Goal: Task Accomplishment & Management: Manage account settings

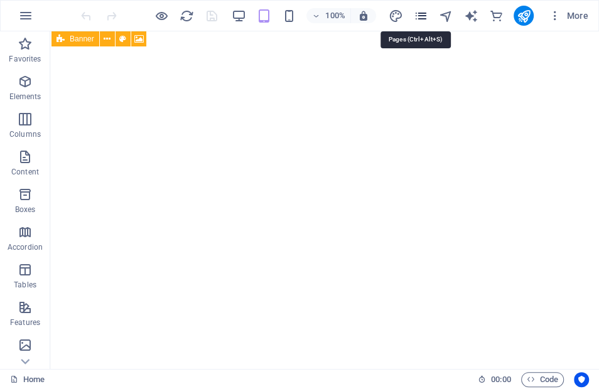
click at [419, 14] on icon "pages" at bounding box center [420, 16] width 14 height 14
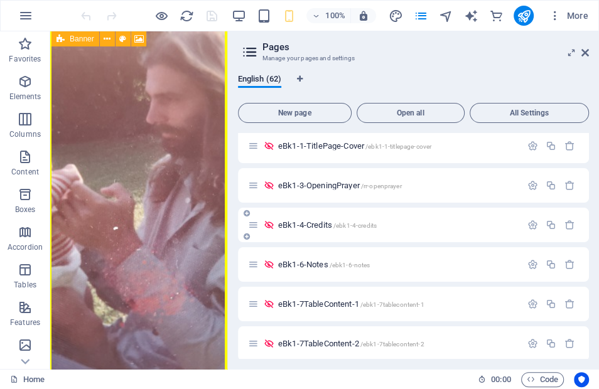
scroll to position [418, 0]
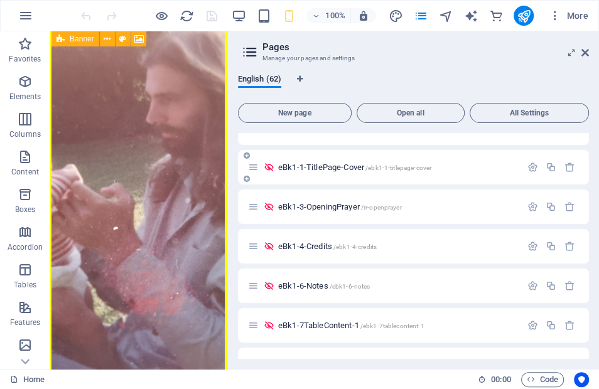
click at [350, 170] on span "eBk1-1-TitlePage-Cover /ebk1-1-titlepage-cover" at bounding box center [354, 167] width 153 height 9
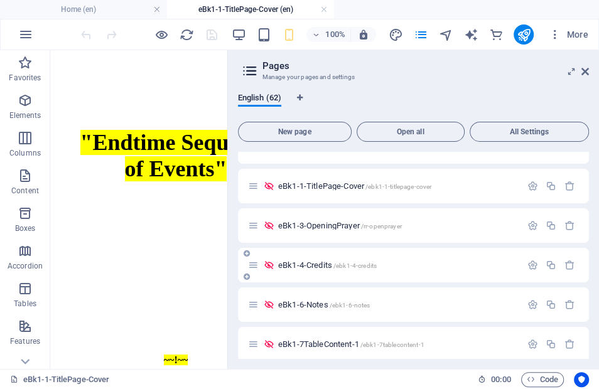
scroll to position [0, 0]
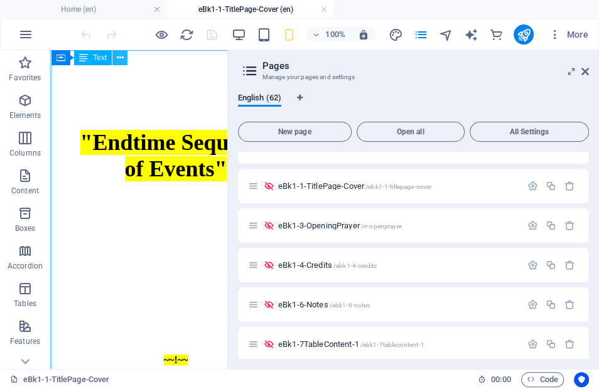
click at [118, 56] on icon at bounding box center [120, 57] width 7 height 13
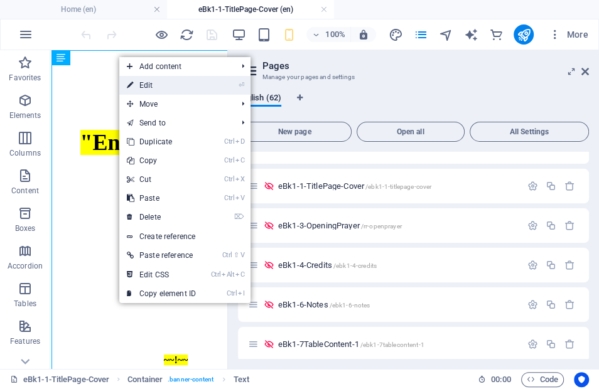
click at [146, 85] on link "⏎ Edit" at bounding box center [161, 85] width 84 height 19
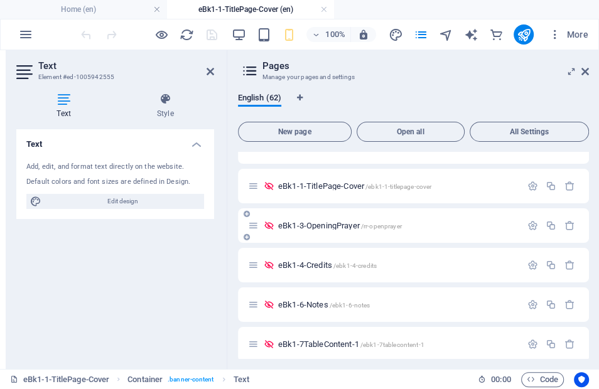
scroll to position [0, 118]
drag, startPoint x: 584, startPoint y: 74, endPoint x: 547, endPoint y: 1, distance: 81.9
click at [584, 75] on icon at bounding box center [585, 72] width 8 height 10
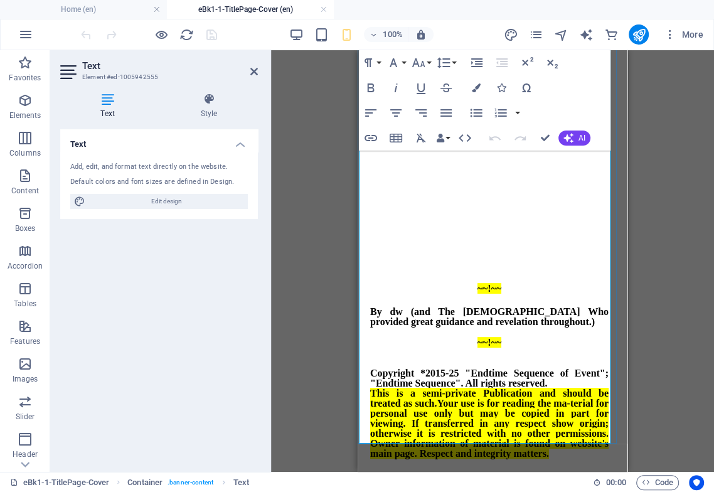
scroll to position [195, 0]
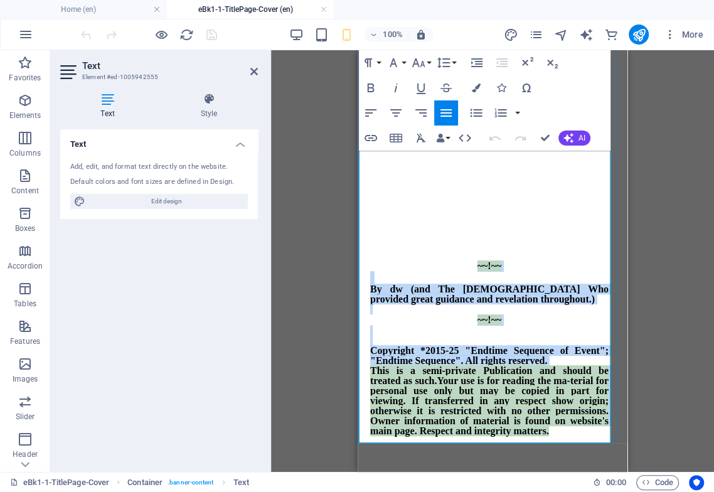
drag, startPoint x: 558, startPoint y: 374, endPoint x: 363, endPoint y: 206, distance: 257.2
click at [364, 206] on div ""Endtime Sequence of Events" ~~!~~ By dw (and The [DEMOGRAPHIC_DATA] Who provid…" at bounding box center [490, 179] width 252 height 637
copy span "~~!~~ By dw (and [DEMOGRAPHIC_DATA] Who provided great guidance and revelation …"
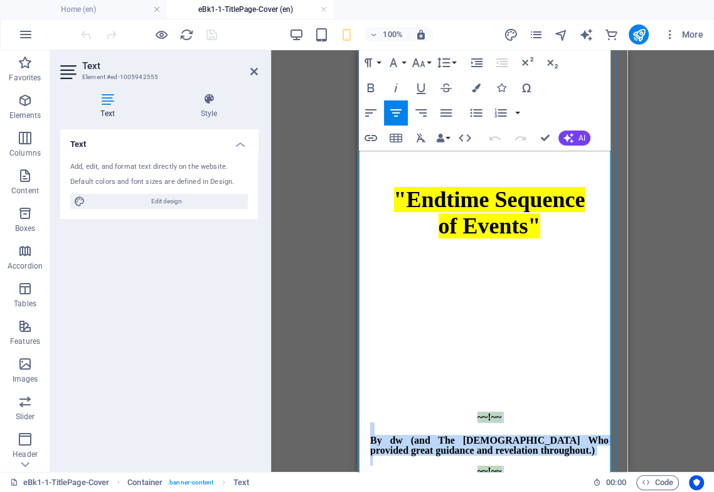
scroll to position [70, 0]
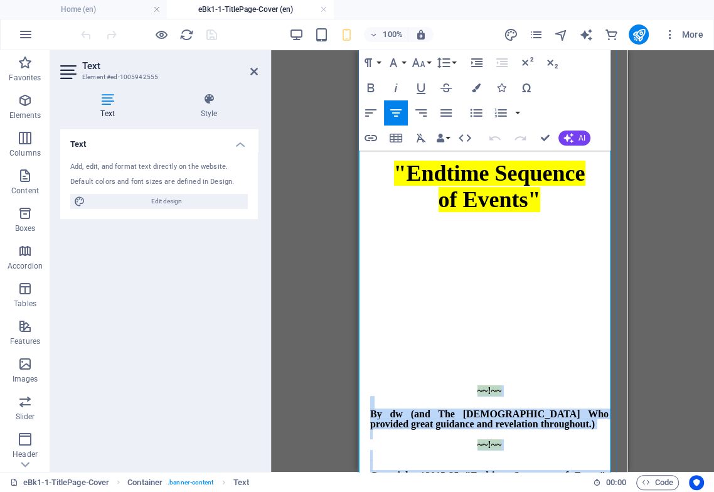
click at [490, 372] on div at bounding box center [489, 378] width 238 height 13
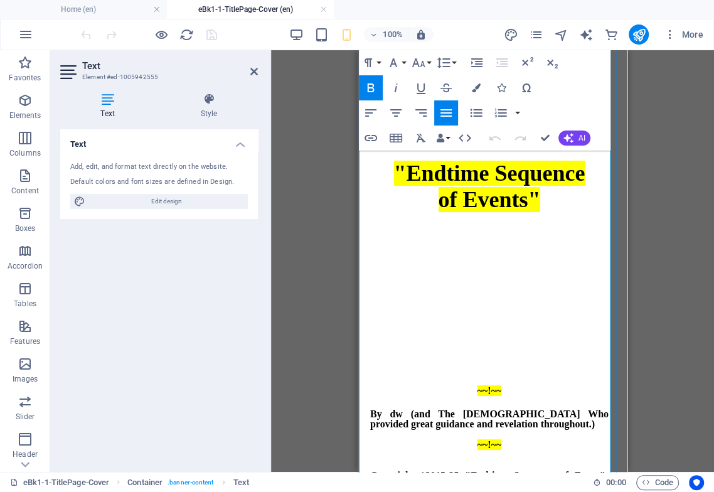
scroll to position [0, 0]
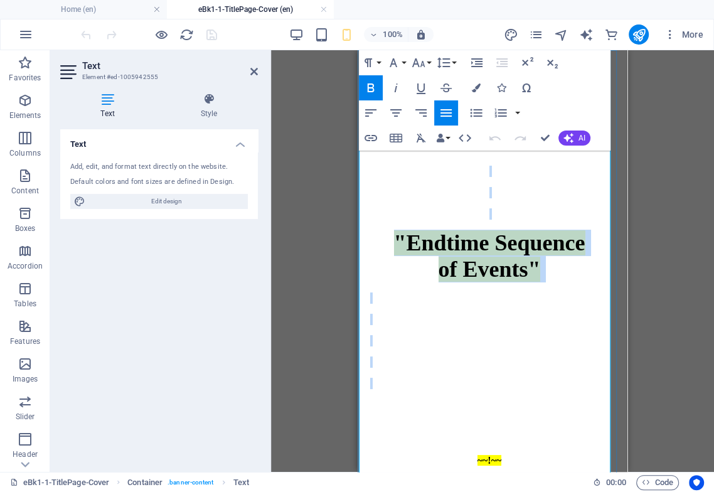
drag, startPoint x: 473, startPoint y: 164, endPoint x: 510, endPoint y: 344, distance: 183.2
click at [509, 344] on strong ""Endtime Sequence of Events"" at bounding box center [489, 299] width 238 height 266
drag, startPoint x: 473, startPoint y: 302, endPoint x: 476, endPoint y: 296, distance: 6.8
click at [473, 335] on p at bounding box center [489, 340] width 238 height 11
drag, startPoint x: 472, startPoint y: 162, endPoint x: 501, endPoint y: 372, distance: 212.3
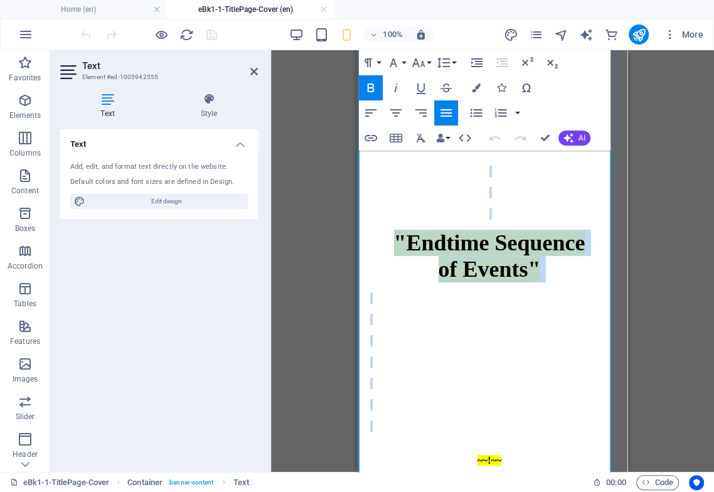
click at [501, 372] on strong ""Endtime Sequence of Events"" at bounding box center [489, 299] width 238 height 266
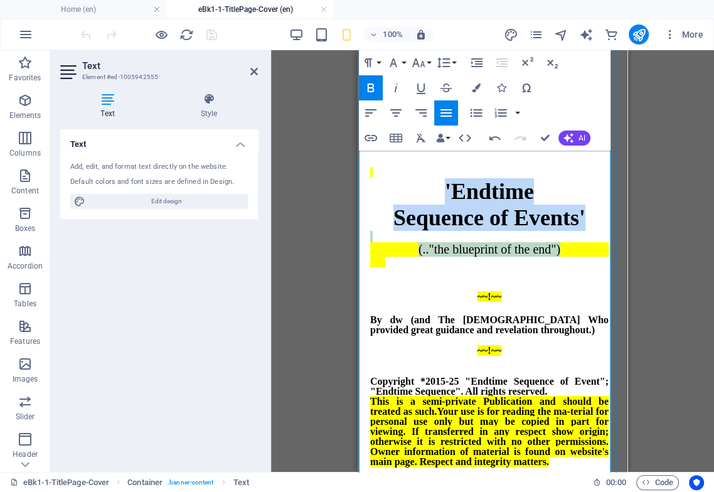
drag, startPoint x: 575, startPoint y: 278, endPoint x: 439, endPoint y: 208, distance: 153.2
click at [439, 208] on strong "'Endtime Sequence of Events' (.."the blueprint of the end")" at bounding box center [489, 217] width 238 height 100
drag, startPoint x: 447, startPoint y: 63, endPoint x: 442, endPoint y: 72, distance: 9.3
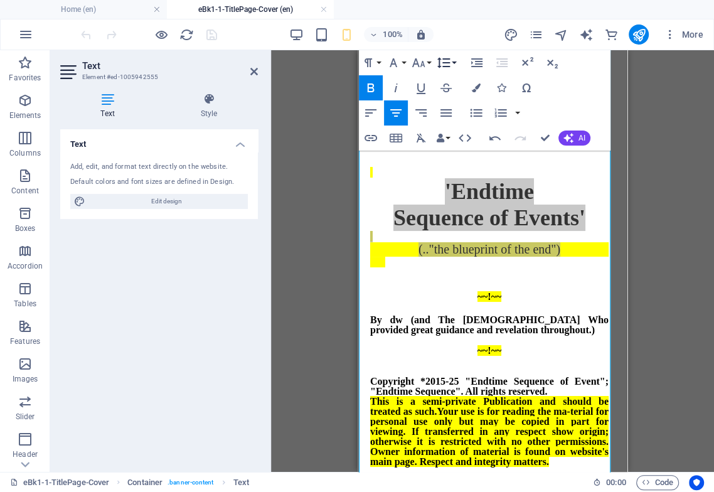
click at [447, 63] on icon "button" at bounding box center [443, 62] width 15 height 15
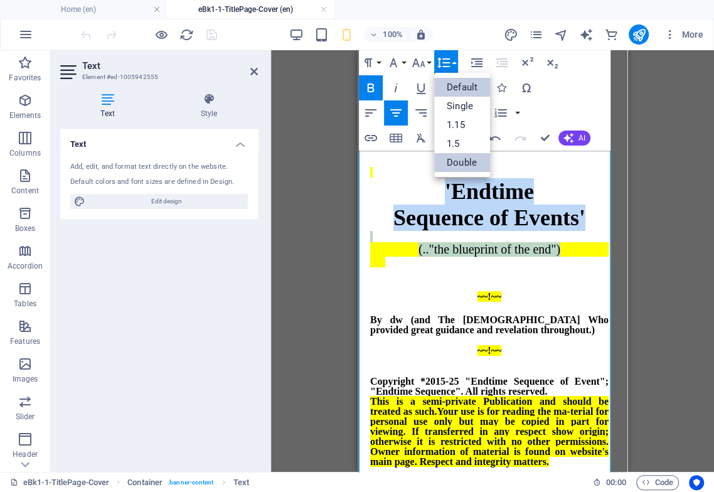
click at [459, 161] on link "Double" at bounding box center [462, 162] width 56 height 19
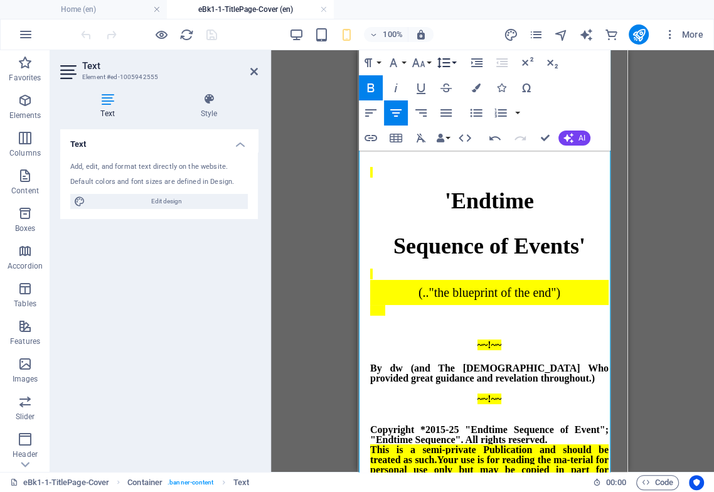
click at [447, 61] on icon "button" at bounding box center [443, 62] width 15 height 15
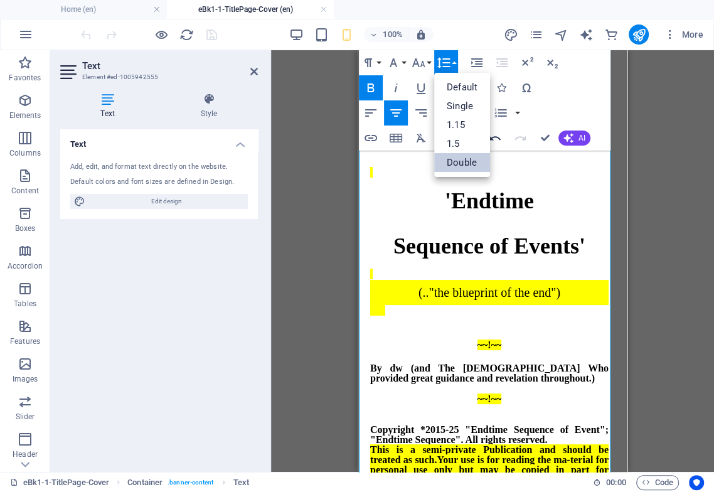
click at [494, 136] on icon "button" at bounding box center [495, 138] width 15 height 15
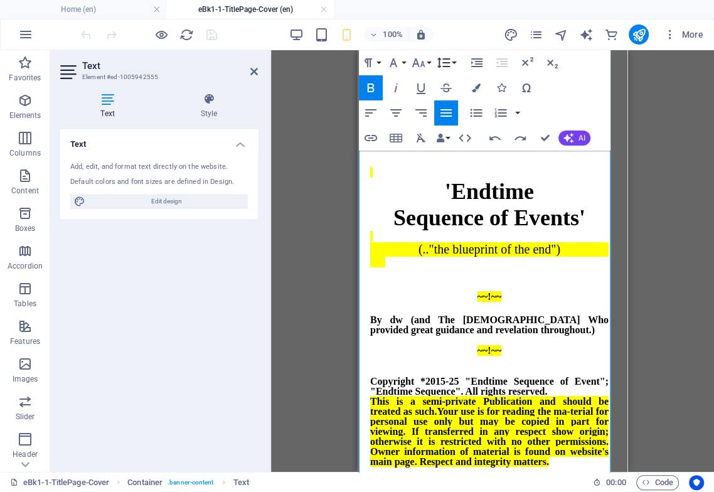
click at [450, 63] on icon "button" at bounding box center [443, 62] width 15 height 15
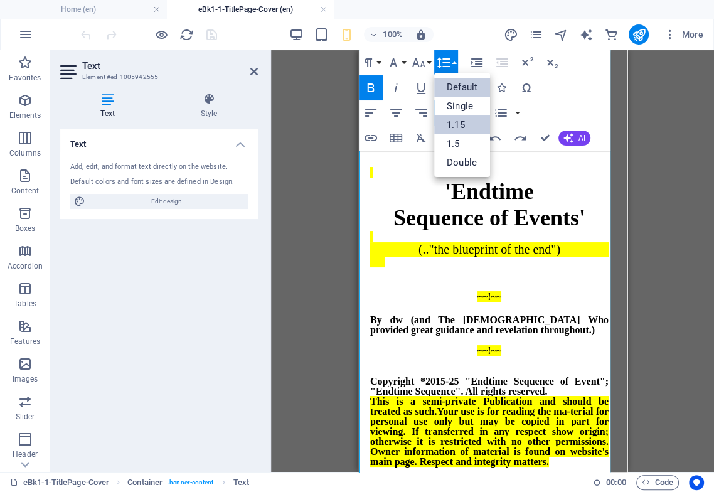
click at [464, 127] on link "1.15" at bounding box center [462, 124] width 56 height 19
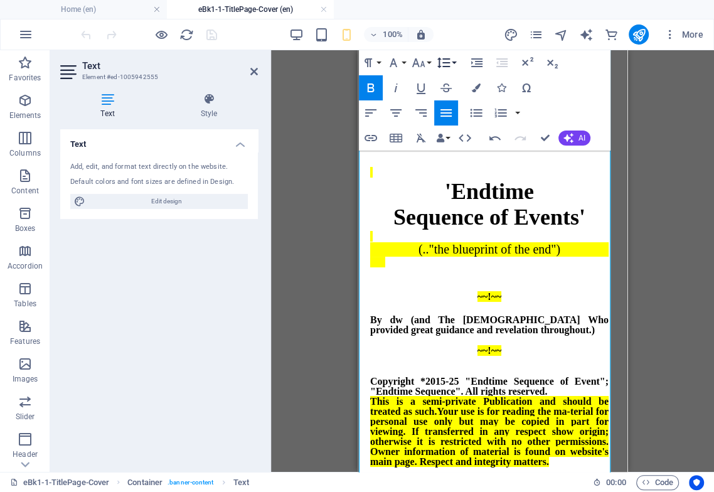
click at [446, 61] on icon "button" at bounding box center [443, 62] width 15 height 15
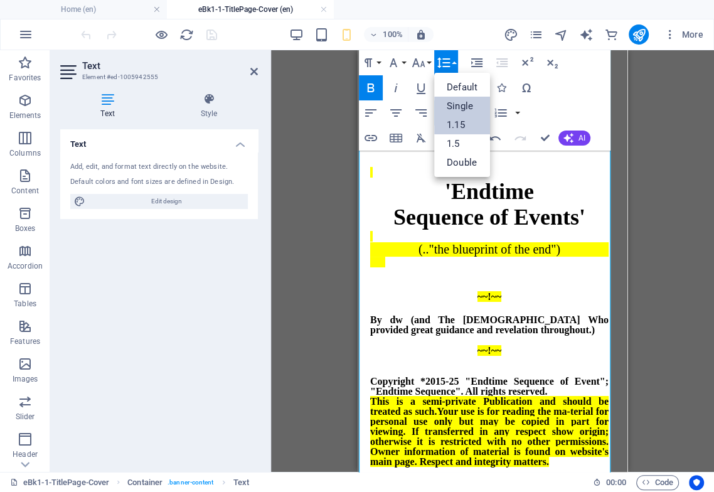
click at [457, 108] on link "Single" at bounding box center [462, 106] width 56 height 19
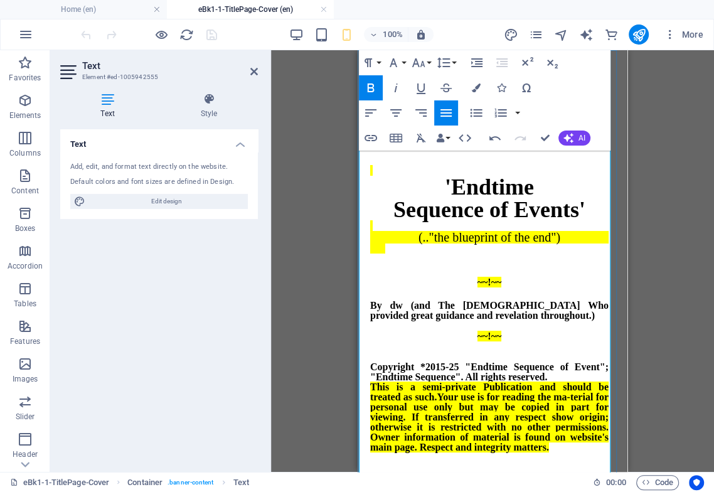
click at [503, 223] on div "'Endtime Sequence of Events' (.."the blueprint of the end")" at bounding box center [489, 205] width 238 height 98
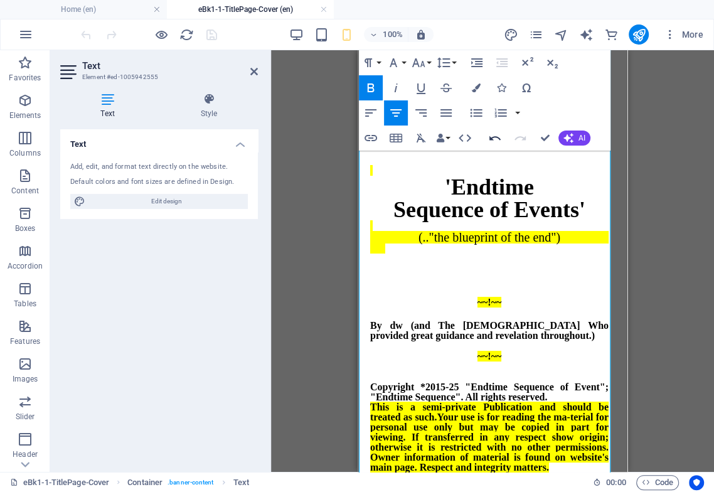
click at [496, 137] on icon "button" at bounding box center [494, 138] width 11 height 4
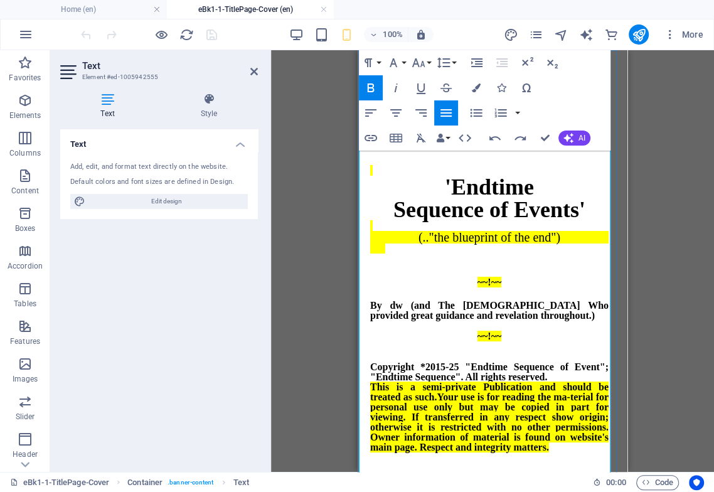
click at [500, 251] on div "'Endtime Sequence of Events' (.."the blueprint of the end")" at bounding box center [489, 205] width 238 height 98
click at [394, 113] on icon "button" at bounding box center [395, 113] width 11 height 8
drag, startPoint x: 496, startPoint y: 248, endPoint x: 496, endPoint y: 260, distance: 11.9
click at [496, 260] on div "'Endtime Sequence of Events' (.."the blueprint of the end") ~~!~~ By dw (and Th…" at bounding box center [489, 335] width 238 height 358
click at [493, 247] on div "'Endtime Sequence of Events' (.."the blueprint of the end")" at bounding box center [489, 205] width 238 height 98
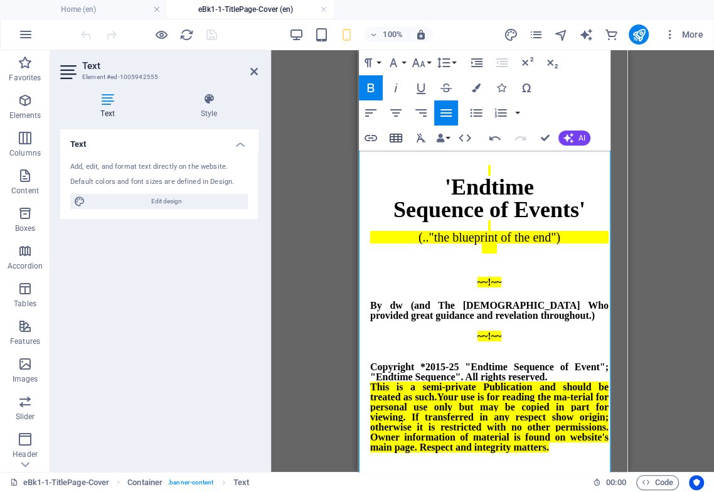
drag, startPoint x: 392, startPoint y: 113, endPoint x: 390, endPoint y: 127, distance: 14.6
click at [392, 112] on icon "button" at bounding box center [395, 113] width 11 height 8
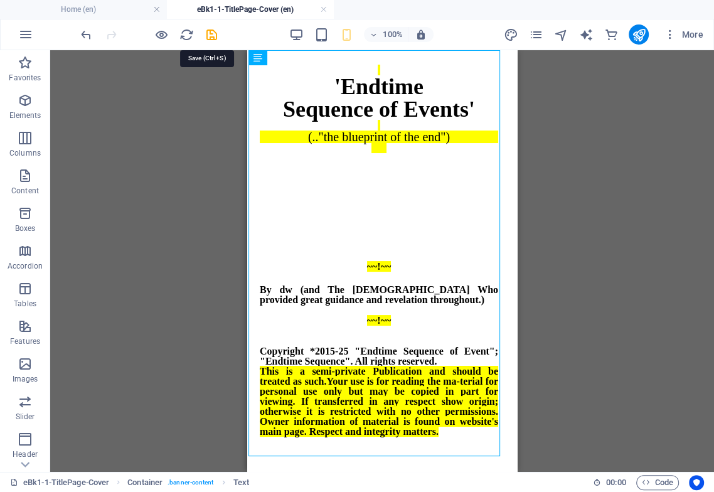
click at [209, 31] on icon "save" at bounding box center [212, 35] width 14 height 14
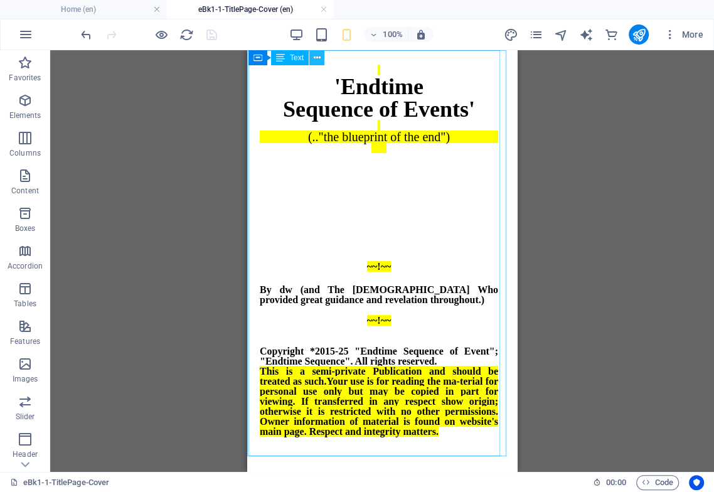
click at [316, 58] on icon at bounding box center [317, 57] width 7 height 13
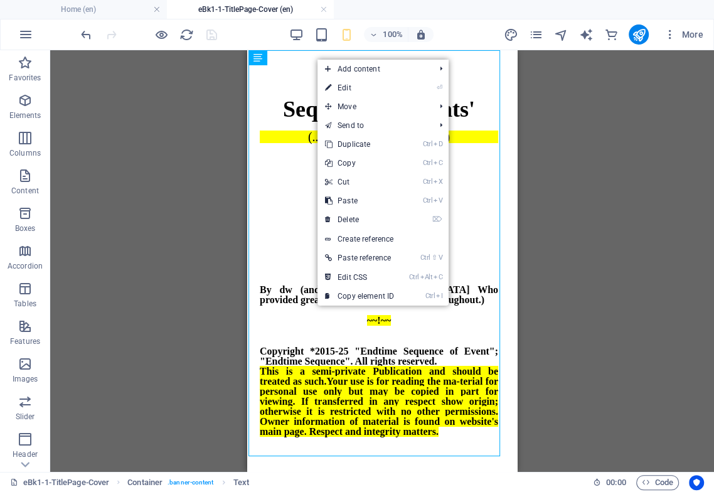
click at [352, 88] on link "⏎ Edit" at bounding box center [360, 87] width 84 height 19
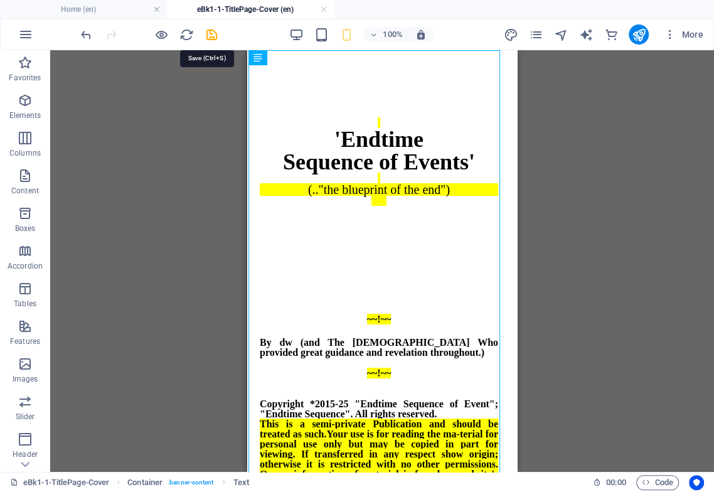
click at [213, 35] on icon "save" at bounding box center [212, 35] width 14 height 14
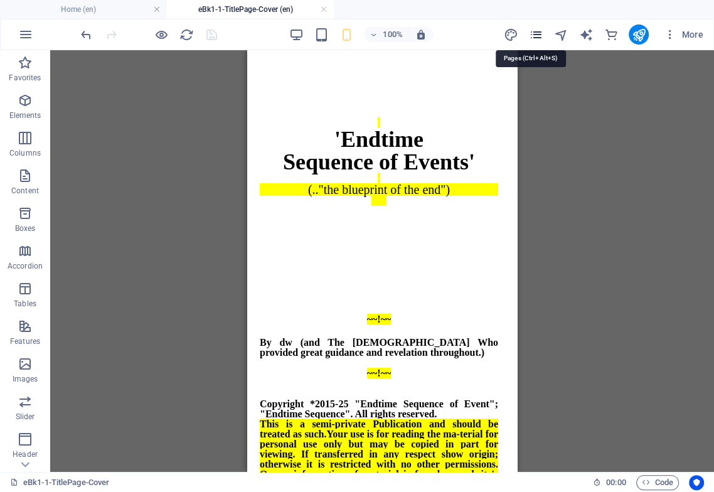
click at [535, 29] on icon "pages" at bounding box center [535, 35] width 14 height 14
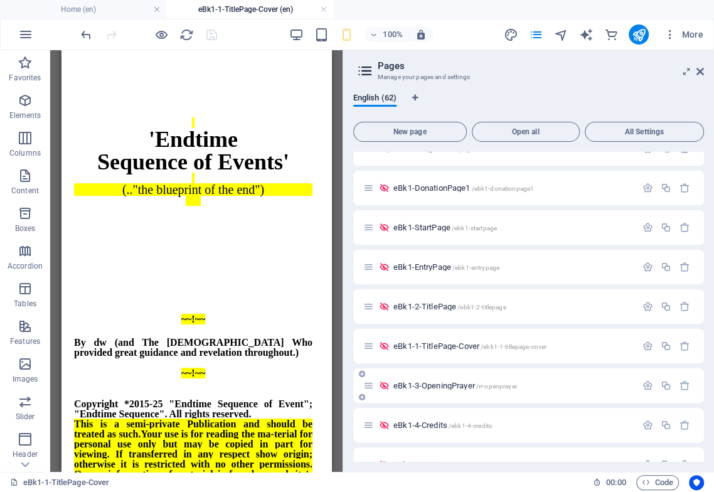
scroll to position [279, 0]
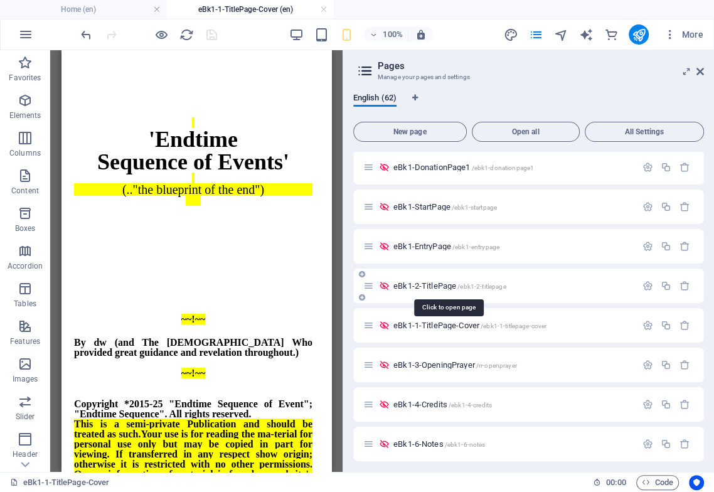
click at [441, 285] on span "eBk1-2-TitlePage /ebk1-2-titlepage" at bounding box center [449, 285] width 113 height 9
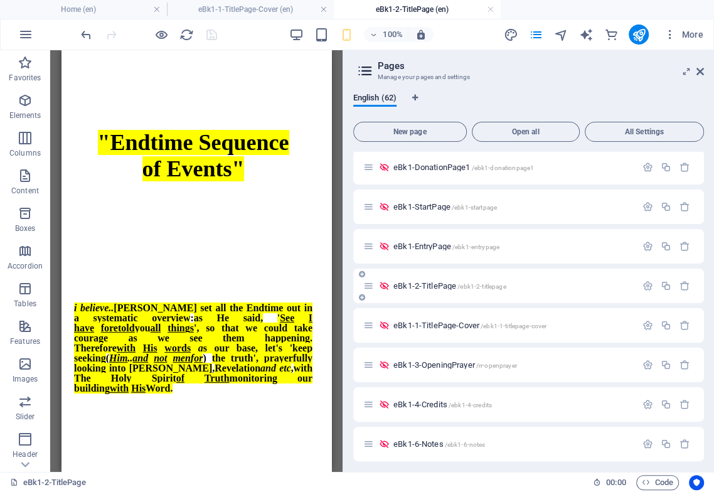
scroll to position [0, 0]
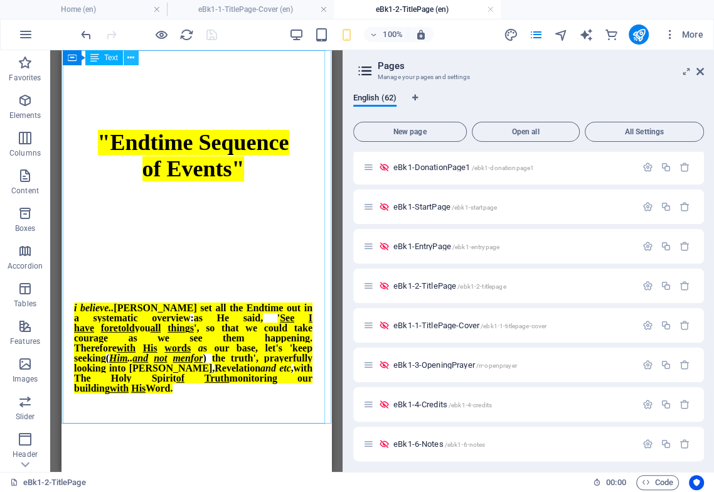
click at [131, 56] on icon at bounding box center [130, 57] width 7 height 13
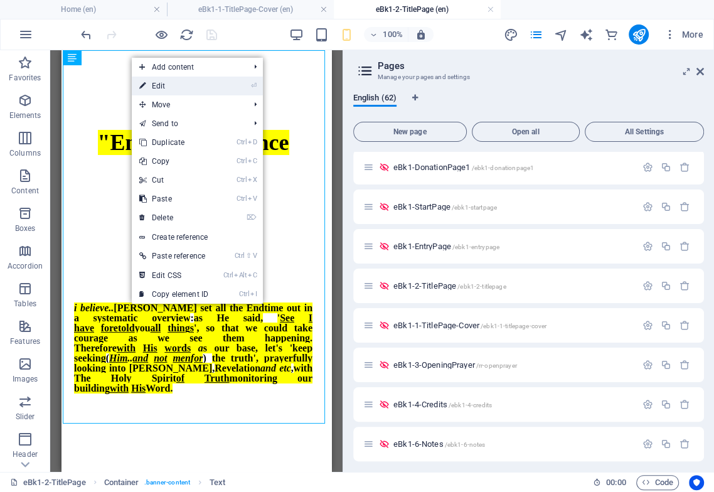
click at [171, 83] on link "⏎ Edit" at bounding box center [174, 86] width 84 height 19
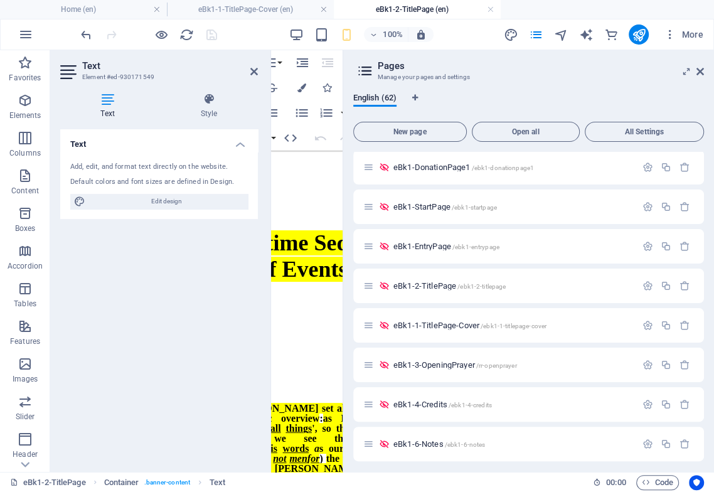
click at [598, 70] on icon at bounding box center [701, 72] width 8 height 10
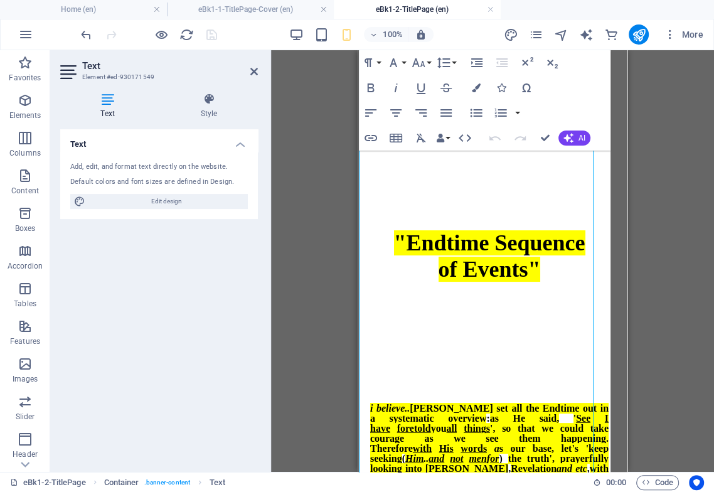
scroll to position [0, 0]
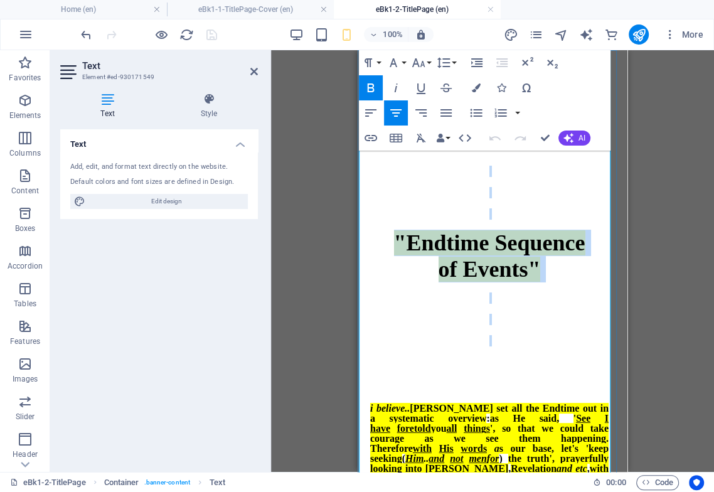
drag, startPoint x: 481, startPoint y: 159, endPoint x: 547, endPoint y: 302, distance: 157.8
click at [547, 302] on strong ""Endtime Sequence of Events"" at bounding box center [489, 267] width 238 height 202
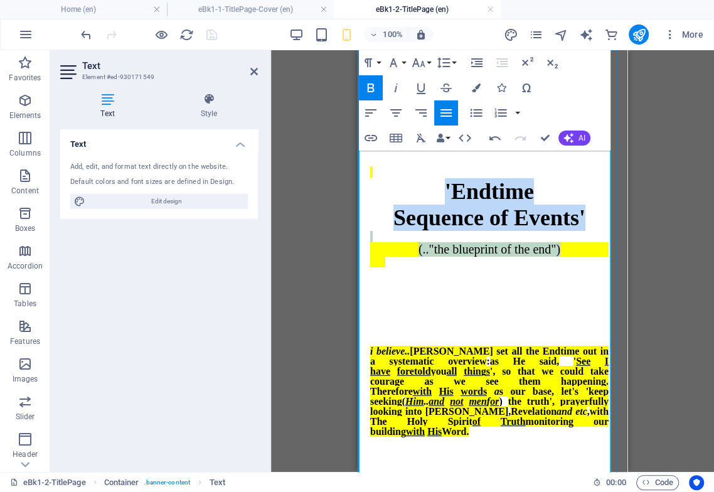
drag, startPoint x: 575, startPoint y: 280, endPoint x: 434, endPoint y: 198, distance: 163.1
click at [434, 198] on strong "'Endtime Sequence of Events' (.."the blueprint of the end")" at bounding box center [489, 239] width 238 height 144
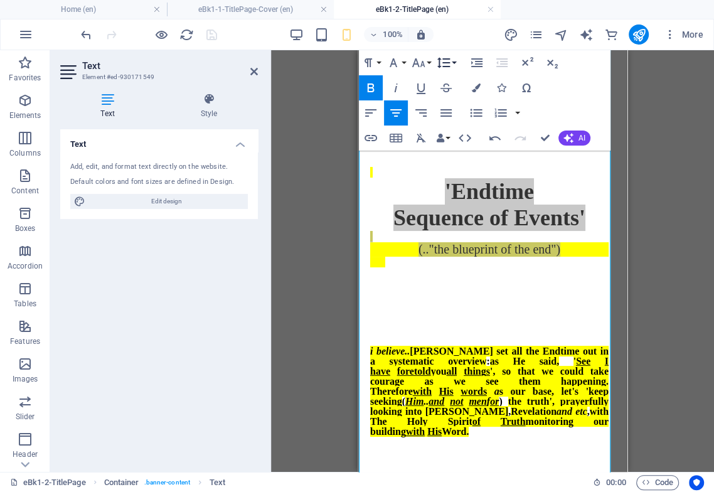
click at [449, 61] on icon "button" at bounding box center [443, 62] width 15 height 15
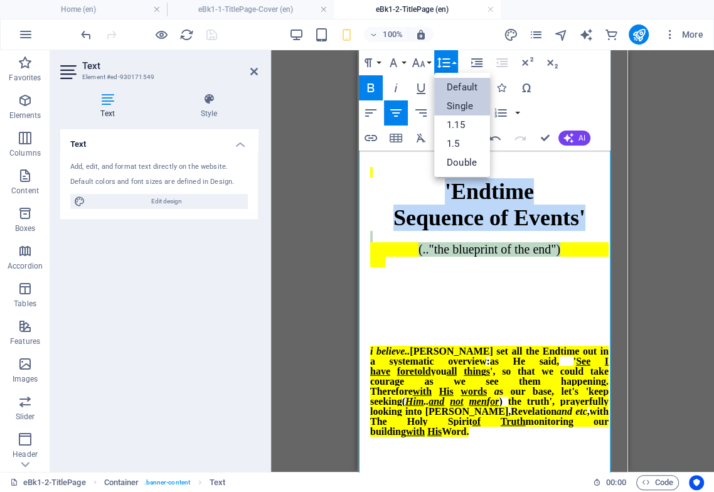
click at [463, 107] on link "Single" at bounding box center [462, 106] width 56 height 19
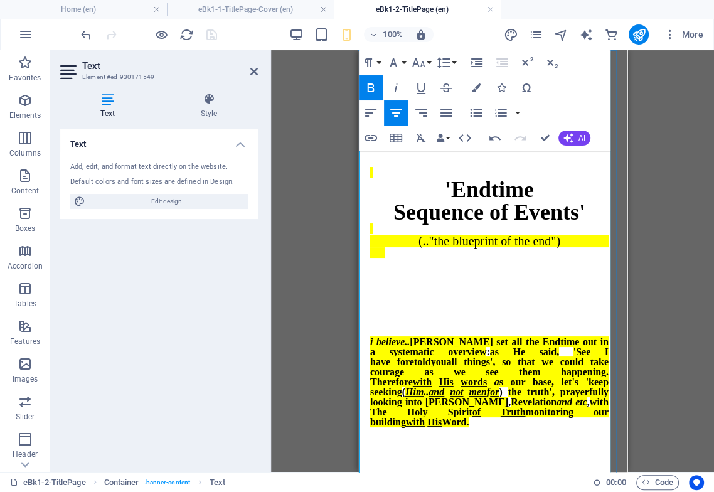
click at [500, 280] on p at bounding box center [489, 274] width 238 height 11
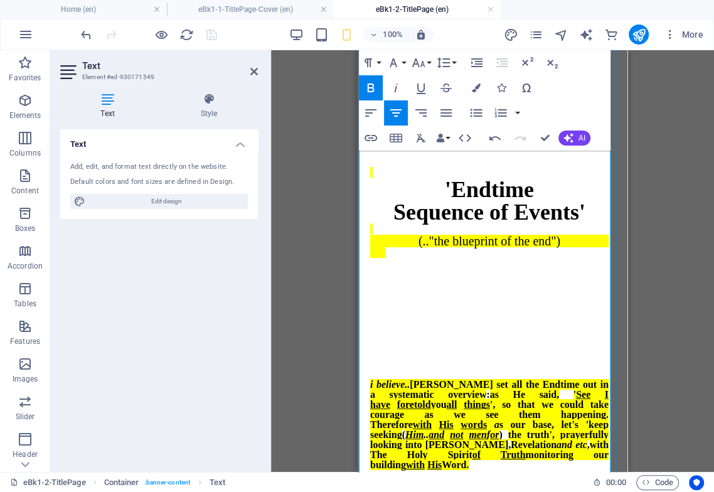
click at [503, 163] on div "'Endtime Sequence of Events' (.."the blueprint of the end")" at bounding box center [489, 250] width 238 height 188
click at [395, 112] on icon "button" at bounding box center [395, 113] width 11 height 8
click at [490, 172] on div "'Endtime Sequence of Events' (.."the blueprint of the end")" at bounding box center [489, 250] width 238 height 188
click at [505, 163] on div "'Endtime Sequence of Events' (.."the blueprint of the end")" at bounding box center [489, 250] width 238 height 188
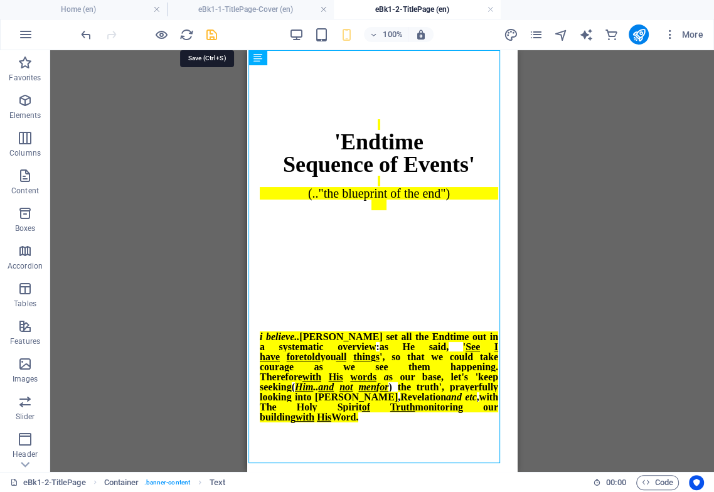
click at [208, 33] on icon "save" at bounding box center [212, 35] width 14 height 14
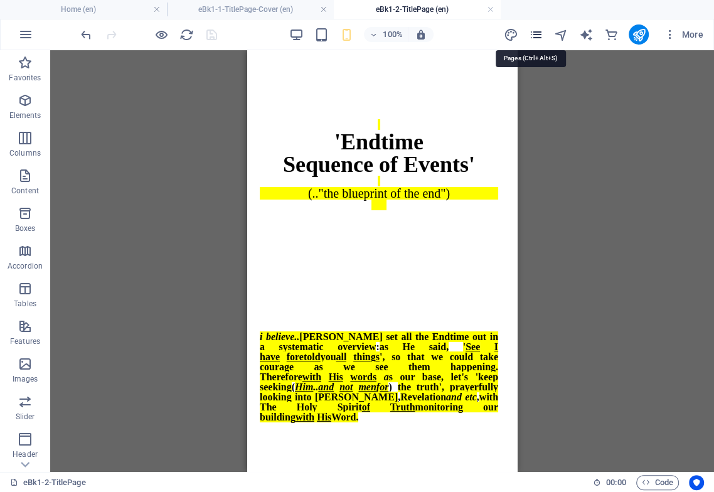
click at [537, 32] on icon "pages" at bounding box center [535, 35] width 14 height 14
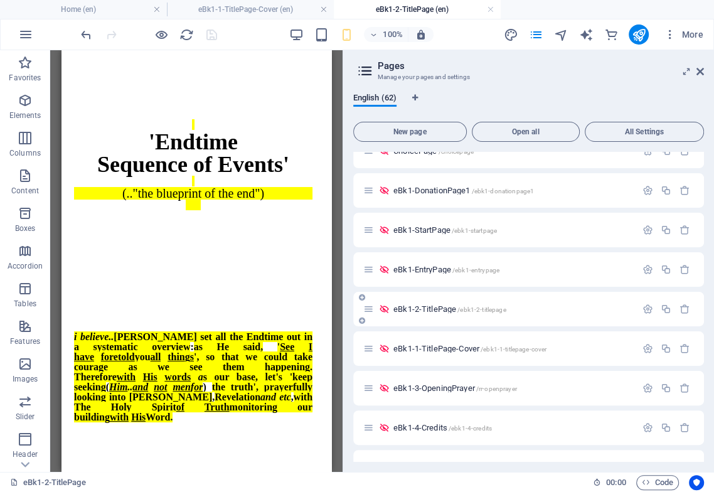
scroll to position [279, 0]
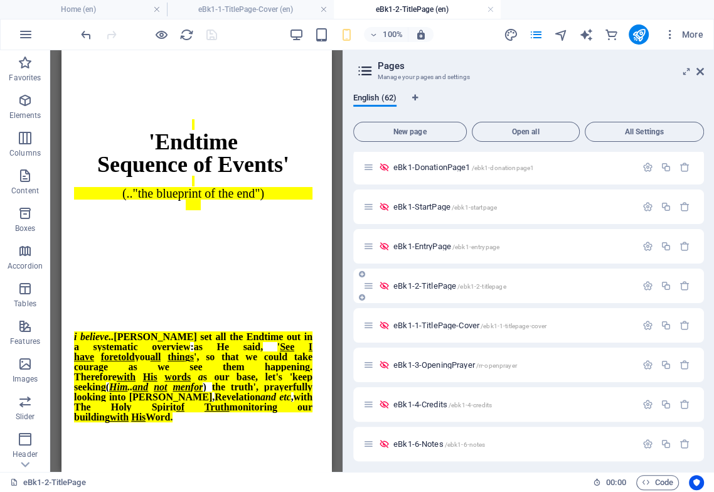
click at [442, 287] on span "eBk1-2-TitlePage /ebk1-2-titlepage" at bounding box center [449, 285] width 113 height 9
click at [453, 324] on span "eBk1-1-TitlePage-Cover /ebk1-1-titlepage-cover" at bounding box center [469, 325] width 153 height 9
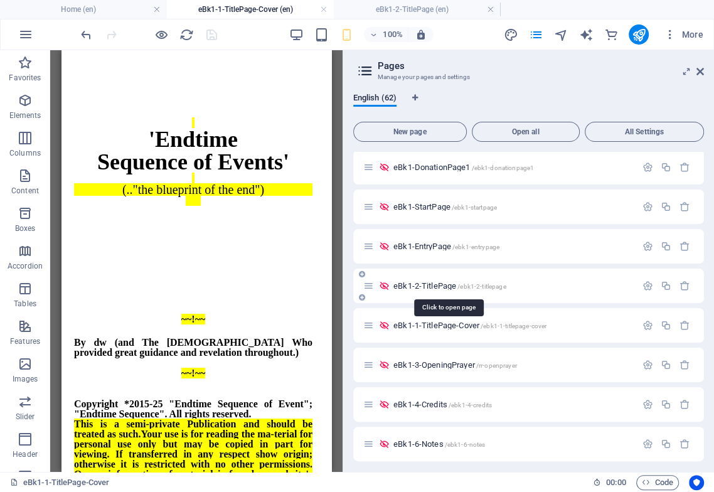
click at [432, 286] on span "eBk1-2-TitlePage /ebk1-2-titlepage" at bounding box center [449, 285] width 113 height 9
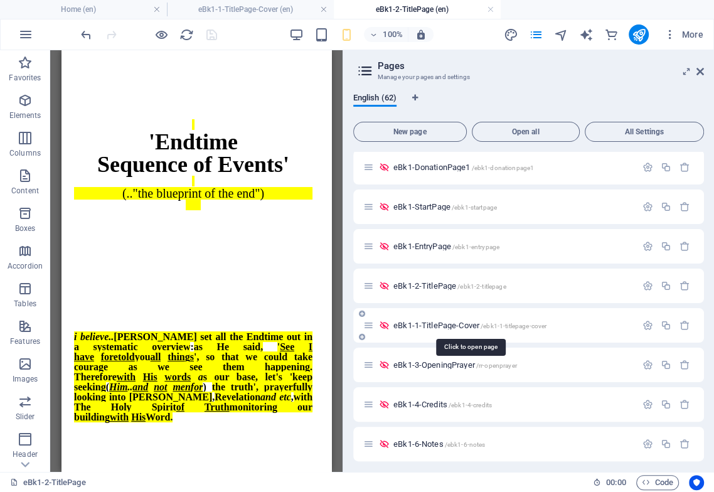
click at [442, 323] on span "eBk1-1-TitlePage-Cover /ebk1-1-titlepage-cover" at bounding box center [469, 325] width 153 height 9
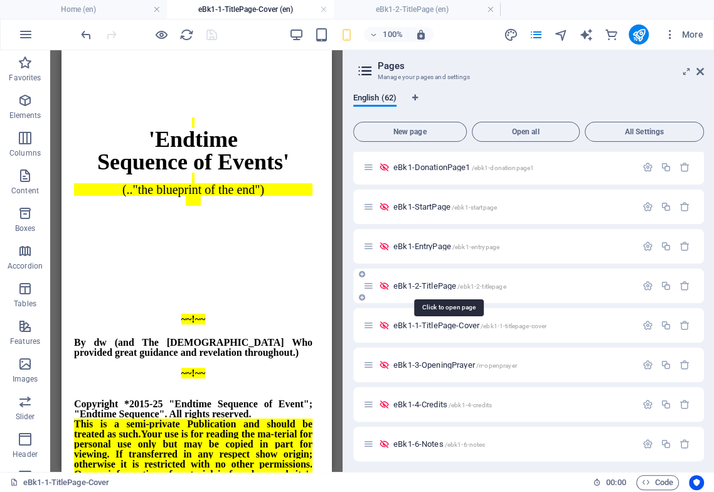
click at [432, 285] on span "eBk1-2-TitlePage /ebk1-2-titlepage" at bounding box center [449, 285] width 113 height 9
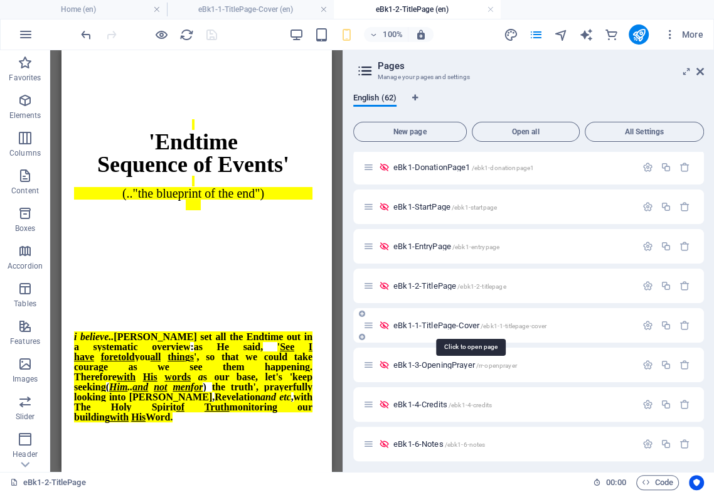
click at [447, 322] on span "eBk1-1-TitlePage-Cover /ebk1-1-titlepage-cover" at bounding box center [469, 325] width 153 height 9
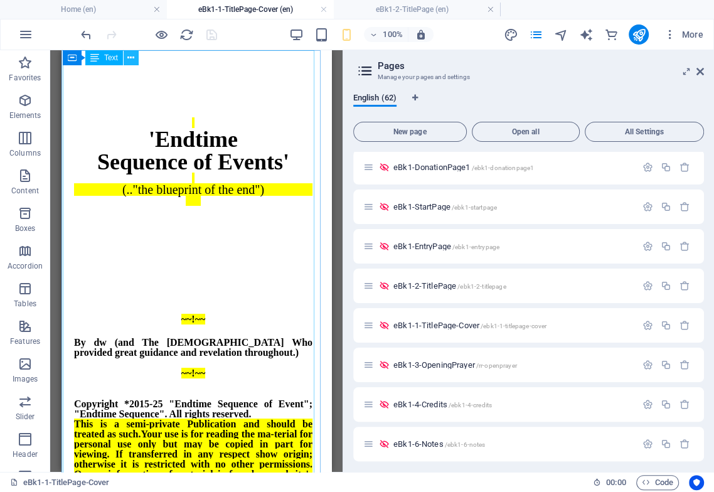
click at [129, 55] on icon at bounding box center [130, 57] width 7 height 13
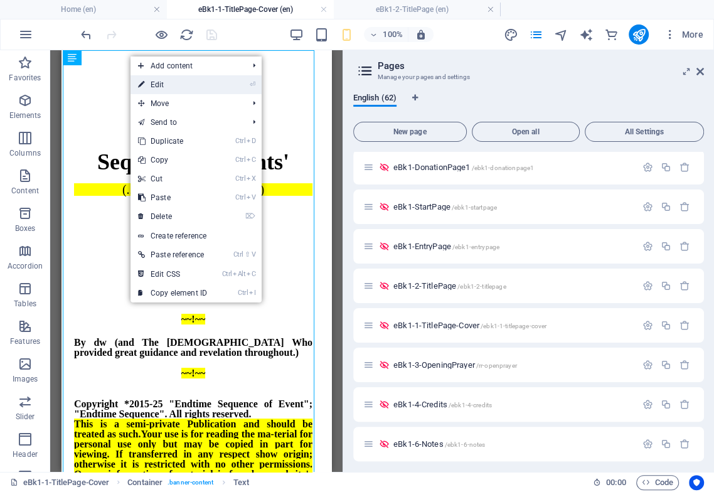
click at [159, 85] on link "⏎ Edit" at bounding box center [173, 84] width 84 height 19
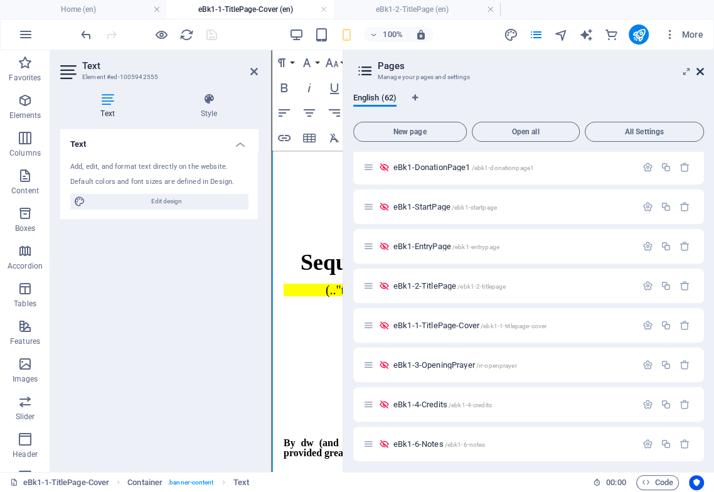
click at [598, 68] on icon at bounding box center [701, 72] width 8 height 10
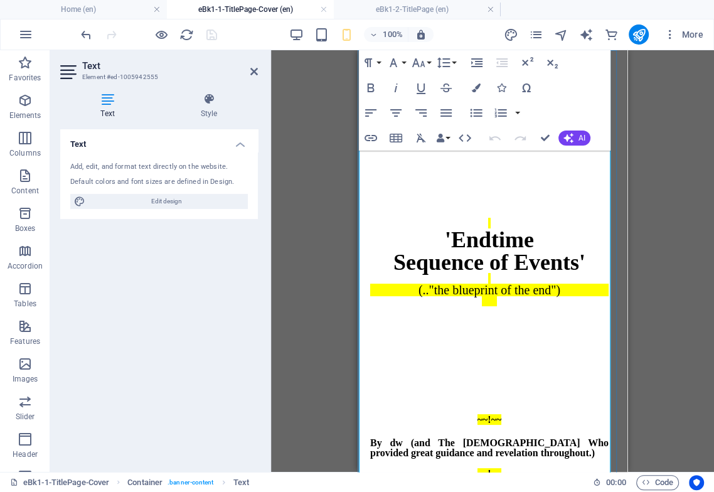
click at [501, 187] on p at bounding box center [489, 192] width 238 height 11
click at [398, 114] on icon "button" at bounding box center [395, 112] width 15 height 15
click at [491, 166] on p at bounding box center [489, 171] width 238 height 11
click at [399, 111] on icon "button" at bounding box center [395, 112] width 15 height 15
click at [502, 208] on div "'Endtime Sequence of Events' (.."the blueprint of the end")" at bounding box center [489, 257] width 238 height 98
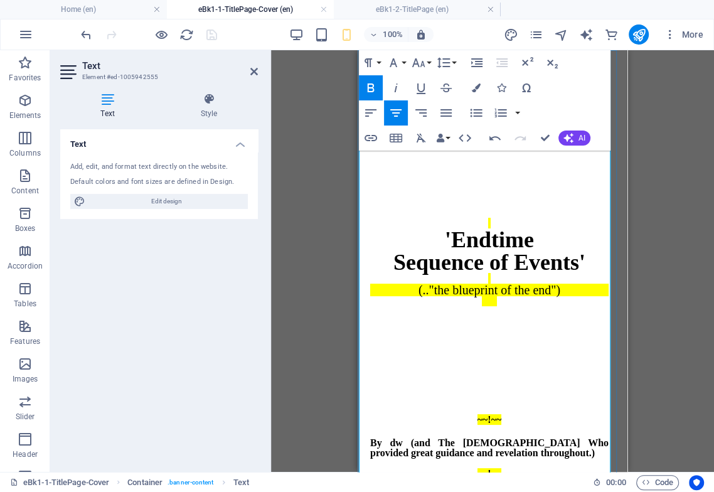
click at [498, 187] on p at bounding box center [489, 192] width 238 height 11
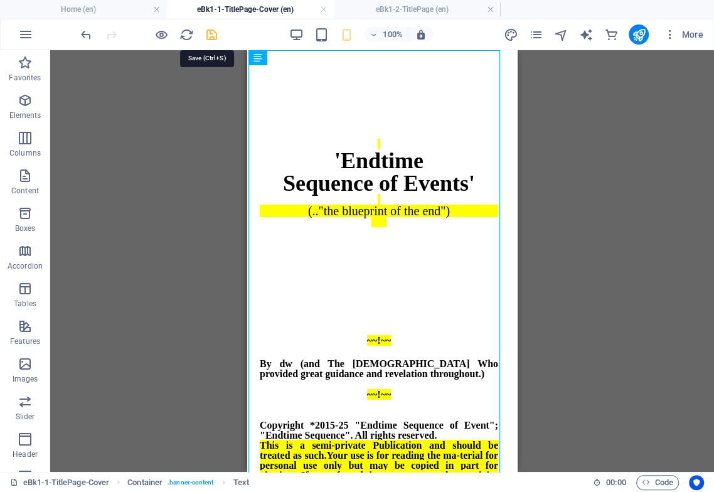
click at [211, 33] on icon "save" at bounding box center [212, 35] width 14 height 14
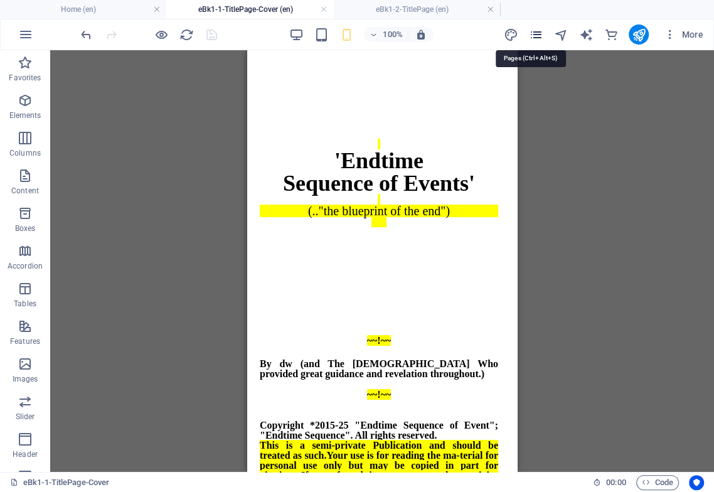
click at [536, 33] on icon "pages" at bounding box center [535, 35] width 14 height 14
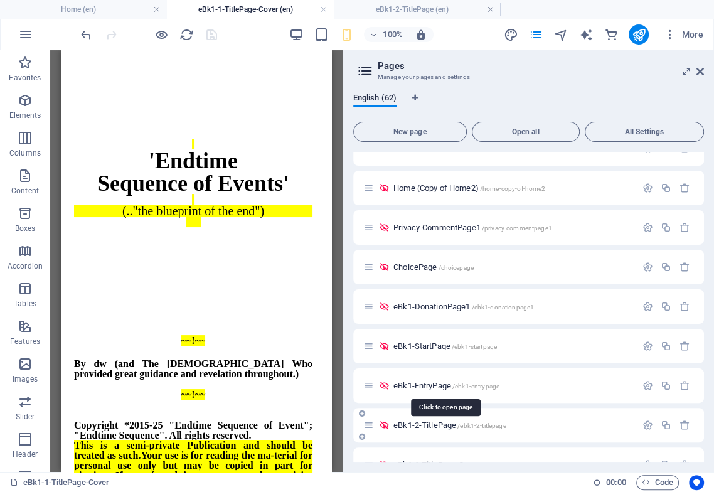
scroll to position [209, 0]
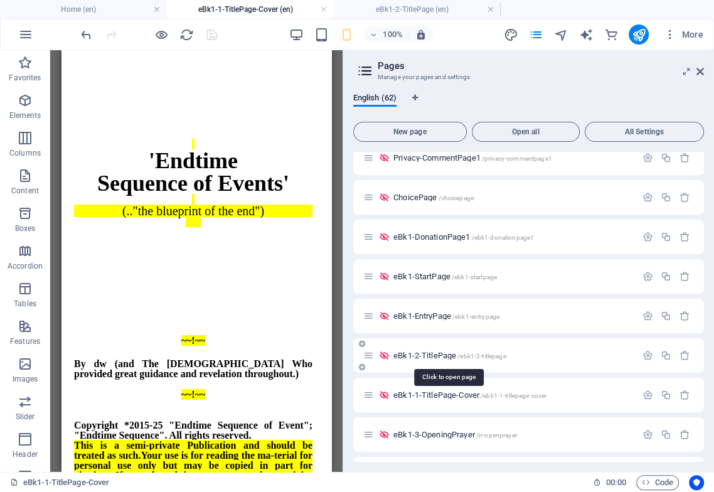
click at [446, 356] on span "eBk1-2-TitlePage /ebk1-2-titlepage" at bounding box center [449, 355] width 113 height 9
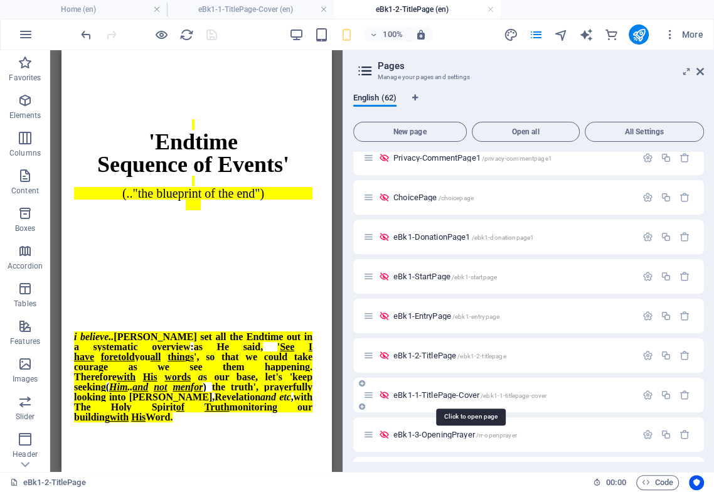
click at [452, 388] on span "eBk1-1-TitlePage-Cover /ebk1-1-titlepage-cover" at bounding box center [469, 394] width 153 height 9
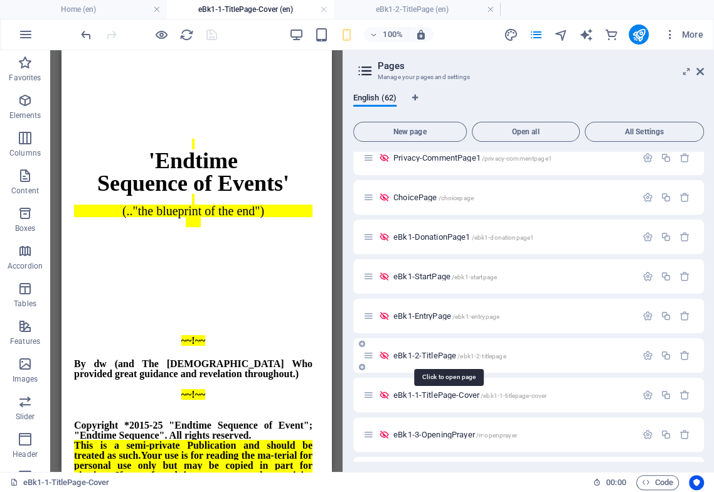
click at [445, 356] on span "eBk1-2-TitlePage /ebk1-2-titlepage" at bounding box center [449, 355] width 113 height 9
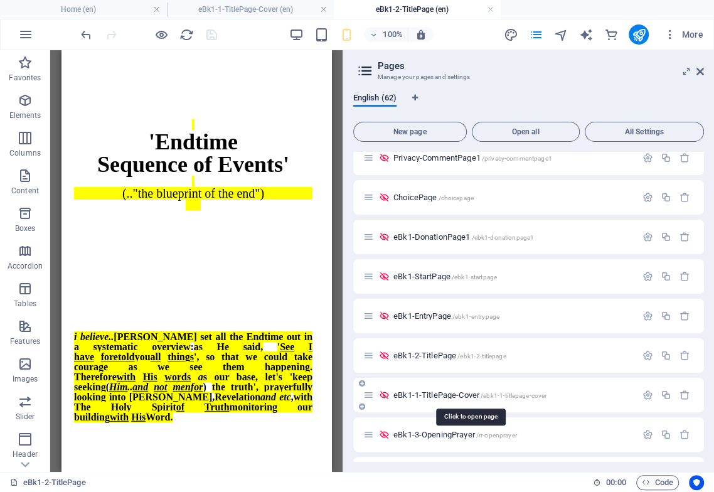
click at [457, 388] on span "eBk1-1-TitlePage-Cover /ebk1-1-titlepage-cover" at bounding box center [469, 394] width 153 height 9
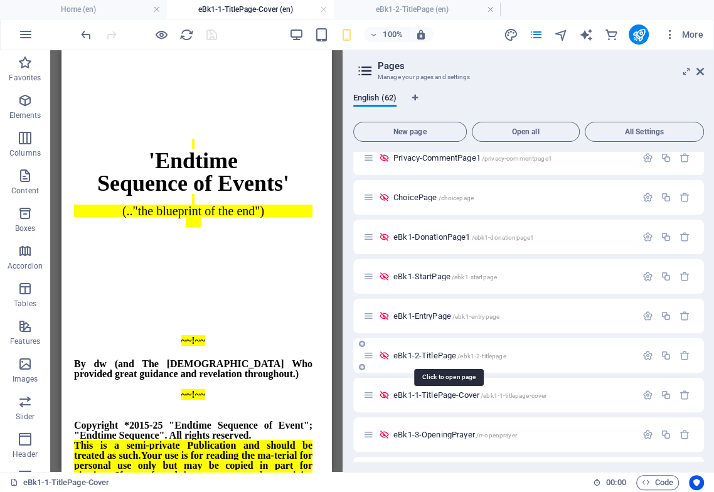
click at [424, 351] on span "eBk1-2-TitlePage /ebk1-2-titlepage" at bounding box center [449, 355] width 113 height 9
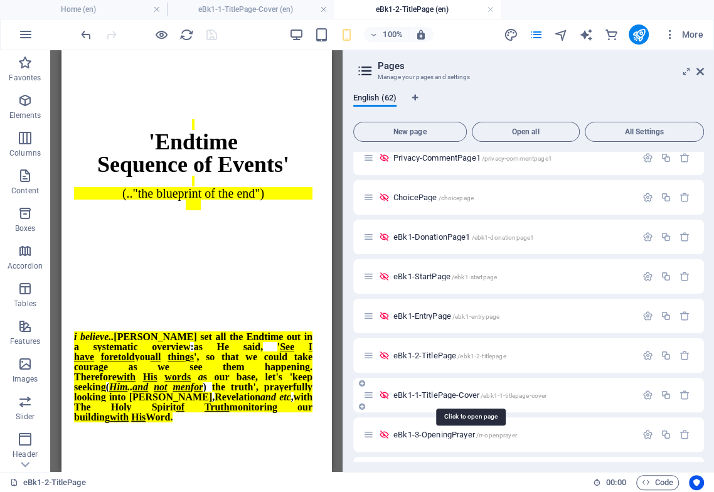
click at [457, 388] on span "eBk1-1-TitlePage-Cover /ebk1-1-titlepage-cover" at bounding box center [469, 394] width 153 height 9
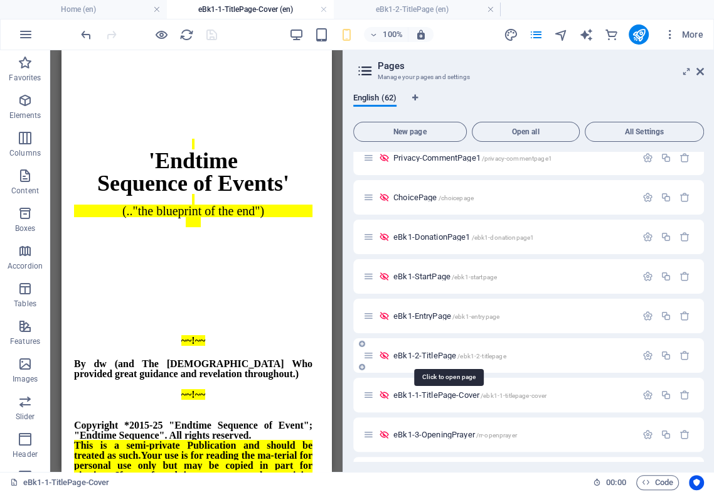
click at [444, 353] on span "eBk1-2-TitlePage /ebk1-2-titlepage" at bounding box center [449, 355] width 113 height 9
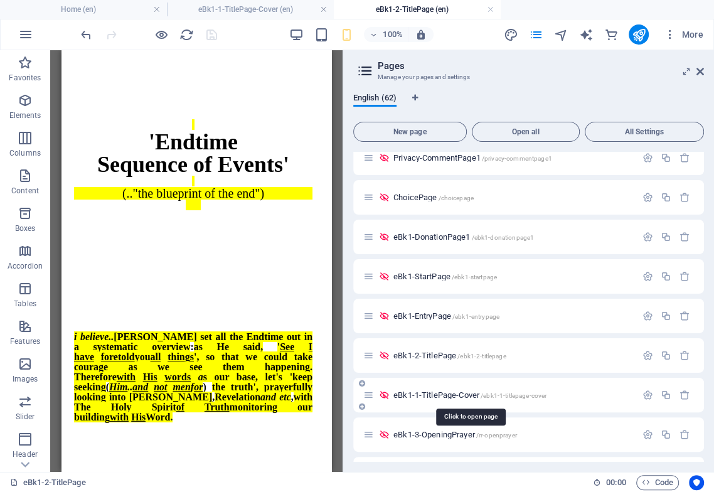
click at [450, 388] on span "eBk1-1-TitlePage-Cover /ebk1-1-titlepage-cover" at bounding box center [469, 394] width 153 height 9
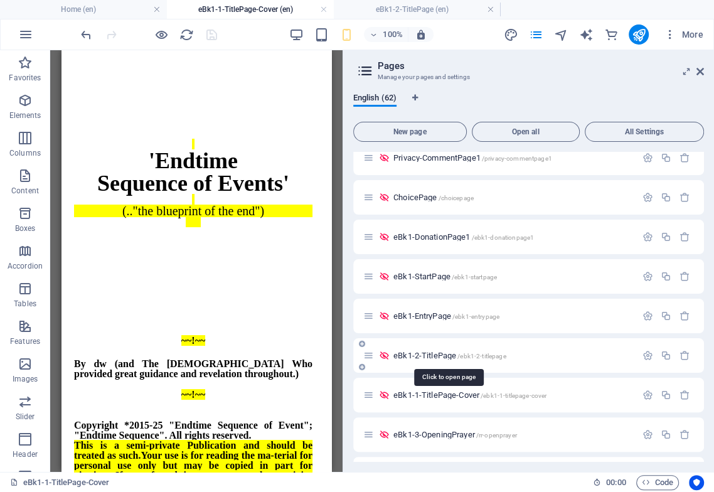
click at [434, 353] on span "eBk1-2-TitlePage /ebk1-2-titlepage" at bounding box center [449, 355] width 113 height 9
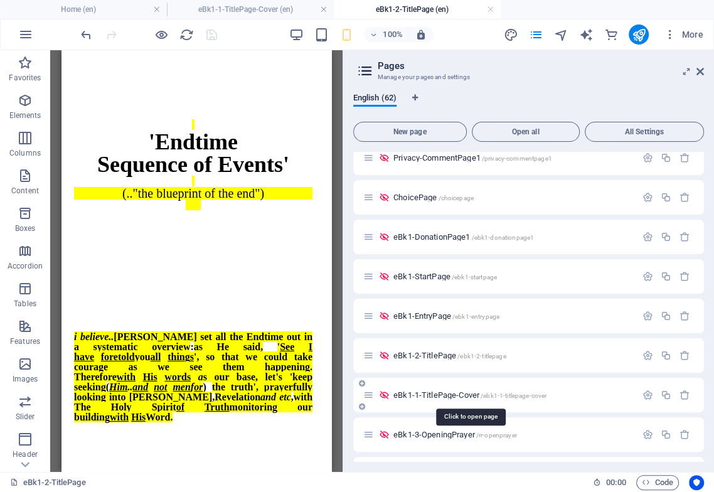
click at [441, 388] on span "eBk1-1-TitlePage-Cover /ebk1-1-titlepage-cover" at bounding box center [469, 394] width 153 height 9
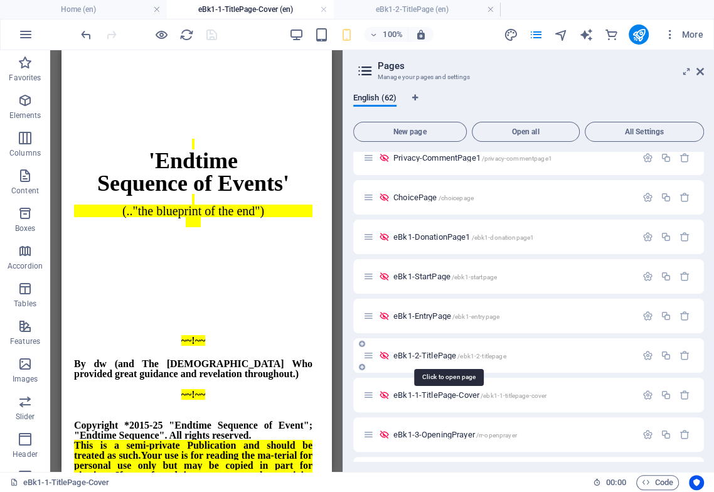
click at [438, 354] on span "eBk1-2-TitlePage /ebk1-2-titlepage" at bounding box center [449, 355] width 113 height 9
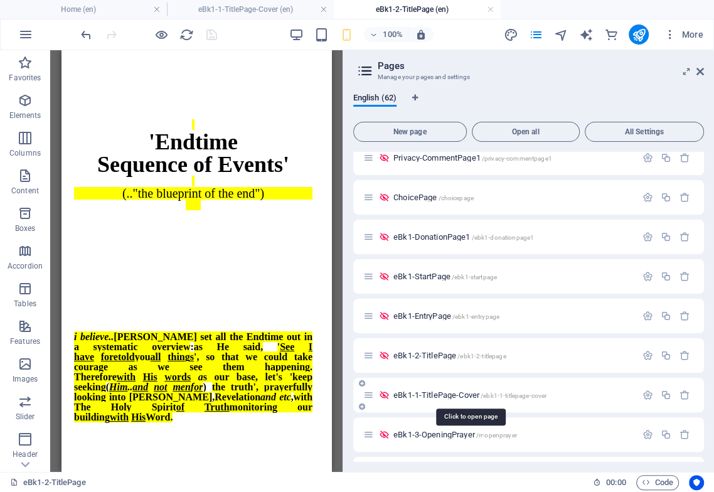
click at [437, 388] on span "eBk1-1-TitlePage-Cover /ebk1-1-titlepage-cover" at bounding box center [469, 394] width 153 height 9
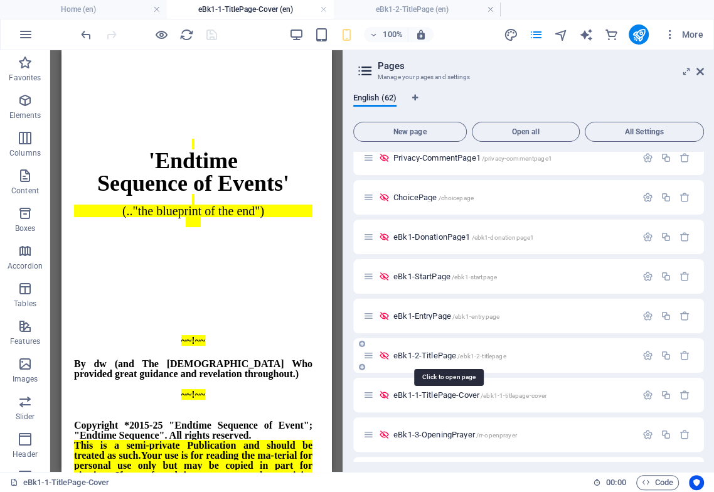
click at [432, 358] on span "eBk1-2-TitlePage /ebk1-2-titlepage" at bounding box center [449, 355] width 113 height 9
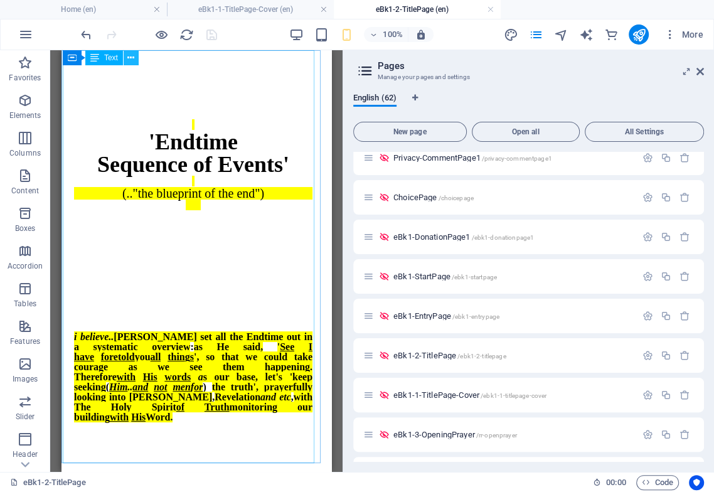
click at [130, 56] on icon at bounding box center [130, 57] width 7 height 13
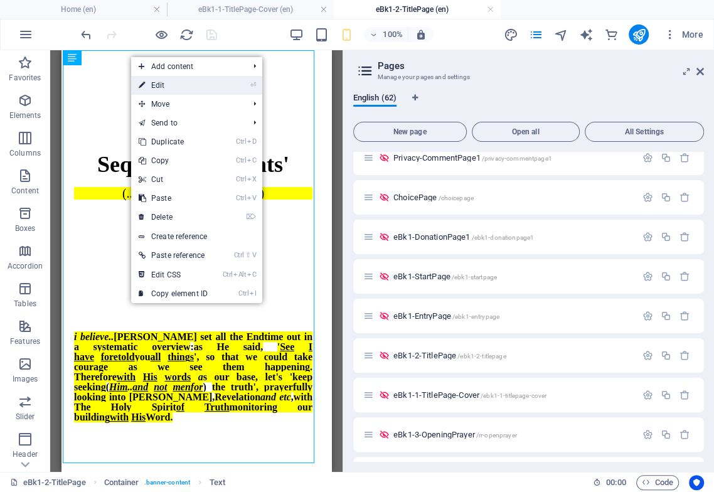
click at [159, 82] on link "⏎ Edit" at bounding box center [173, 85] width 84 height 19
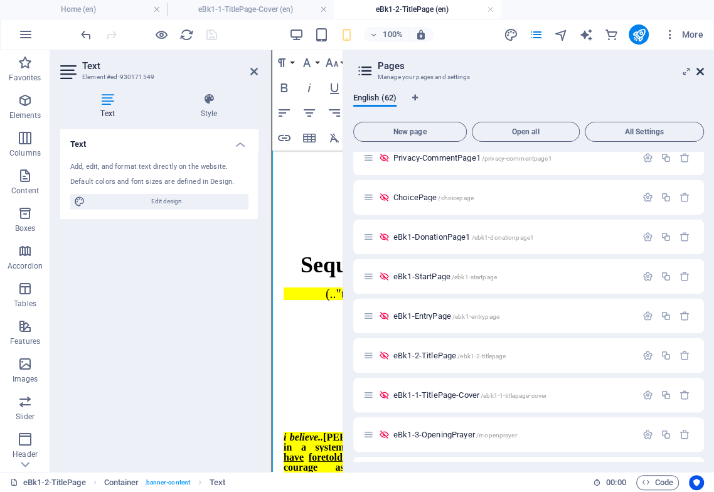
click at [598, 72] on icon at bounding box center [701, 72] width 8 height 10
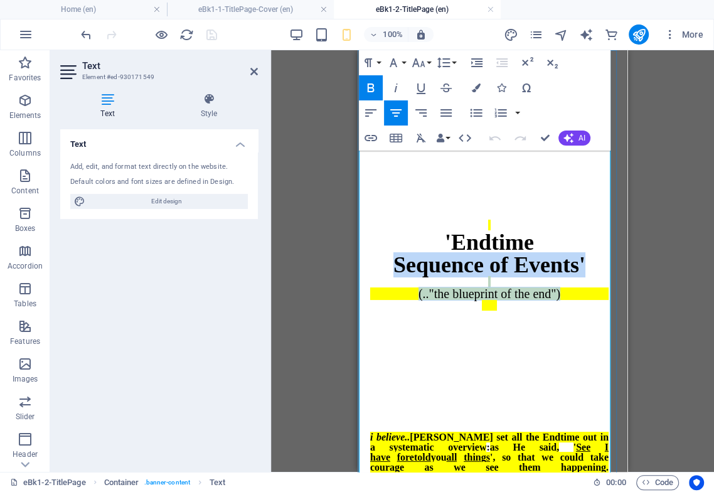
drag, startPoint x: 566, startPoint y: 282, endPoint x: 388, endPoint y: 252, distance: 180.1
click at [388, 252] on strong "'Endtime Sequence of Events' (.."the blueprint of the end")" at bounding box center [489, 308] width 238 height 177
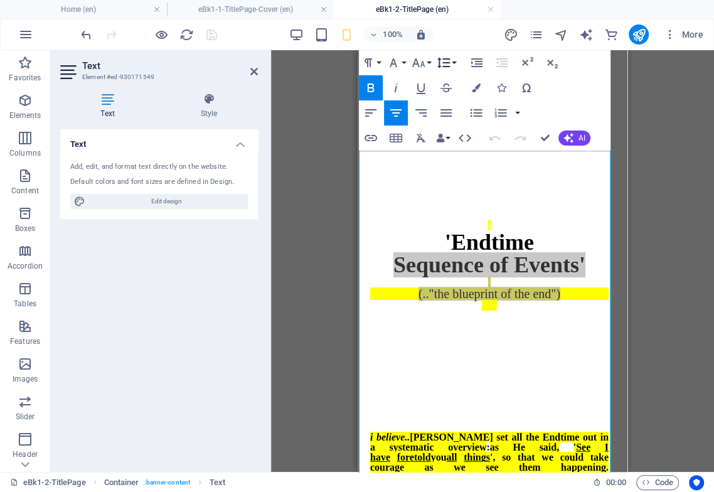
click at [442, 65] on icon "button" at bounding box center [443, 62] width 15 height 15
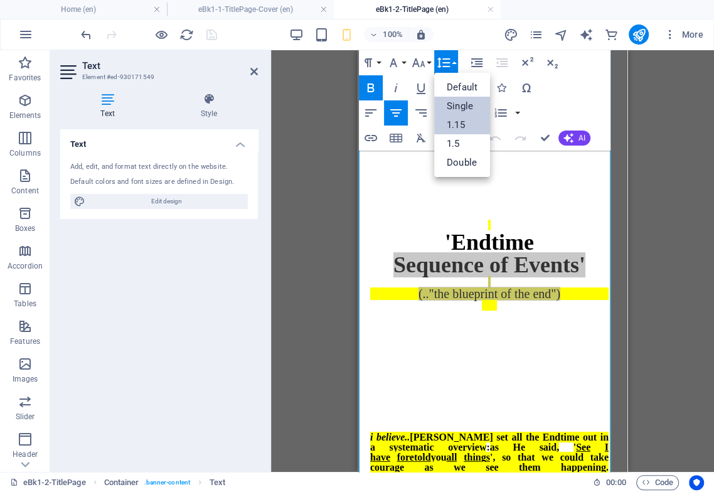
scroll to position [0, 0]
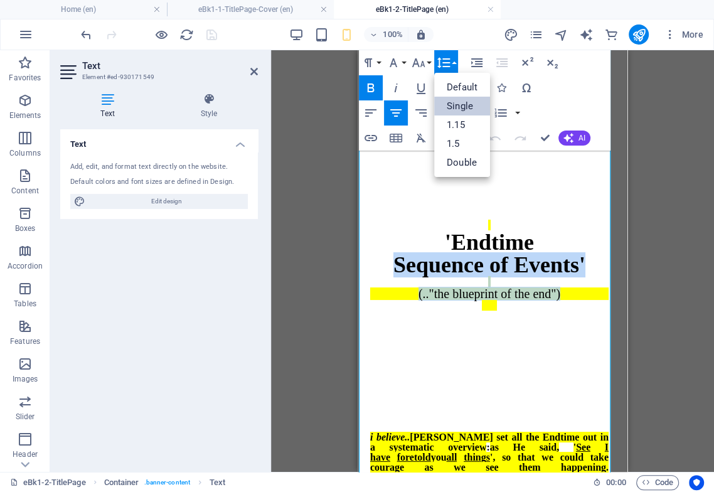
click at [456, 106] on link "Single" at bounding box center [462, 106] width 56 height 19
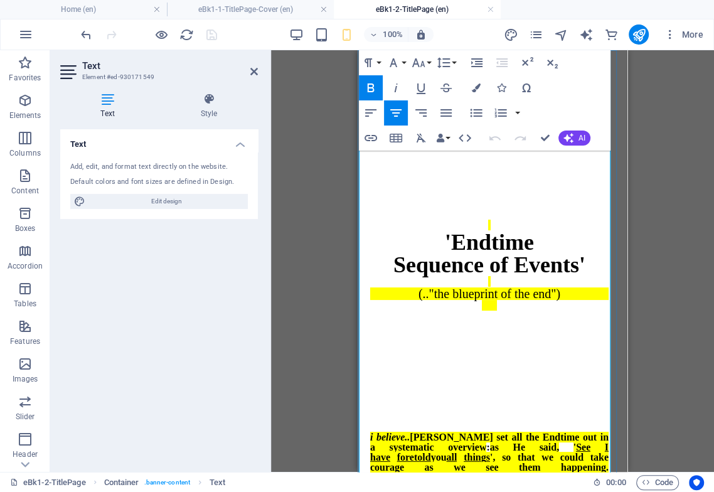
click at [518, 321] on p at bounding box center [489, 326] width 238 height 11
click at [485, 208] on div "'Endtime Sequence of Events' (.."the blueprint of the end")" at bounding box center [489, 302] width 238 height 188
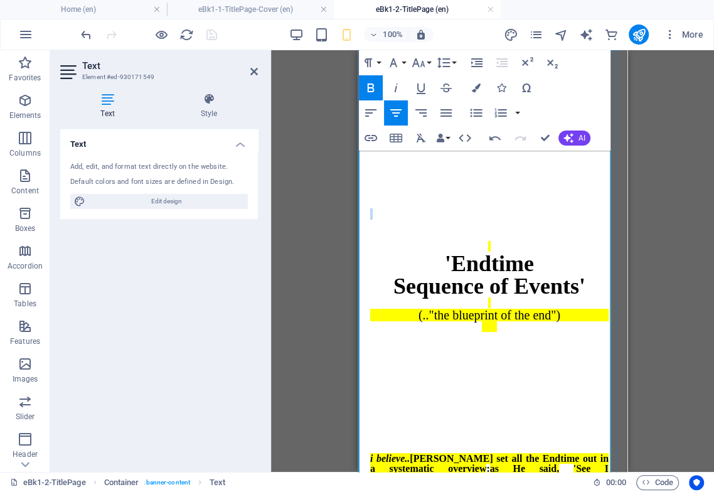
drag, startPoint x: 495, startPoint y: 210, endPoint x: 485, endPoint y: 183, distance: 28.8
click at [485, 183] on span "'Endtime Sequence of Events' (.."the blueprint of the end")" at bounding box center [489, 292] width 238 height 252
click at [399, 112] on icon "button" at bounding box center [395, 112] width 15 height 15
click at [497, 230] on div "'Endtime Sequence of Events' (.."the blueprint of the end")" at bounding box center [489, 324] width 238 height 188
drag, startPoint x: 501, startPoint y: 216, endPoint x: 489, endPoint y: 189, distance: 28.7
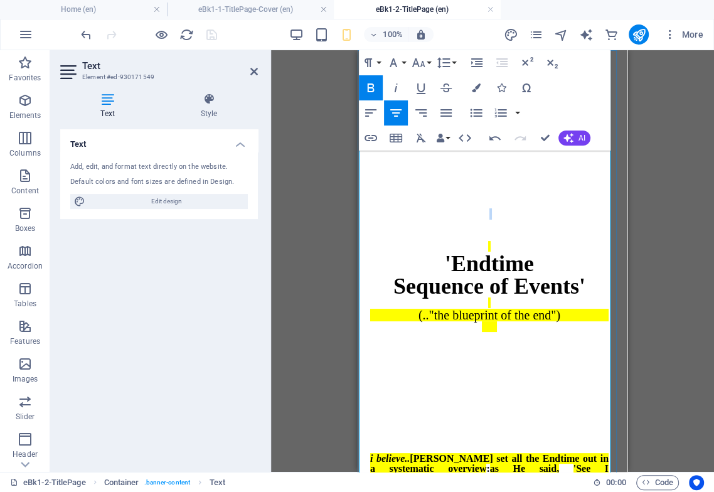
click at [488, 187] on span "'Endtime Sequence of Events' (.."the blueprint of the end")" at bounding box center [489, 292] width 238 height 252
click at [425, 64] on icon "button" at bounding box center [418, 62] width 15 height 15
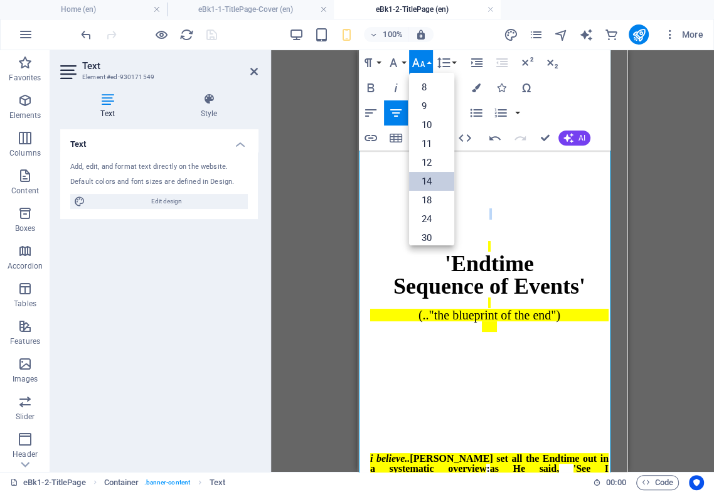
click at [427, 180] on link "14" at bounding box center [431, 181] width 45 height 19
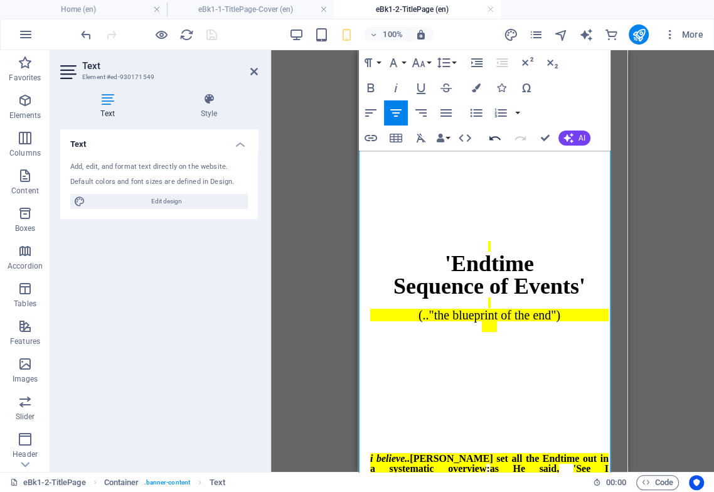
click at [496, 139] on icon "button" at bounding box center [495, 138] width 15 height 15
click at [421, 66] on icon "button" at bounding box center [418, 62] width 13 height 9
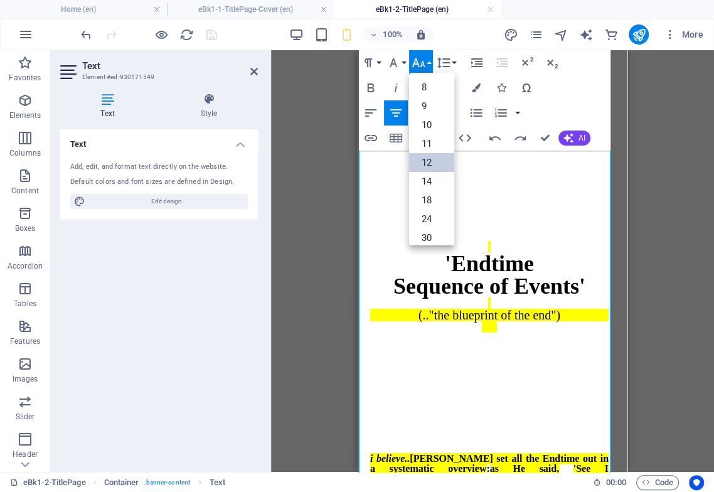
click at [427, 164] on link "12" at bounding box center [431, 162] width 45 height 19
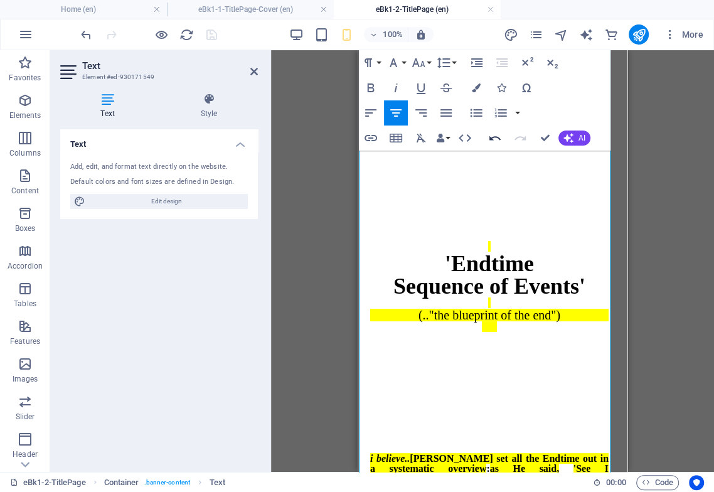
click at [493, 137] on icon "button" at bounding box center [494, 138] width 11 height 4
click at [417, 64] on icon "button" at bounding box center [418, 62] width 13 height 9
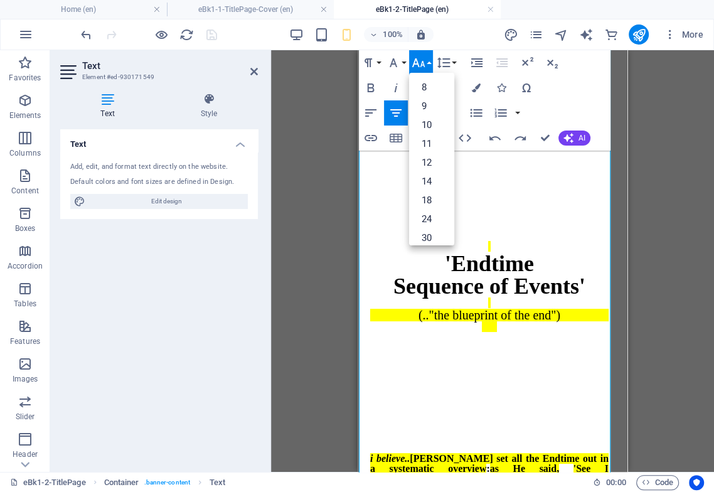
click at [427, 63] on button "Font Size" at bounding box center [421, 62] width 24 height 25
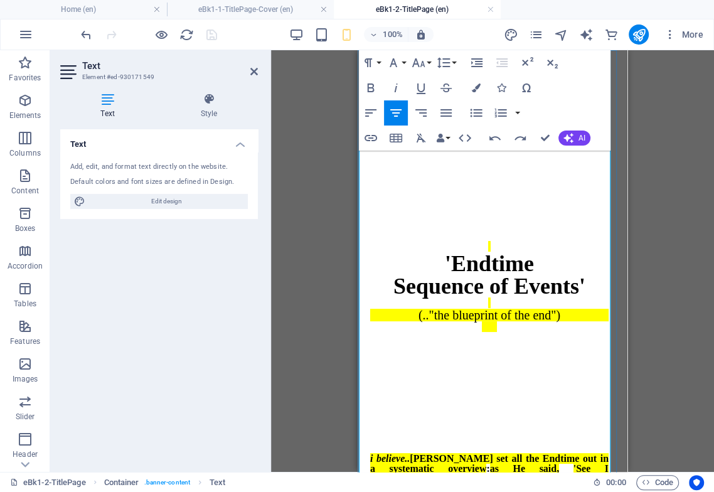
click at [511, 230] on div "'Endtime Sequence of Events' (.."the blueprint of the end")" at bounding box center [489, 324] width 238 height 188
drag, startPoint x: 505, startPoint y: 218, endPoint x: 486, endPoint y: 171, distance: 50.9
click at [486, 171] on span "'Endtime Sequence of Events' (.."the blueprint of the end")" at bounding box center [489, 292] width 238 height 252
click at [396, 114] on icon "button" at bounding box center [395, 112] width 15 height 15
click at [484, 208] on p at bounding box center [489, 213] width 238 height 11
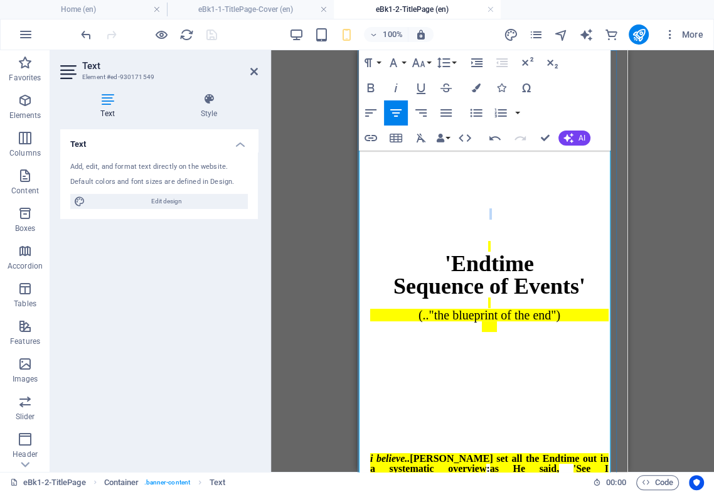
drag, startPoint x: 494, startPoint y: 215, endPoint x: 486, endPoint y: 195, distance: 21.4
click at [487, 195] on span "'Endtime Sequence of Events' (.."the blueprint of the end")" at bounding box center [489, 292] width 238 height 252
click at [483, 208] on p at bounding box center [489, 213] width 238 height 11
click at [480, 208] on p at bounding box center [489, 213] width 238 height 11
click at [485, 230] on div "'Endtime Sequence of Events' (.."the blueprint of the end")" at bounding box center [489, 324] width 238 height 188
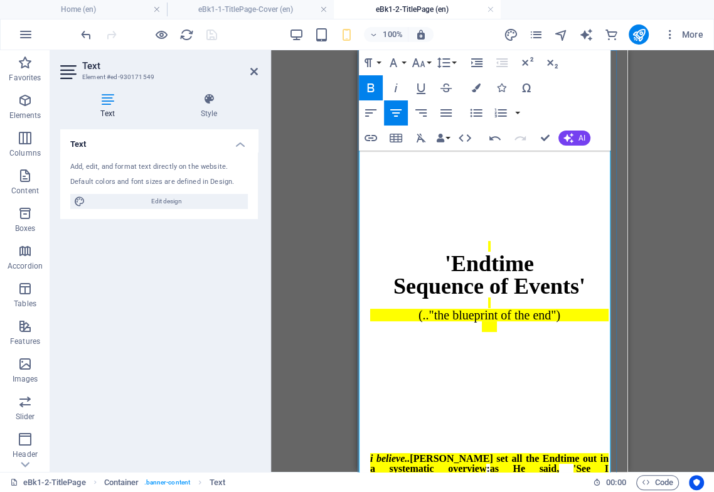
click at [489, 187] on p at bounding box center [489, 192] width 238 height 11
click at [491, 208] on p at bounding box center [489, 213] width 238 height 11
drag, startPoint x: 494, startPoint y: 196, endPoint x: 482, endPoint y: 196, distance: 12.6
click at [482, 208] on p at bounding box center [489, 213] width 238 height 11
click at [480, 208] on p at bounding box center [489, 213] width 238 height 11
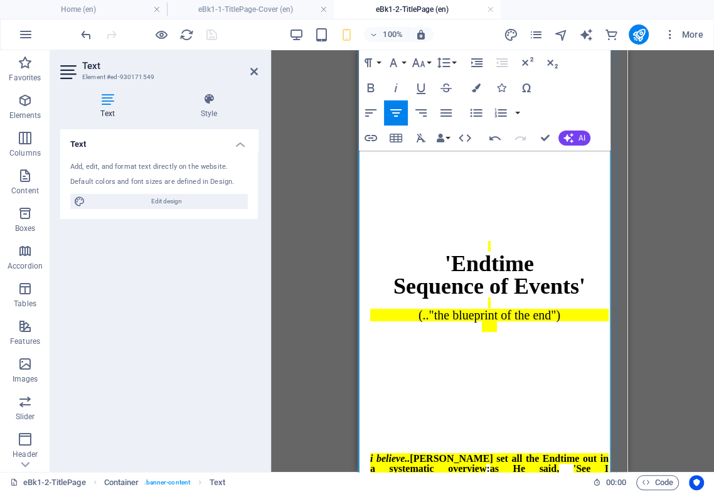
drag, startPoint x: 483, startPoint y: 193, endPoint x: 490, endPoint y: 193, distance: 7.6
click at [490, 208] on p at bounding box center [489, 213] width 238 height 11
click at [482, 230] on div "'Endtime Sequence of Events' (.."the blueprint of the end")" at bounding box center [489, 324] width 238 height 188
click at [491, 230] on div "'Endtime Sequence of Events' (.."the blueprint of the end")" at bounding box center [489, 324] width 238 height 188
click at [485, 230] on div "'Endtime Sequence of Events' (.."the blueprint of the end")" at bounding box center [489, 324] width 238 height 188
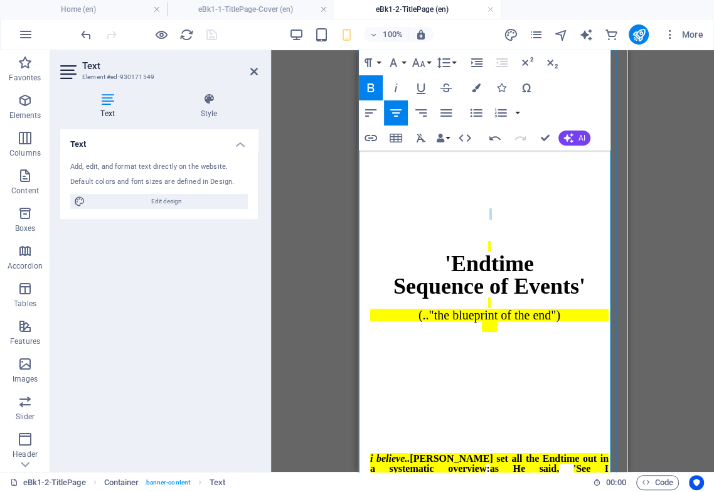
drag, startPoint x: 486, startPoint y: 208, endPoint x: 479, endPoint y: 188, distance: 21.4
click at [480, 188] on span "'Endtime Sequence of Events' (.."the blueprint of the end")" at bounding box center [489, 292] width 238 height 252
click at [419, 67] on icon "button" at bounding box center [418, 62] width 13 height 9
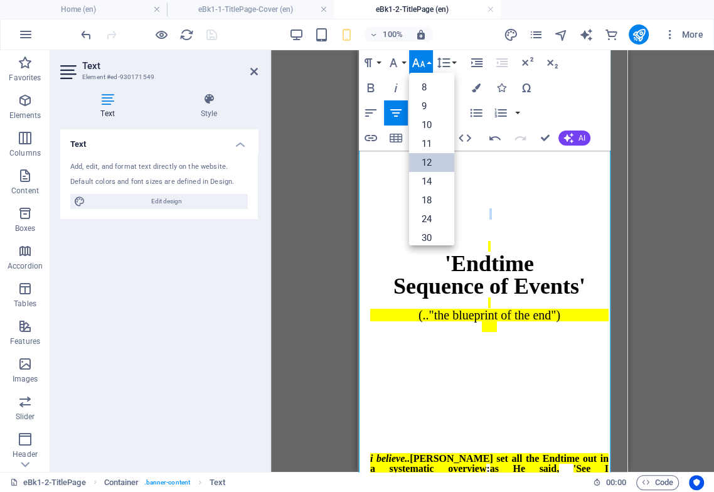
click at [425, 164] on link "12" at bounding box center [431, 162] width 45 height 19
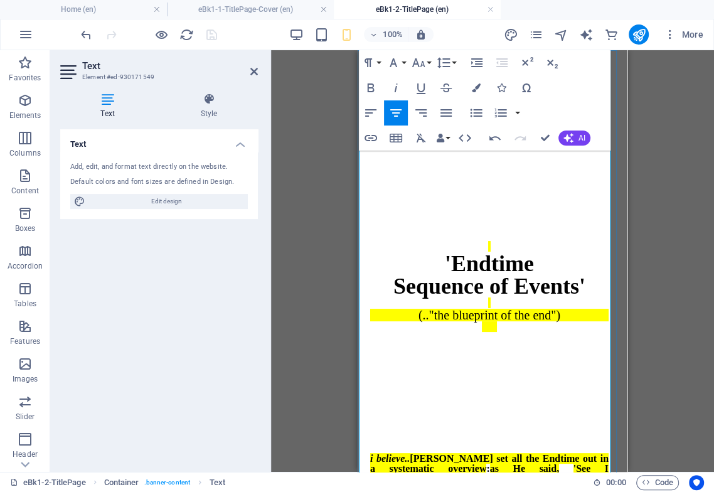
click at [497, 230] on div "'Endtime Sequence of Events' (.."the blueprint of the end")" at bounding box center [489, 324] width 238 height 188
drag, startPoint x: 500, startPoint y: 210, endPoint x: 474, endPoint y: 177, distance: 41.6
click at [475, 177] on span "'Endtime Sequence of Events' (.."the blueprint of the end")" at bounding box center [489, 292] width 238 height 252
click at [422, 66] on icon "button" at bounding box center [418, 62] width 15 height 15
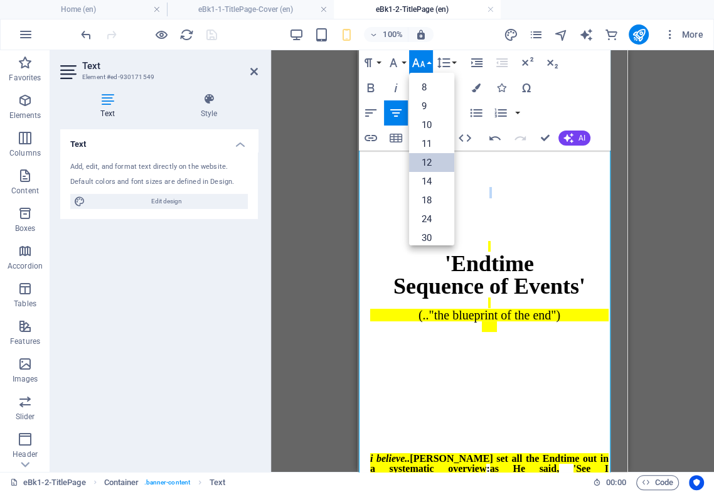
click at [431, 163] on link "12" at bounding box center [431, 162] width 45 height 19
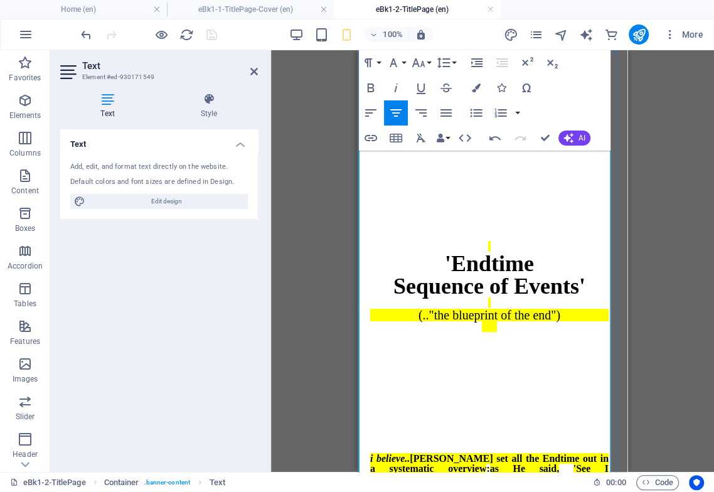
click at [493, 208] on p at bounding box center [489, 213] width 238 height 11
drag, startPoint x: 499, startPoint y: 190, endPoint x: 476, endPoint y: 188, distance: 23.3
click at [476, 208] on p at bounding box center [489, 213] width 238 height 11
drag, startPoint x: 420, startPoint y: 65, endPoint x: 412, endPoint y: 73, distance: 10.6
click at [418, 65] on icon "button" at bounding box center [418, 62] width 15 height 15
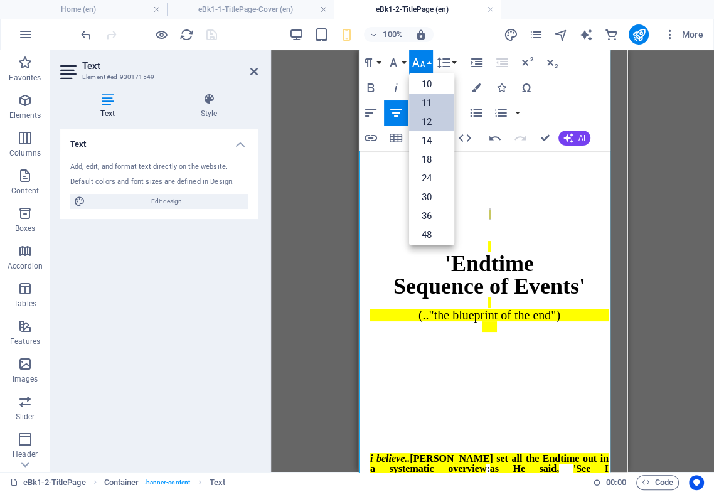
scroll to position [20, 0]
click at [428, 137] on link "12" at bounding box center [431, 142] width 45 height 19
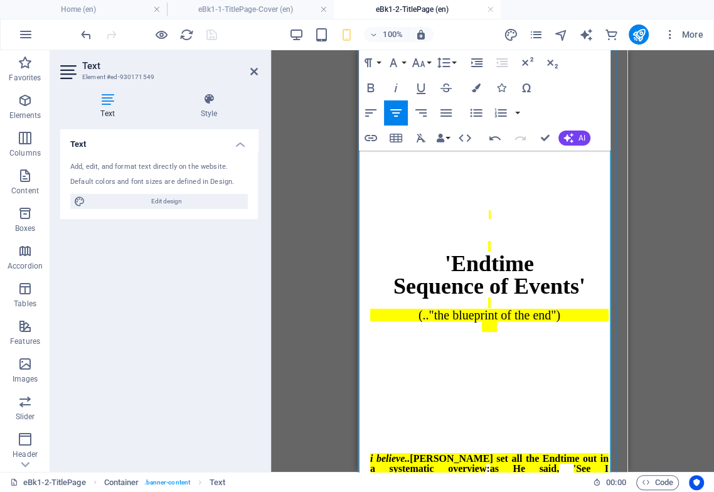
click at [493, 187] on p at bounding box center [489, 192] width 238 height 11
click at [498, 166] on p at bounding box center [489, 171] width 238 height 11
click at [400, 112] on icon "button" at bounding box center [395, 112] width 15 height 15
drag, startPoint x: 501, startPoint y: 222, endPoint x: 508, endPoint y: 222, distance: 6.3
click at [501, 230] on div "'Endtime Sequence of Events' (.."the blueprint of the end")" at bounding box center [489, 324] width 238 height 188
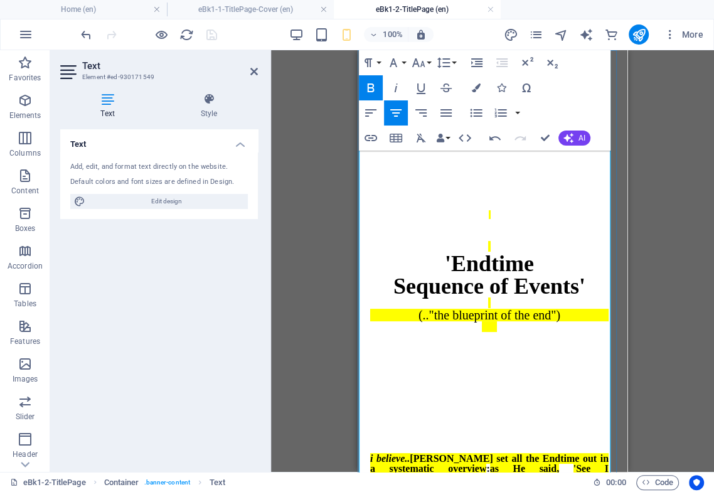
click at [501, 230] on div "'Endtime Sequence of Events' (.."the blueprint of the end")" at bounding box center [489, 324] width 238 height 188
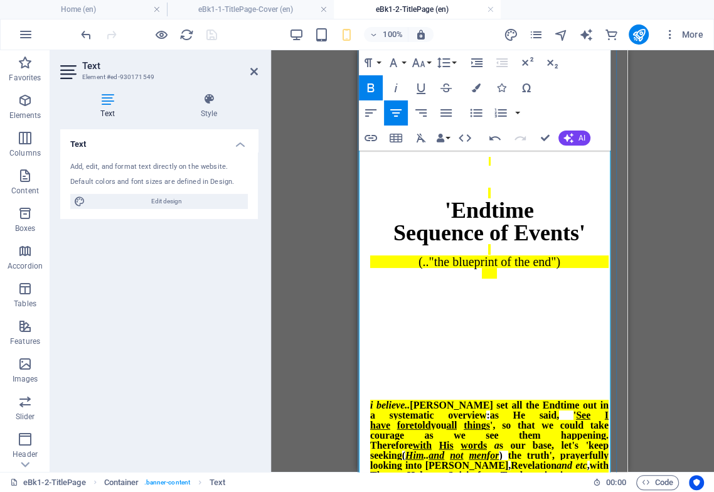
scroll to position [70, 0]
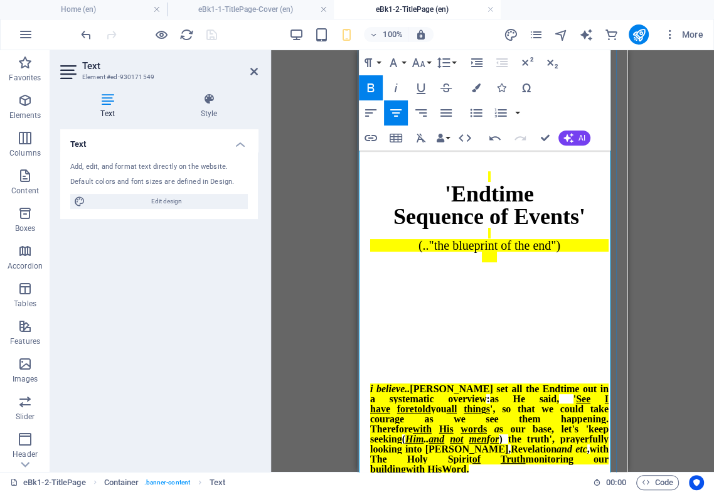
click at [457, 388] on span at bounding box center [460, 408] width 7 height 11
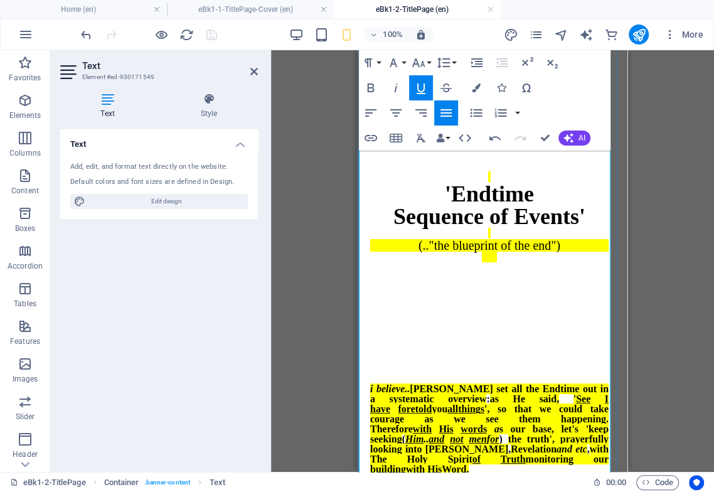
click at [458, 388] on u "all" at bounding box center [452, 408] width 11 height 11
click at [418, 86] on icon "button" at bounding box center [421, 88] width 9 height 11
drag, startPoint x: 498, startPoint y: 373, endPoint x: 492, endPoint y: 393, distance: 20.9
click at [497, 388] on span "', so that we could take courage as we see them happening." at bounding box center [489, 413] width 238 height 21
click at [500, 388] on span "', so that we could take courage as we see them happening." at bounding box center [489, 413] width 238 height 21
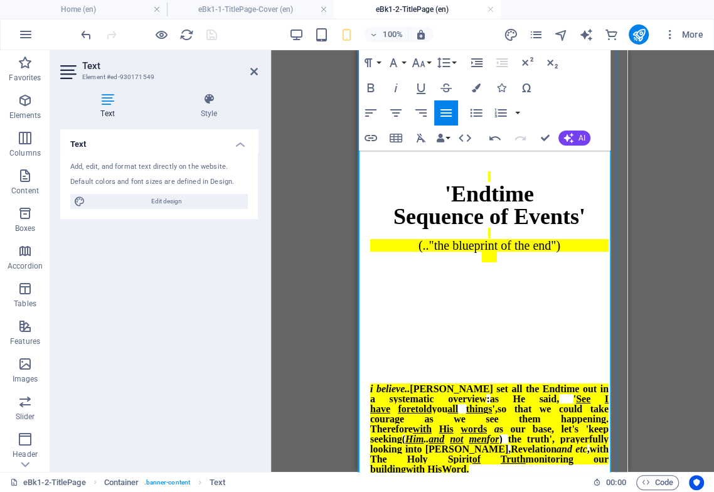
click at [387, 388] on span "monitoring our building" at bounding box center [489, 464] width 238 height 21
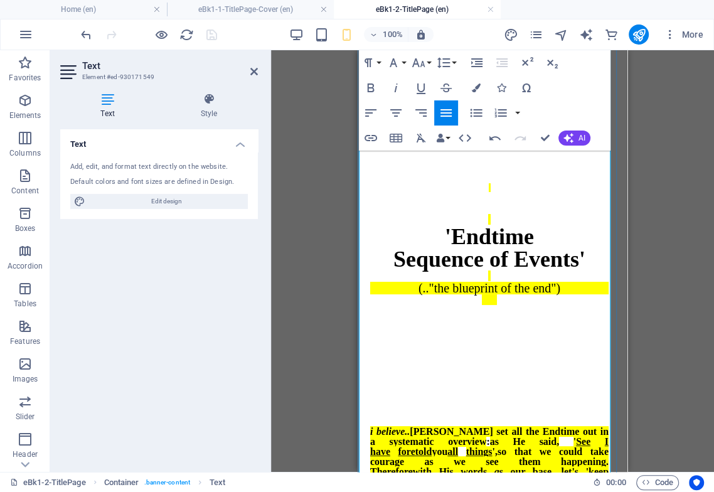
scroll to position [0, 0]
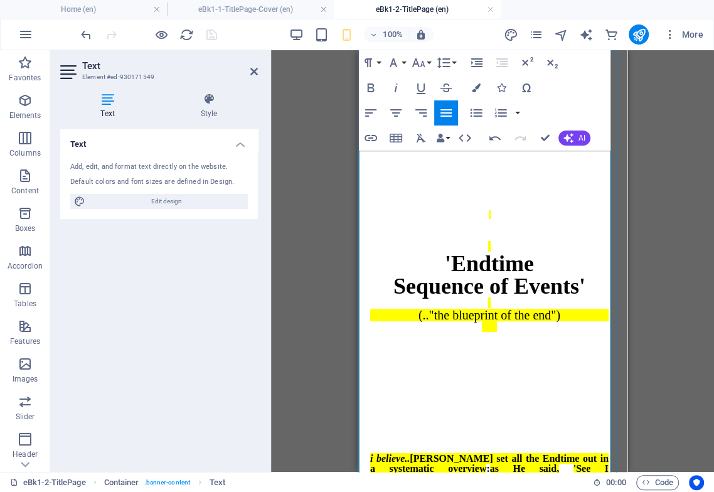
click at [489, 166] on p at bounding box center [489, 171] width 238 height 11
click at [491, 187] on p at bounding box center [489, 192] width 238 height 11
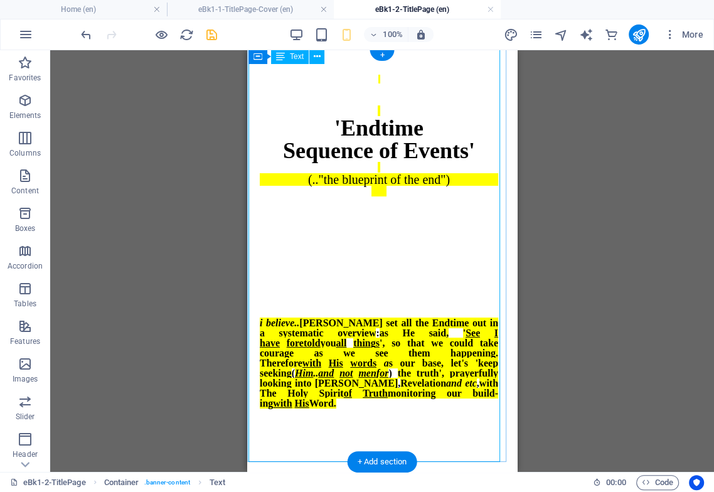
scroll to position [20, 0]
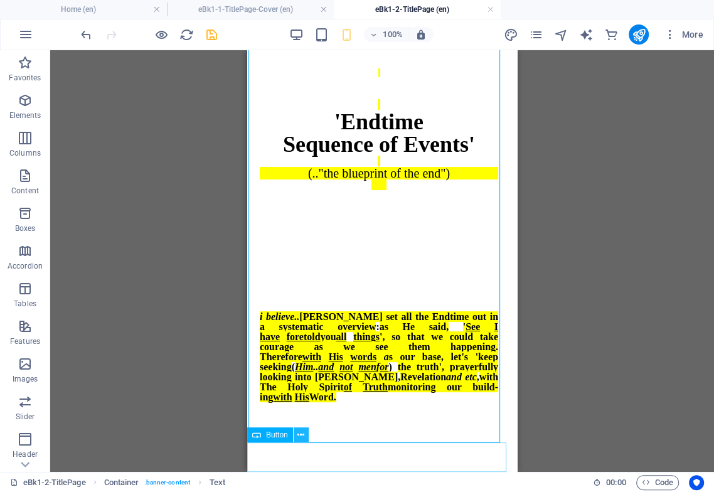
click at [301, 388] on icon at bounding box center [300, 435] width 7 height 13
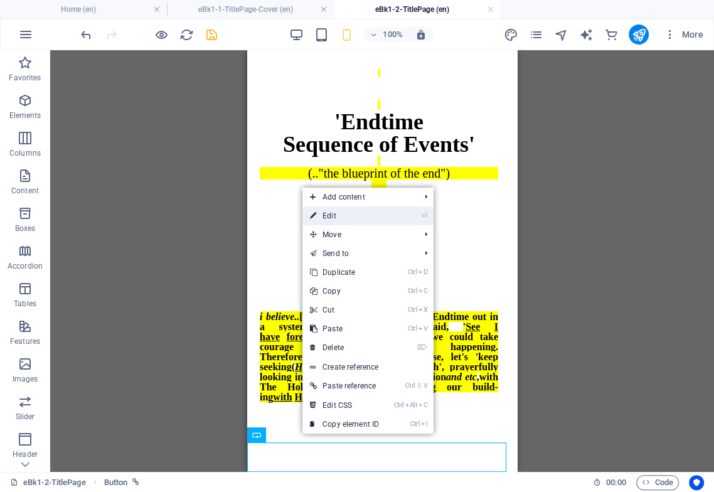
click at [340, 214] on link "⏎ Edit" at bounding box center [344, 215] width 84 height 19
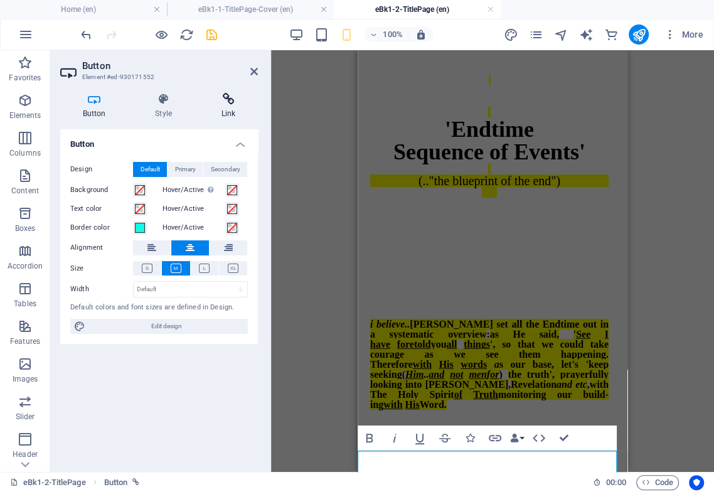
click at [230, 105] on h4 "Link" at bounding box center [228, 106] width 59 height 26
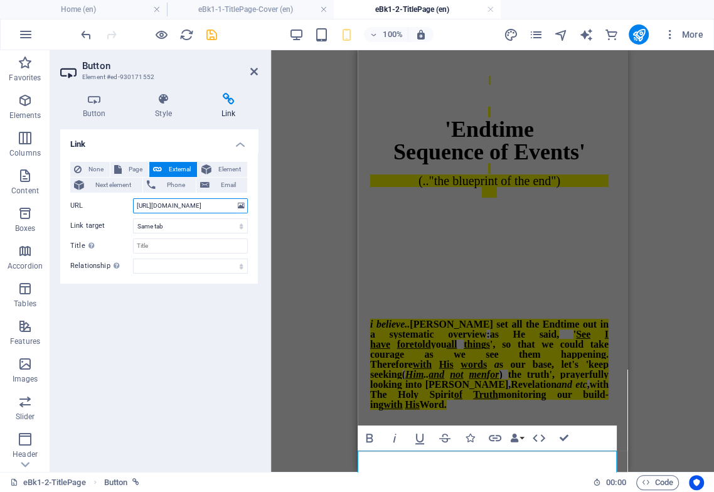
scroll to position [0, 70]
drag, startPoint x: 207, startPoint y: 207, endPoint x: 230, endPoint y: 207, distance: 22.6
click at [230, 207] on input "[URL][DOMAIN_NAME]" at bounding box center [190, 205] width 115 height 15
click at [190, 207] on input "[URL][DOMAIN_NAME]" at bounding box center [190, 205] width 115 height 15
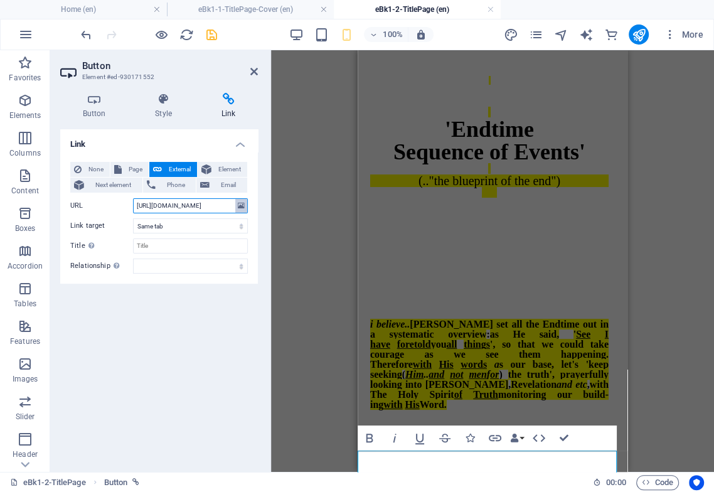
drag, startPoint x: 225, startPoint y: 207, endPoint x: 236, endPoint y: 208, distance: 11.4
click at [236, 208] on div "URL [URL][DOMAIN_NAME]" at bounding box center [159, 205] width 178 height 15
click at [212, 210] on input "[URL][DOMAIN_NAME]" at bounding box center [190, 205] width 115 height 15
type input "[URL][DOMAIN_NAME]"
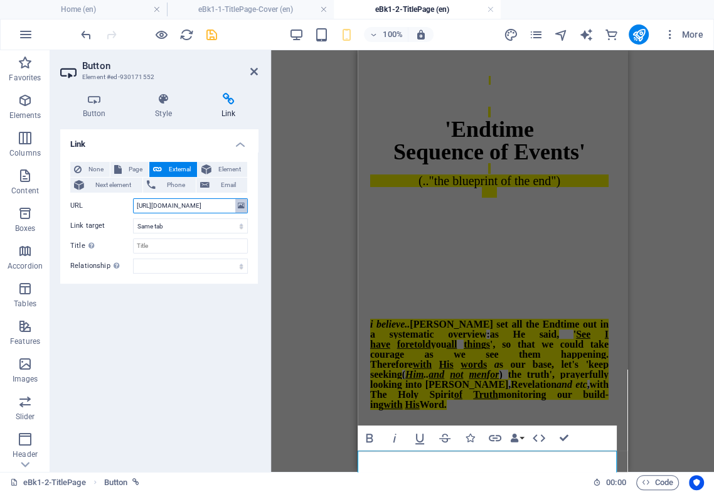
drag, startPoint x: 216, startPoint y: 205, endPoint x: 236, endPoint y: 203, distance: 20.2
click at [236, 203] on div "URL [URL][DOMAIN_NAME]" at bounding box center [159, 205] width 178 height 15
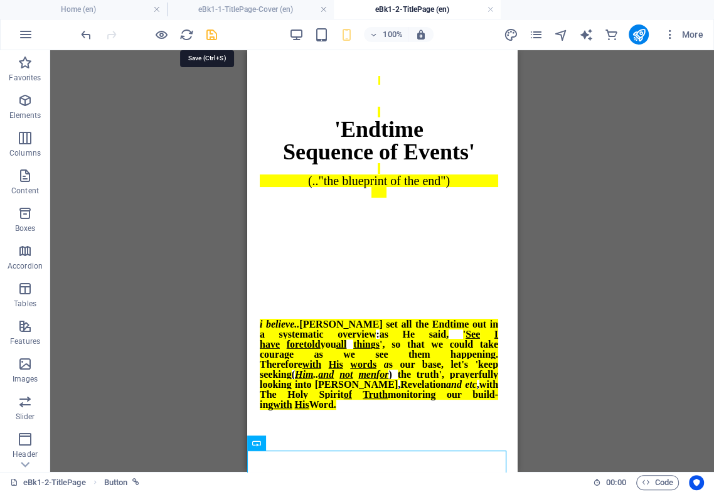
click at [211, 33] on icon "save" at bounding box center [212, 35] width 14 height 14
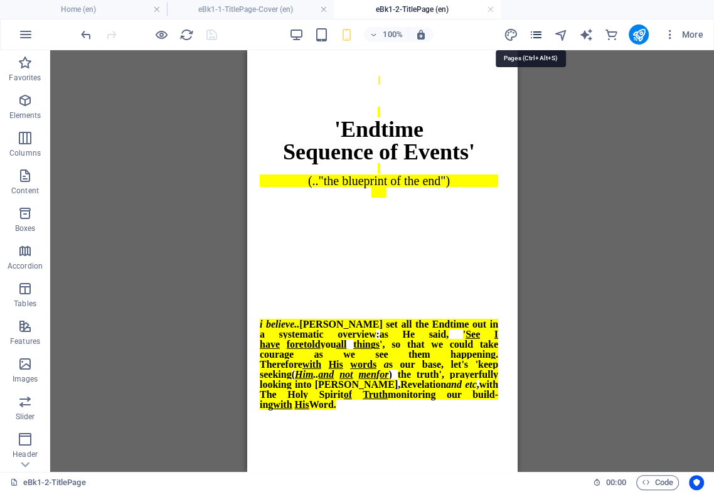
click at [538, 35] on icon "pages" at bounding box center [535, 35] width 14 height 14
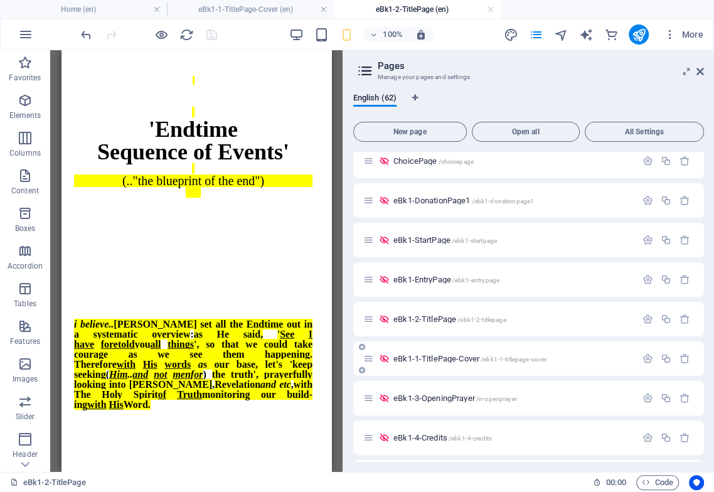
scroll to position [279, 0]
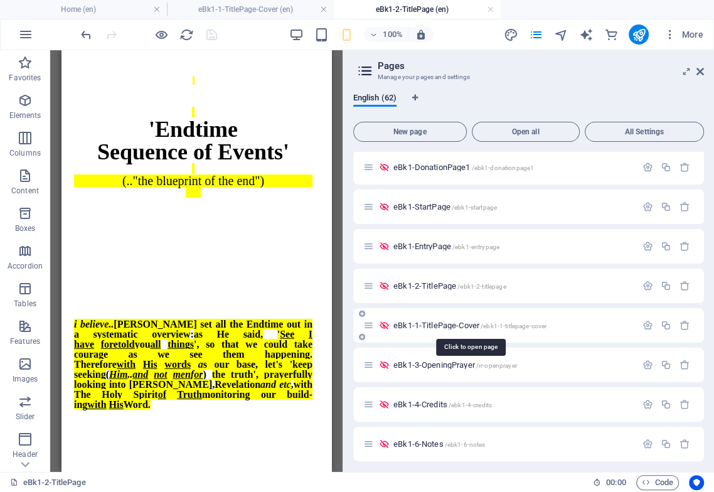
click at [442, 323] on span "eBk1-1-TitlePage-Cover /ebk1-1-titlepage-cover" at bounding box center [469, 325] width 153 height 9
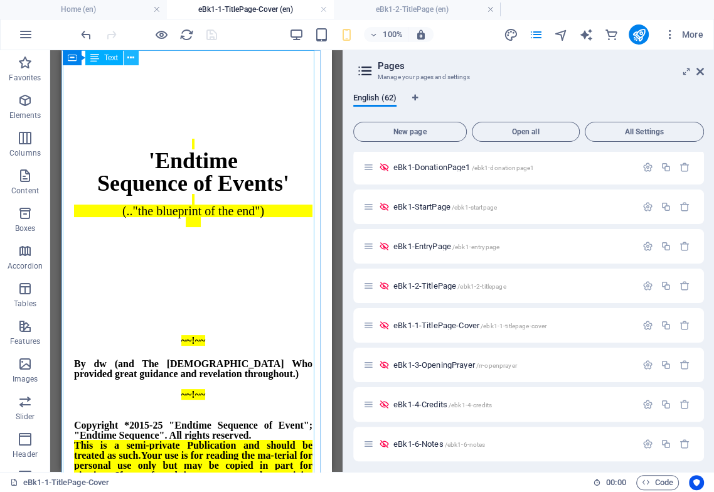
click at [129, 56] on icon at bounding box center [130, 57] width 7 height 13
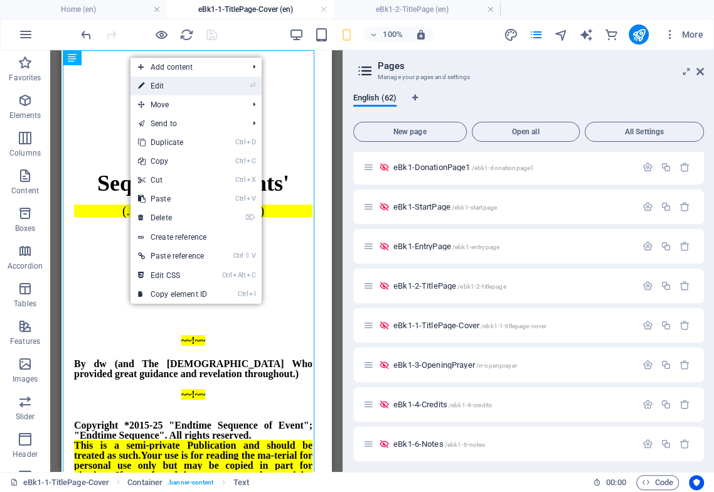
click at [156, 87] on link "⏎ Edit" at bounding box center [173, 86] width 84 height 19
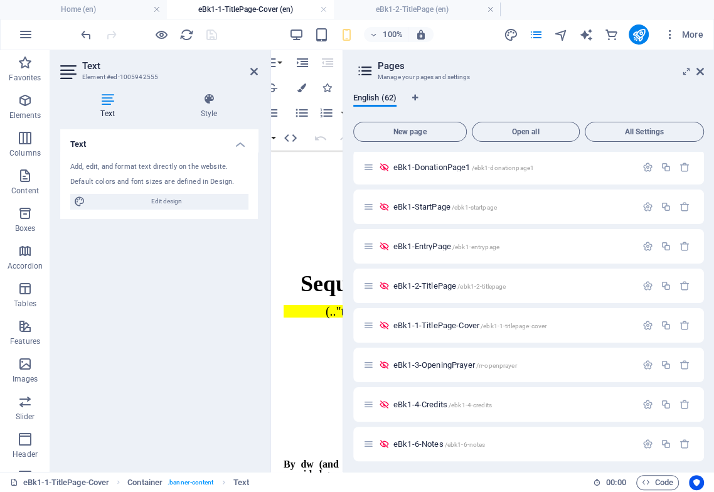
scroll to position [0, 88]
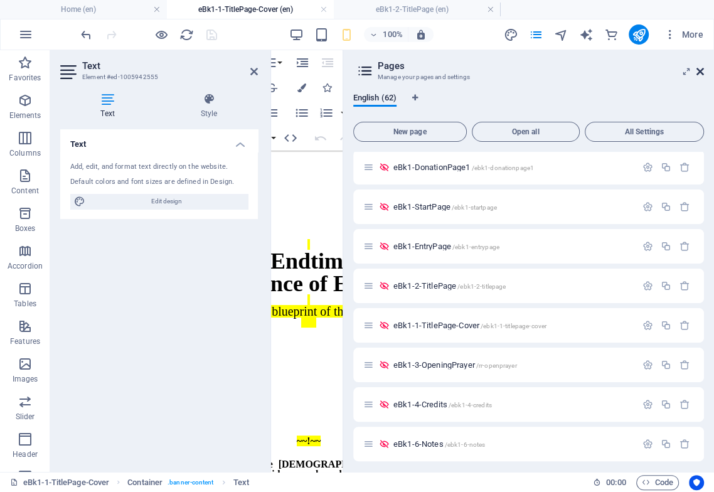
click at [598, 70] on icon at bounding box center [701, 72] width 8 height 10
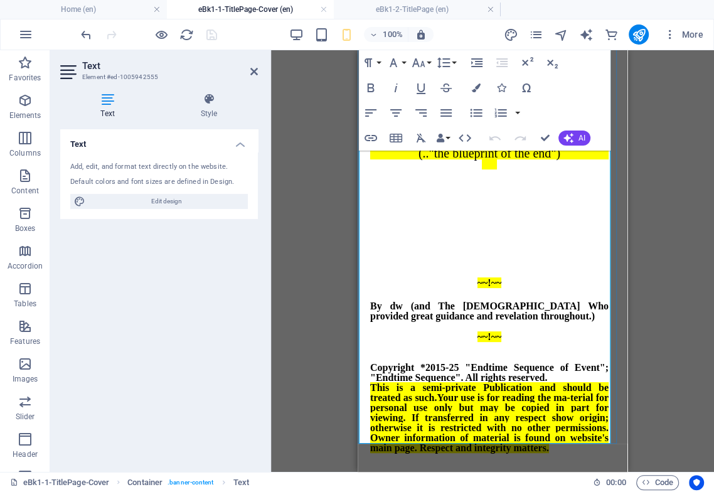
scroll to position [164, 0]
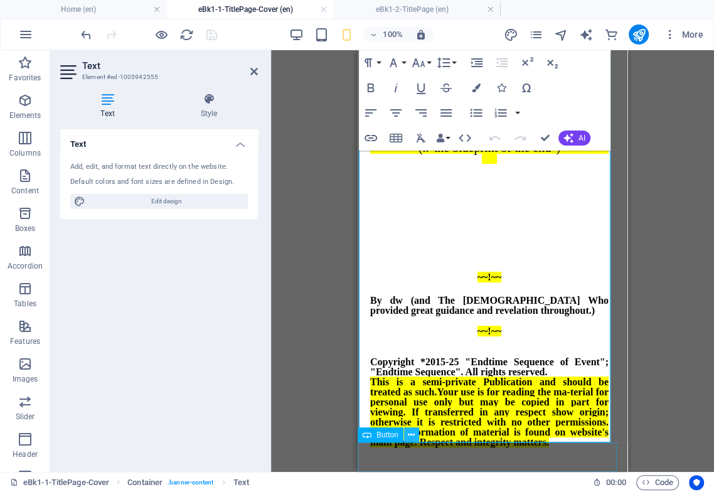
click at [412, 388] on icon at bounding box center [411, 435] width 7 height 13
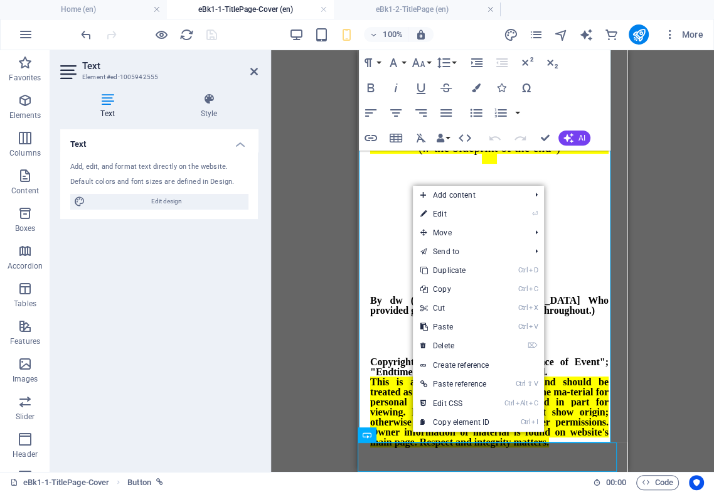
scroll to position [63, 0]
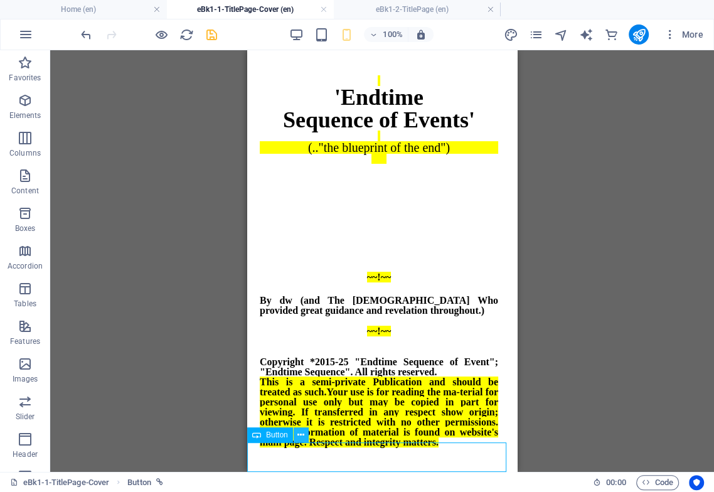
click at [300, 388] on icon at bounding box center [300, 435] width 7 height 13
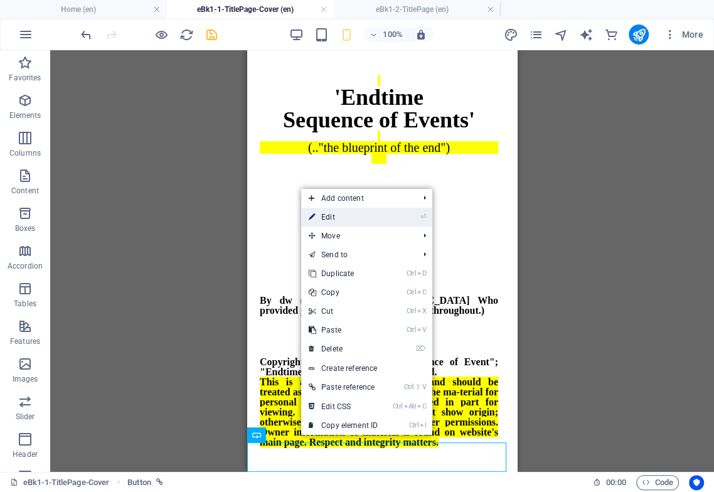
click at [331, 216] on link "⏎ Edit" at bounding box center [343, 217] width 84 height 19
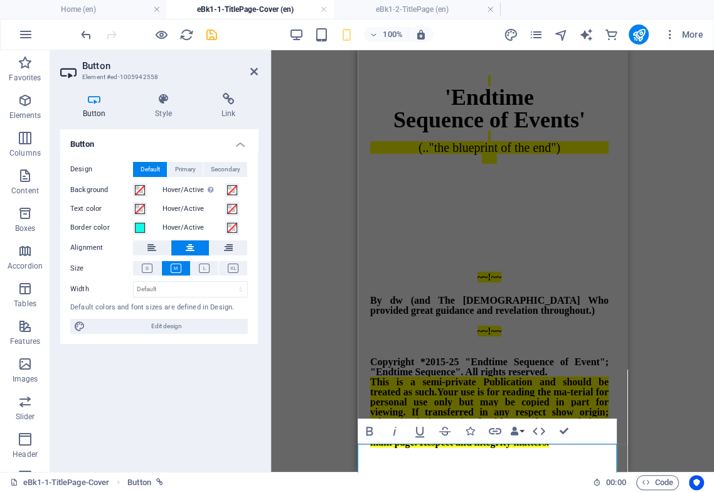
scroll to position [62, 0]
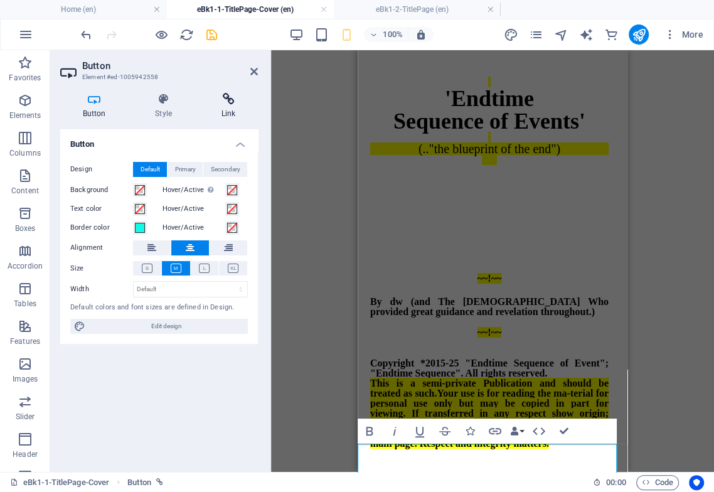
click at [230, 105] on h4 "Link" at bounding box center [228, 106] width 59 height 26
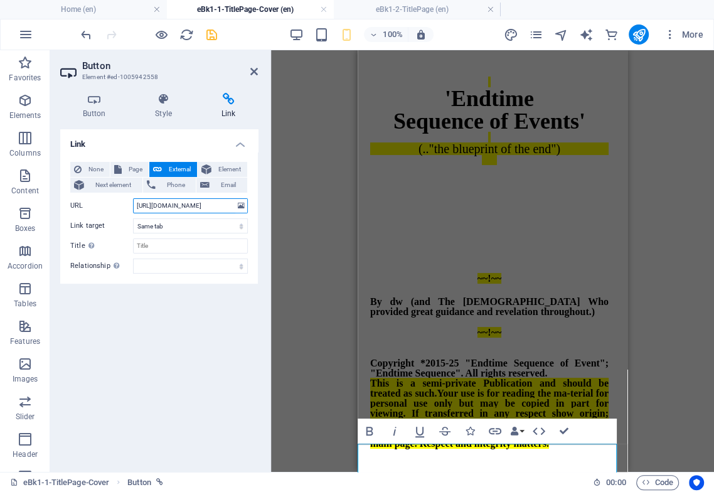
scroll to position [0, 67]
drag, startPoint x: 209, startPoint y: 206, endPoint x: 251, endPoint y: 206, distance: 42.0
click at [251, 206] on div "None Page External Element Next element Phone Email Page Home Home-Former Copy …" at bounding box center [159, 218] width 198 height 132
click at [195, 208] on input "[URL][DOMAIN_NAME]" at bounding box center [190, 205] width 115 height 15
type input "[URL][DOMAIN_NAME]"
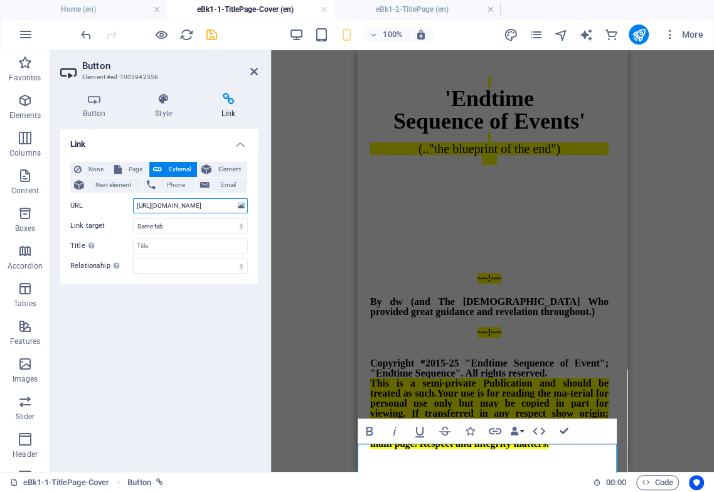
scroll to position [0, 65]
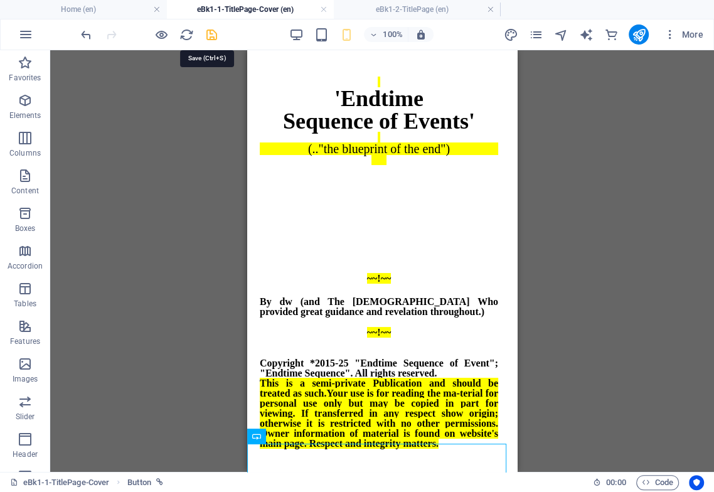
click at [210, 35] on icon "save" at bounding box center [212, 35] width 14 height 14
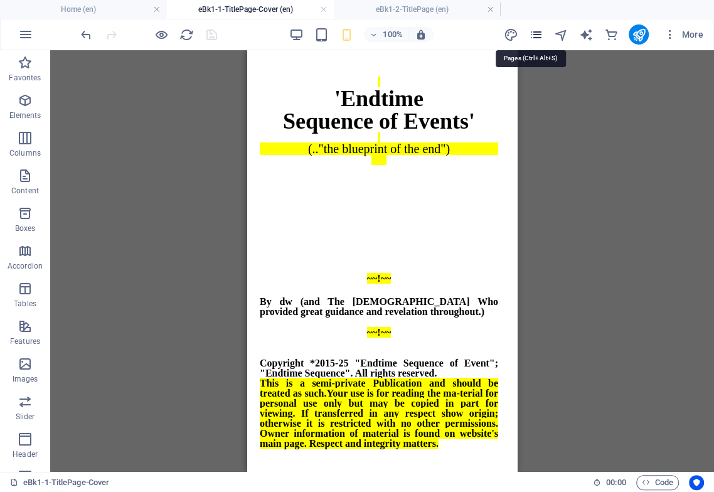
click at [537, 35] on icon "pages" at bounding box center [535, 35] width 14 height 14
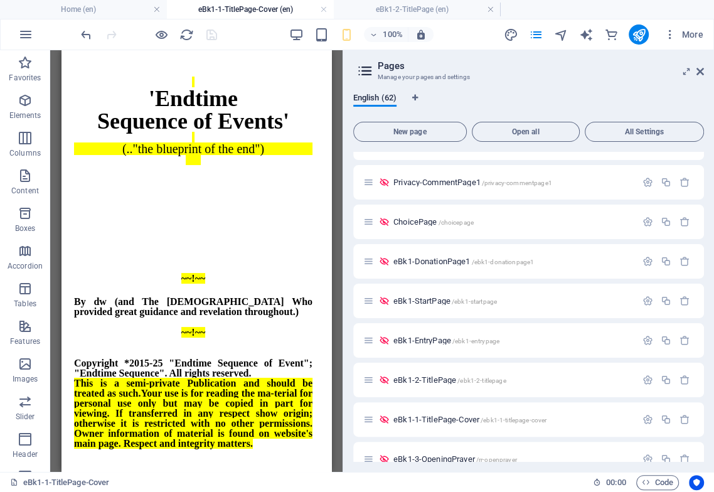
scroll to position [209, 0]
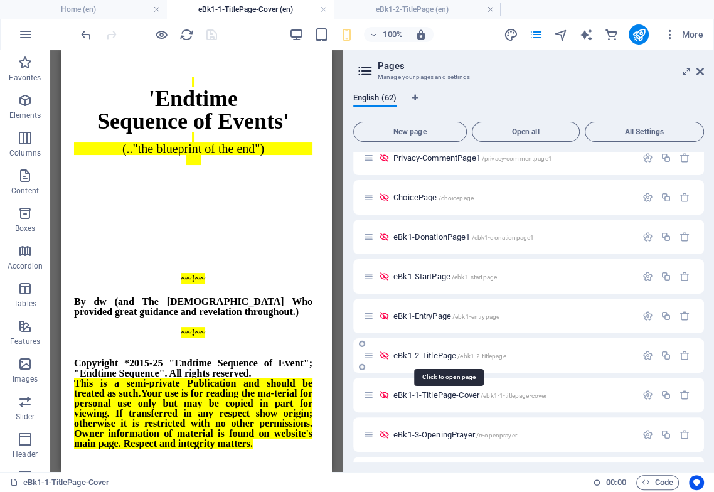
click at [450, 355] on span "eBk1-2-TitlePage /ebk1-2-titlepage" at bounding box center [449, 355] width 113 height 9
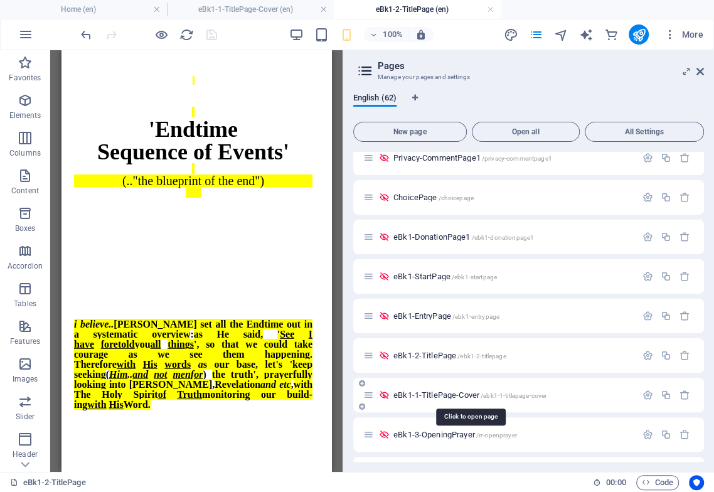
click at [443, 388] on span "eBk1-1-TitlePage-Cover /ebk1-1-titlepage-cover" at bounding box center [469, 394] width 153 height 9
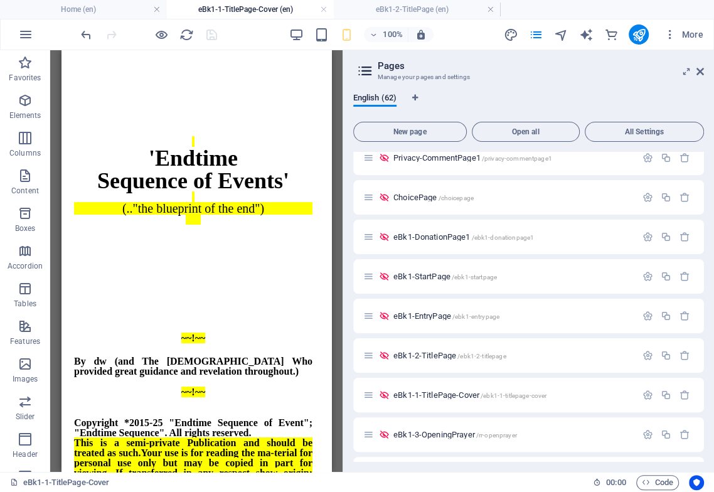
scroll to position [0, 0]
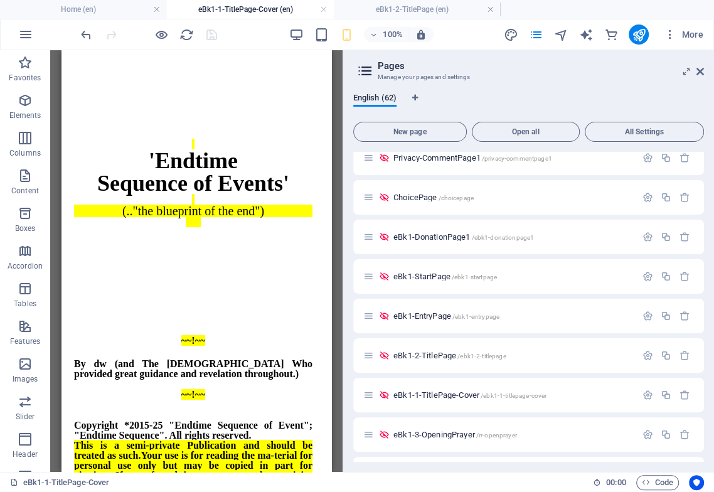
drag, startPoint x: 324, startPoint y: 447, endPoint x: 393, endPoint y: 414, distance: 77.2
click at [440, 358] on span "eBk1-2-TitlePage /ebk1-2-titlepage" at bounding box center [449, 355] width 113 height 9
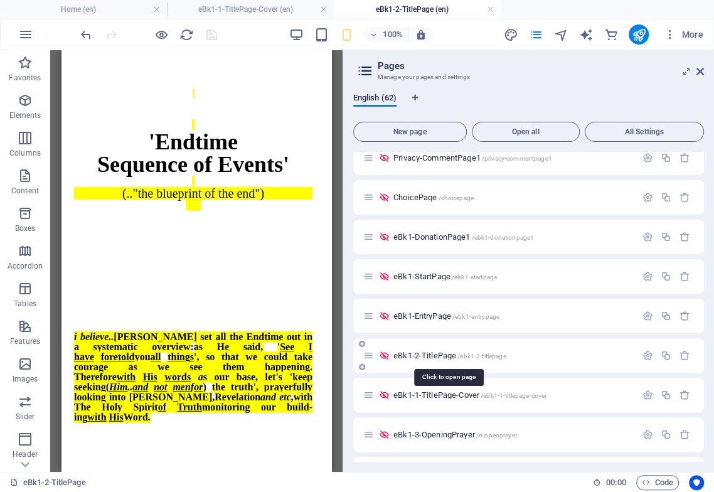
scroll to position [13, 0]
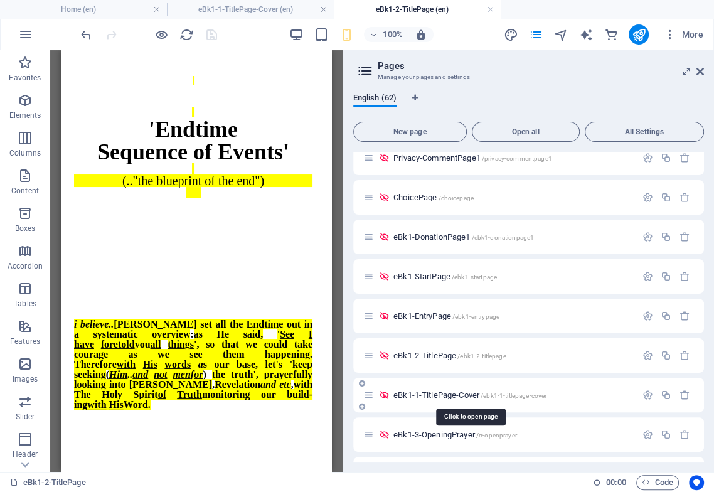
click at [456, 388] on span "eBk1-1-TitlePage-Cover /ebk1-1-titlepage-cover" at bounding box center [469, 394] width 153 height 9
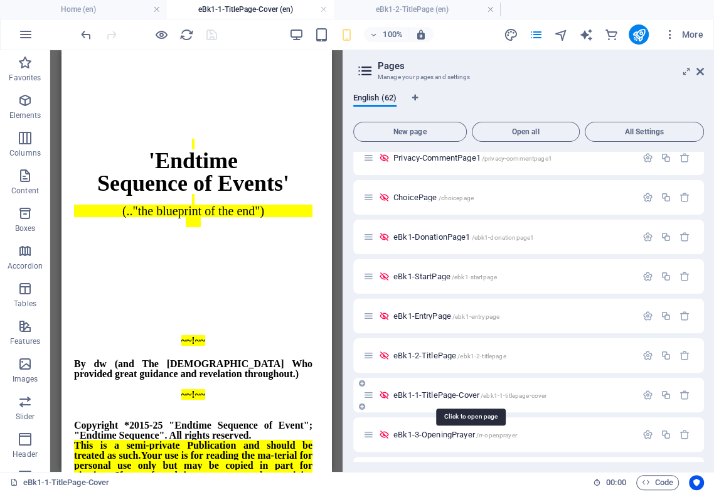
scroll to position [0, 0]
click at [440, 355] on span "eBk1-2-TitlePage /ebk1-2-titlepage" at bounding box center [449, 355] width 113 height 9
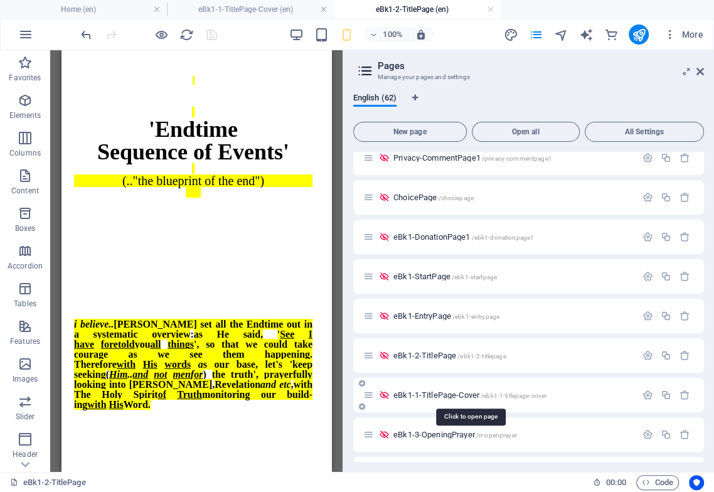
click at [451, 388] on span "eBk1-1-TitlePage-Cover /ebk1-1-titlepage-cover" at bounding box center [469, 394] width 153 height 9
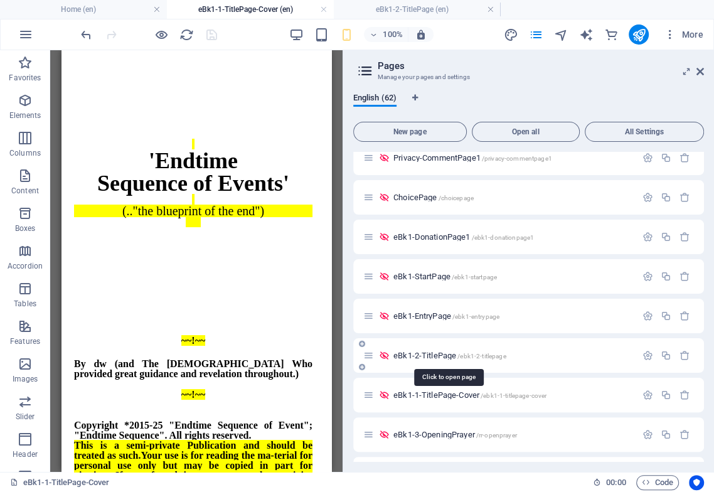
click at [446, 354] on span "eBk1-2-TitlePage /ebk1-2-titlepage" at bounding box center [449, 355] width 113 height 9
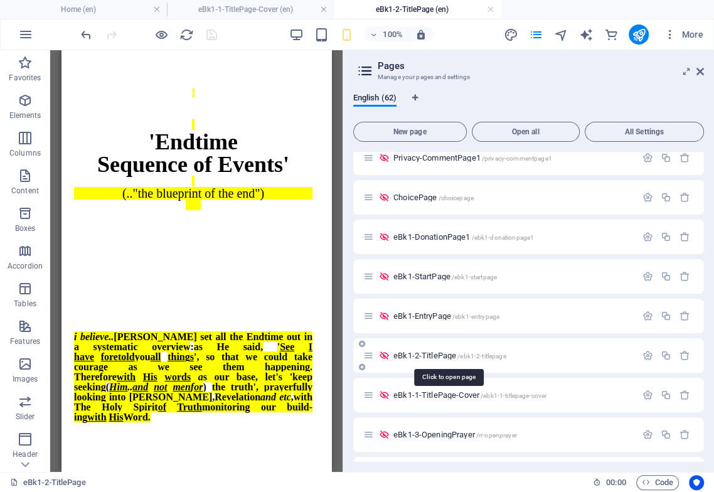
scroll to position [13, 0]
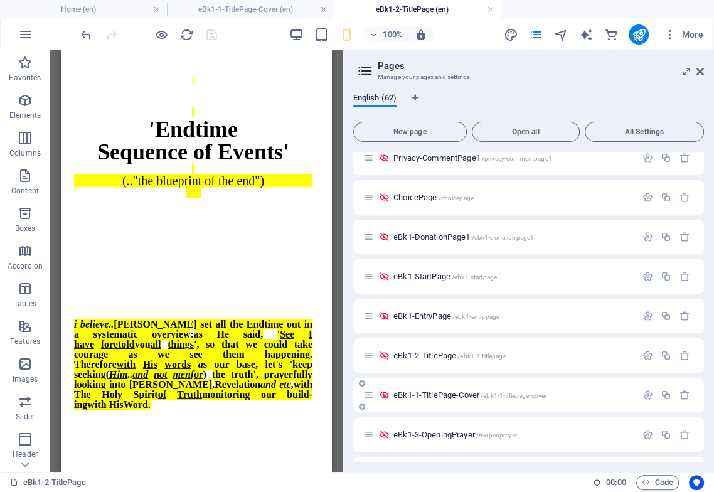
click at [451, 388] on span "eBk1-1-TitlePage-Cover /ebk1-1-titlepage-cover" at bounding box center [469, 394] width 153 height 9
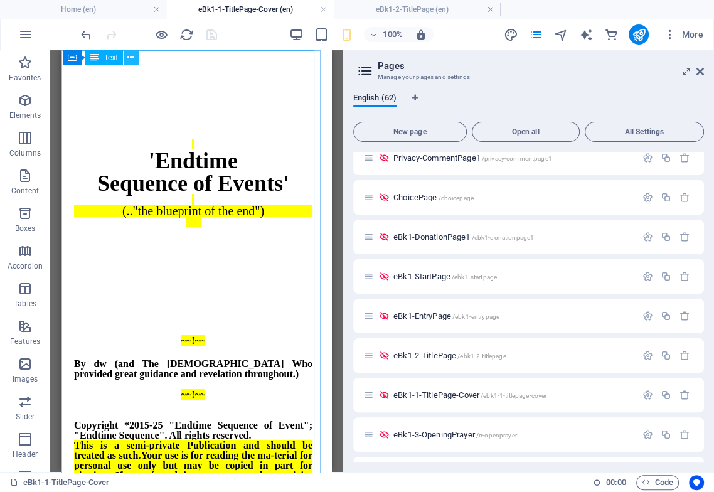
click at [131, 57] on icon at bounding box center [130, 57] width 7 height 13
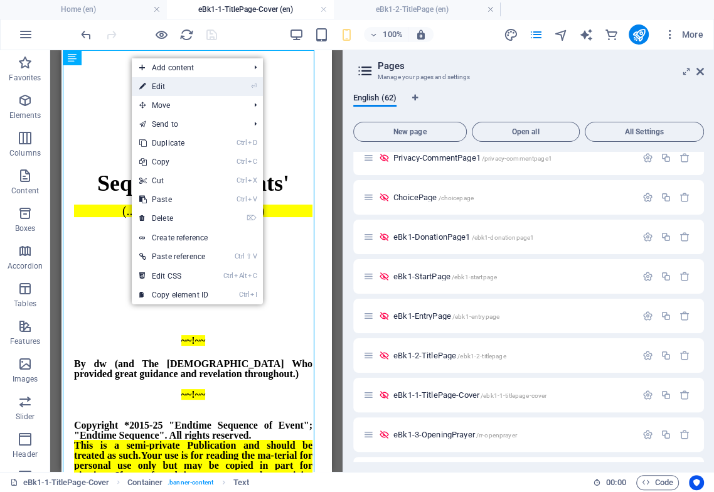
click at [159, 87] on link "⏎ Edit" at bounding box center [174, 86] width 84 height 19
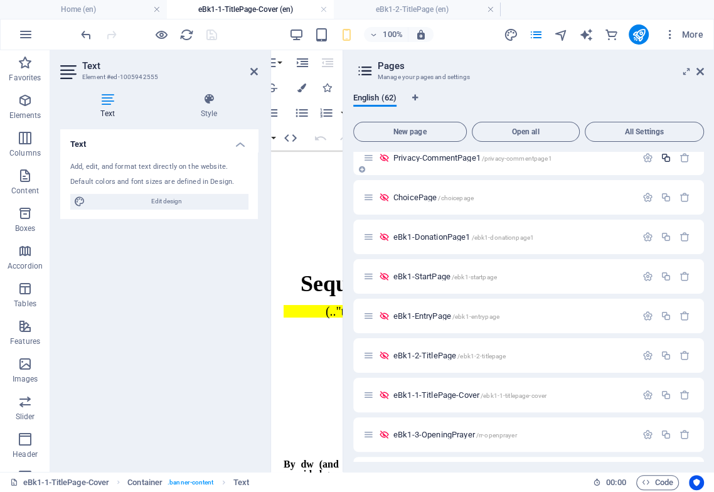
scroll to position [0, 88]
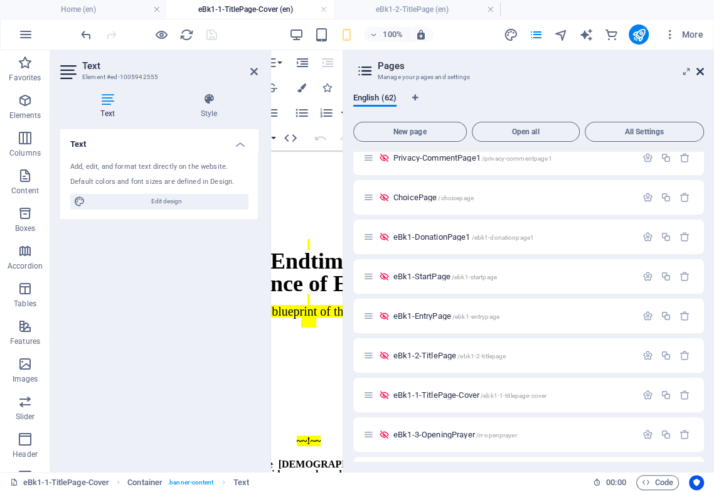
click at [598, 69] on icon at bounding box center [701, 72] width 8 height 10
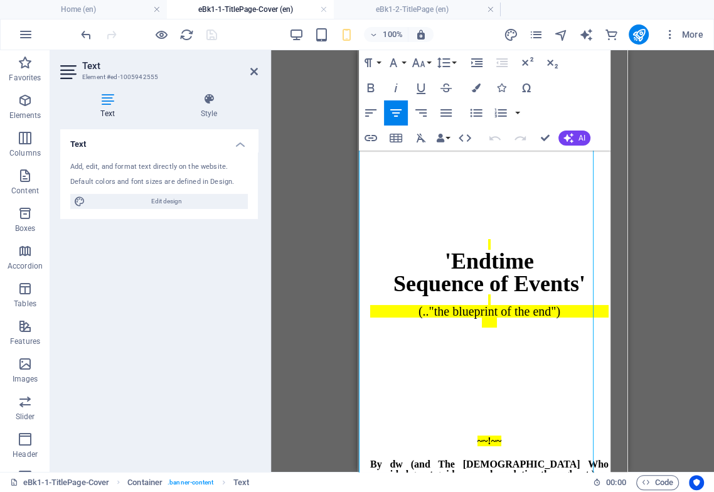
scroll to position [0, 0]
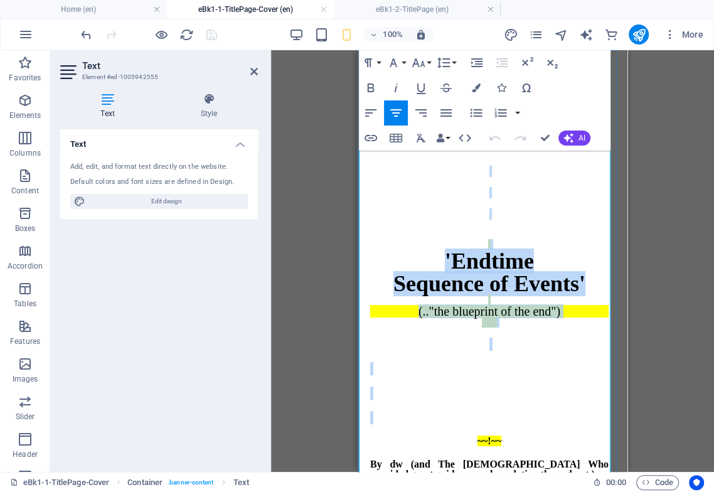
drag, startPoint x: 472, startPoint y: 159, endPoint x: 531, endPoint y: 362, distance: 210.9
click at [532, 363] on div "'Endtime Sequence of Events' (.."the blueprint of the end") ~~!~~ By dw (and Th…" at bounding box center [489, 419] width 238 height 507
copy div "'Endtime Sequence of Events' (.."the blueprint of the end")"
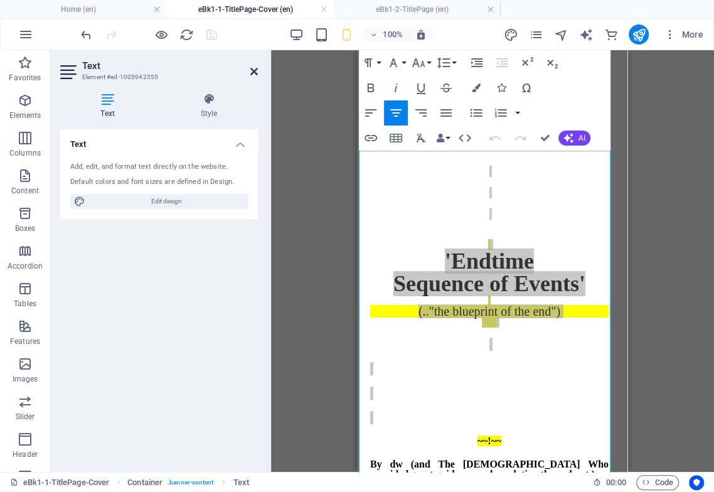
click at [255, 71] on icon at bounding box center [254, 72] width 8 height 10
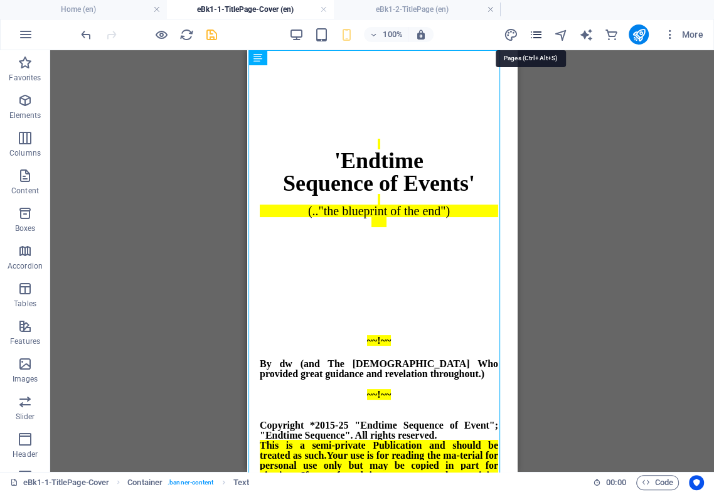
click at [542, 33] on icon "pages" at bounding box center [535, 35] width 14 height 14
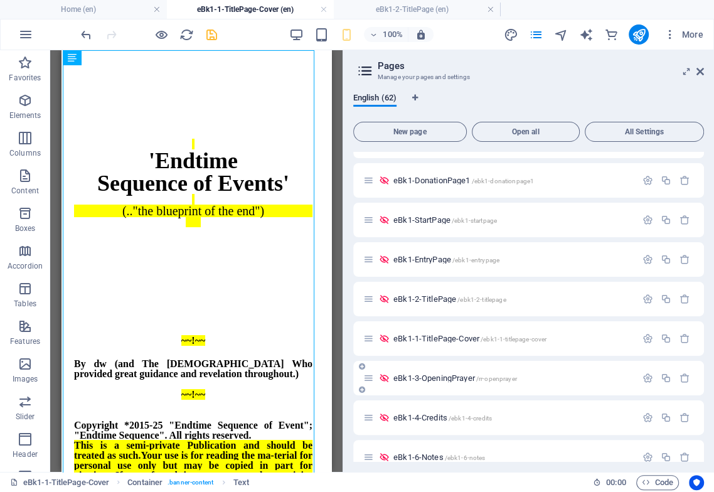
scroll to position [279, 0]
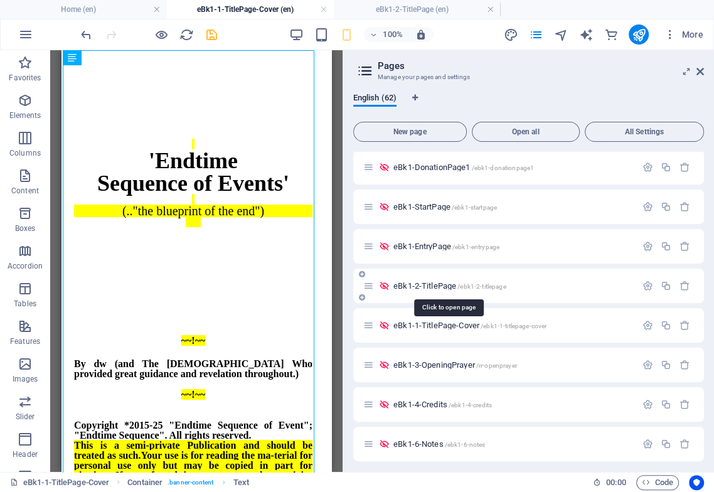
click at [442, 287] on span "eBk1-2-TitlePage /ebk1-2-titlepage" at bounding box center [449, 285] width 113 height 9
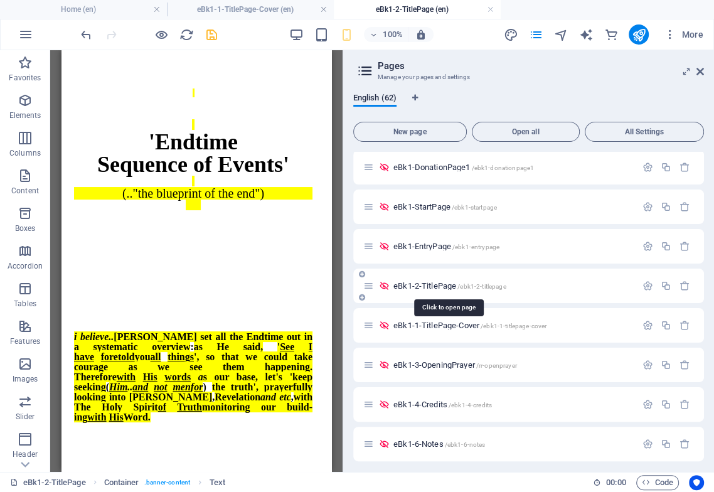
scroll to position [13, 0]
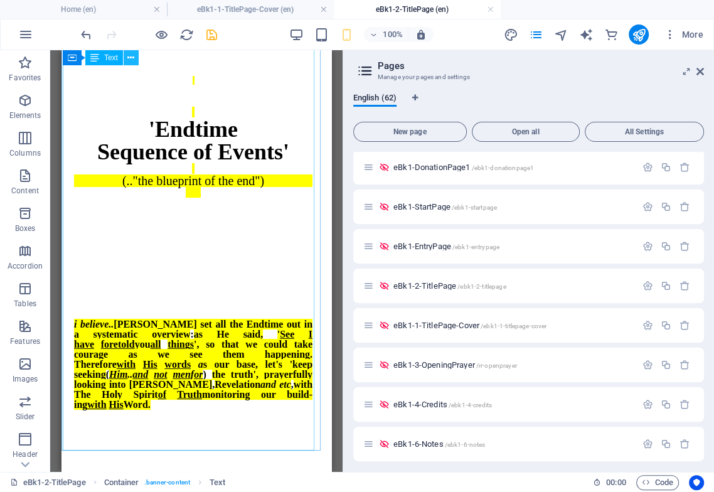
click at [130, 56] on icon at bounding box center [130, 57] width 7 height 13
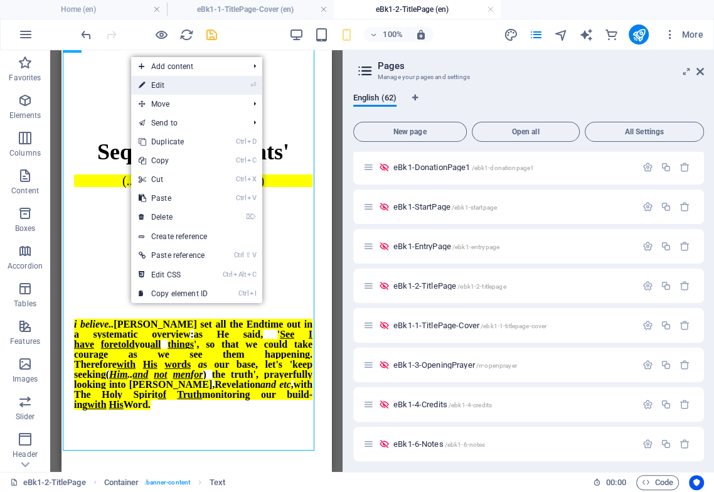
click at [162, 87] on link "⏎ Edit" at bounding box center [173, 85] width 84 height 19
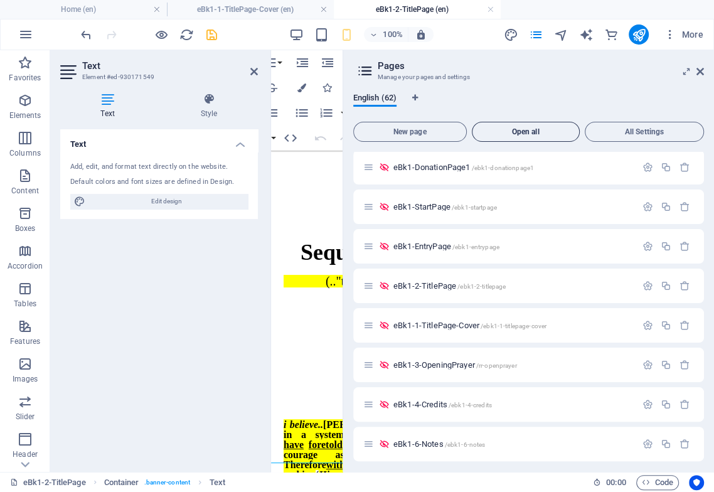
scroll to position [0, 88]
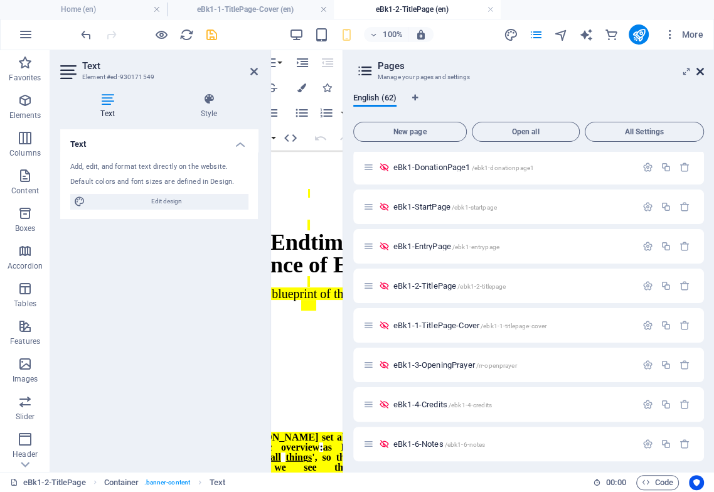
drag, startPoint x: 698, startPoint y: 69, endPoint x: 679, endPoint y: 159, distance: 92.4
click at [598, 69] on icon at bounding box center [701, 72] width 8 height 10
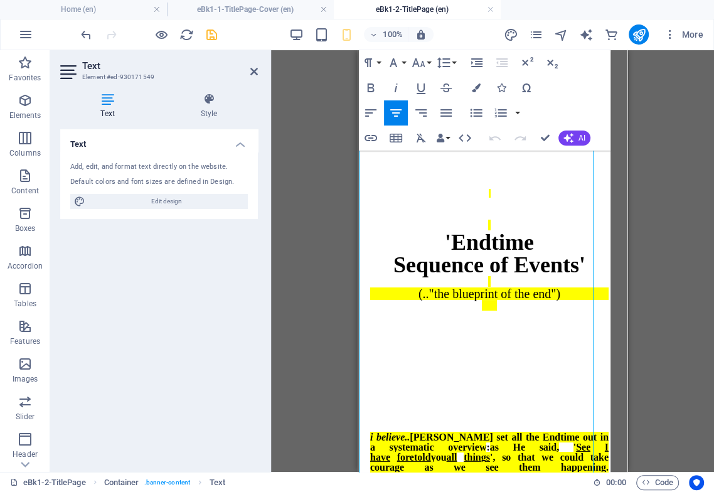
scroll to position [0, 0]
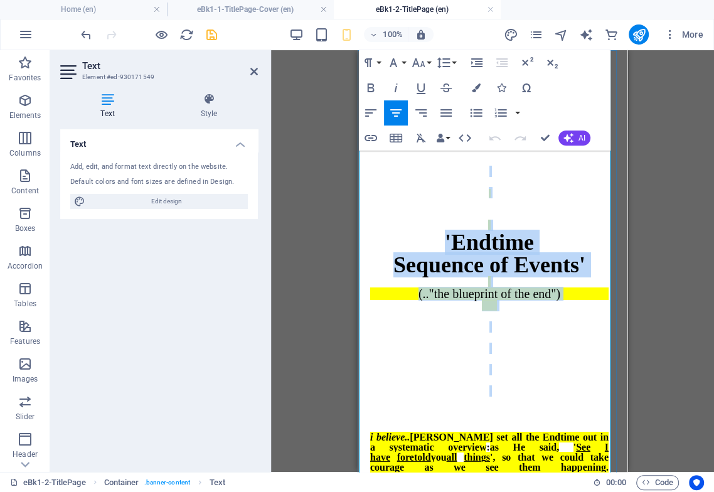
drag, startPoint x: 480, startPoint y: 163, endPoint x: 537, endPoint y: 371, distance: 216.6
click at [537, 371] on span "'Endtime Sequence of Events' (.."the blueprint of the end")" at bounding box center [489, 281] width 238 height 231
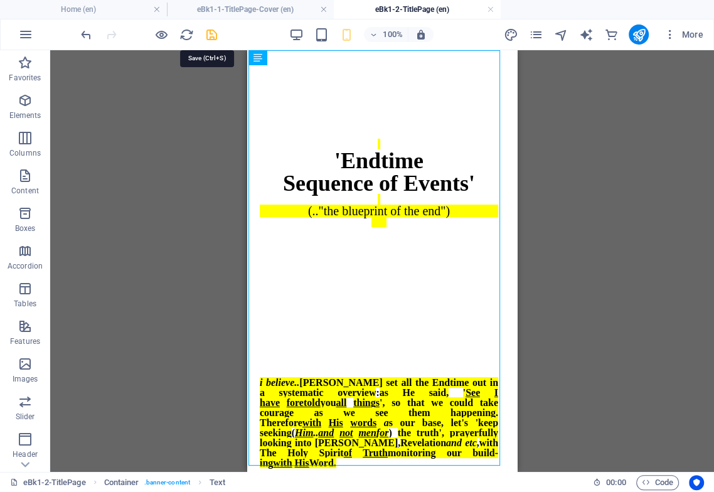
click at [208, 32] on icon "save" at bounding box center [212, 35] width 14 height 14
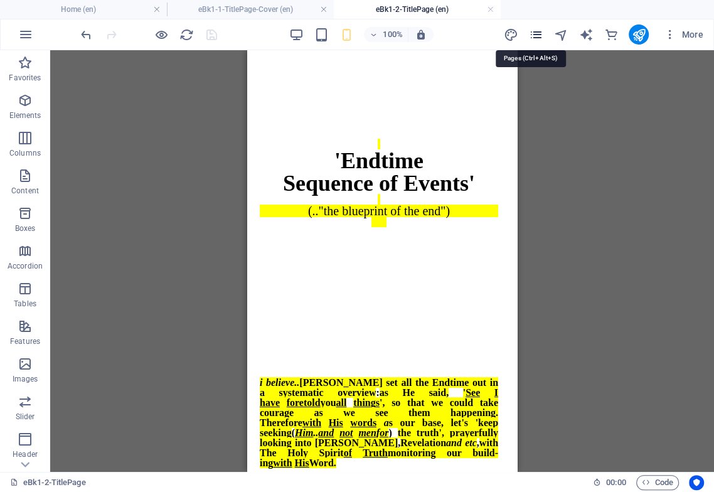
click at [536, 33] on icon "pages" at bounding box center [535, 35] width 14 height 14
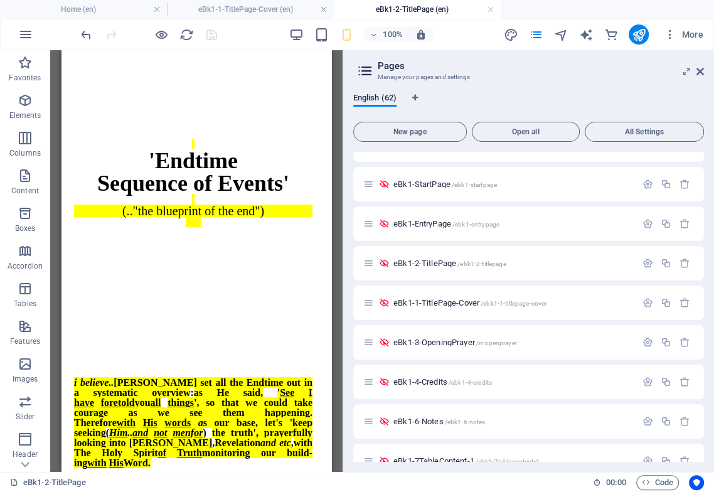
scroll to position [279, 0]
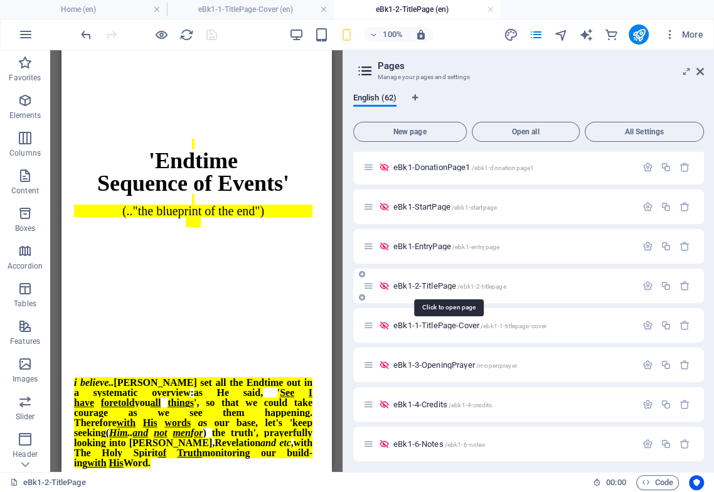
click at [444, 285] on span "eBk1-2-TitlePage /ebk1-2-titlepage" at bounding box center [449, 285] width 113 height 9
click at [454, 328] on span "eBk1-1-TitlePage-Cover /ebk1-1-titlepage-cover" at bounding box center [469, 325] width 153 height 9
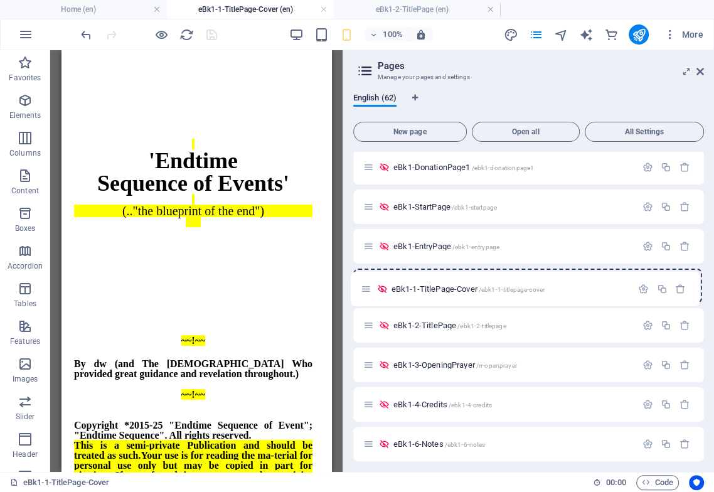
drag, startPoint x: 364, startPoint y: 329, endPoint x: 365, endPoint y: 287, distance: 42.1
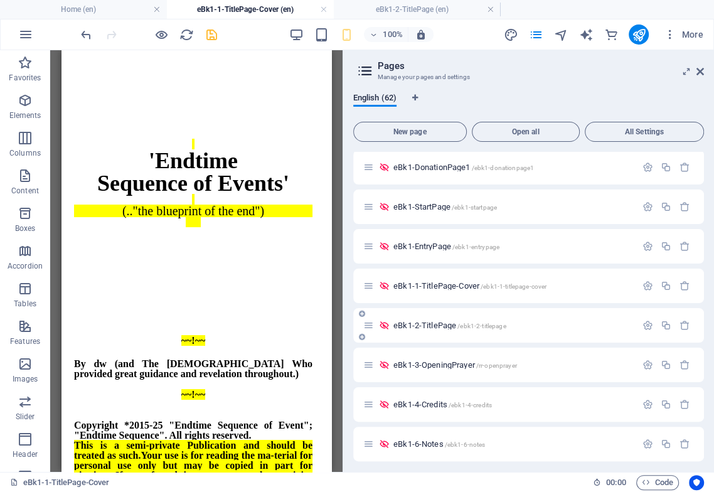
click at [432, 328] on span "eBk1-2-TitlePage /ebk1-2-titlepage" at bounding box center [449, 325] width 113 height 9
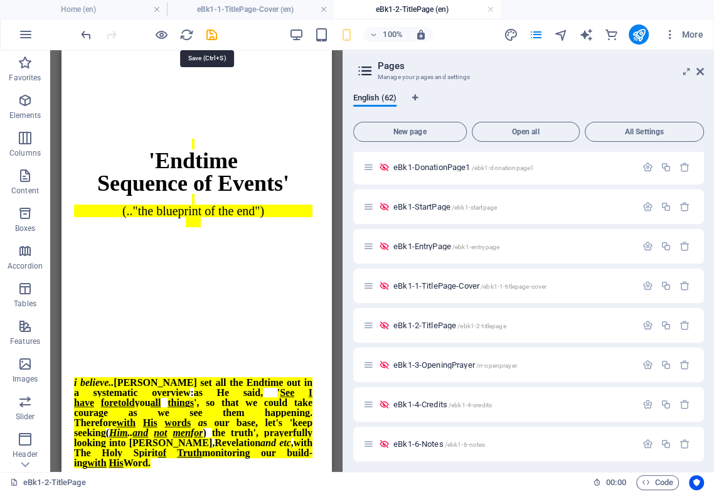
click at [211, 35] on icon "save" at bounding box center [212, 35] width 14 height 14
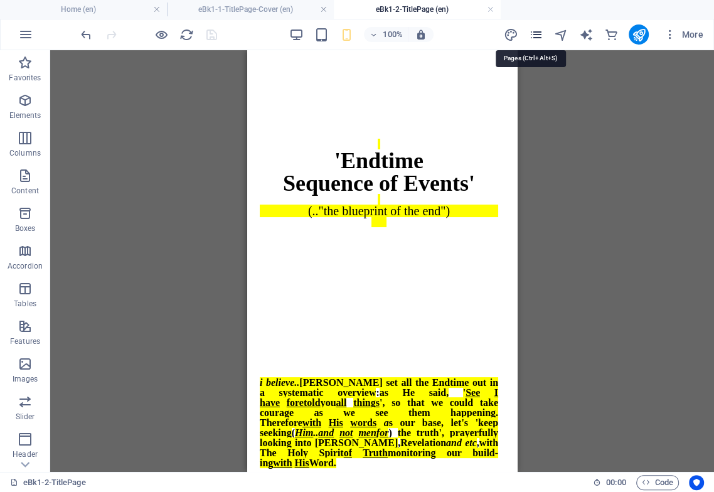
click at [538, 35] on icon "pages" at bounding box center [535, 35] width 14 height 14
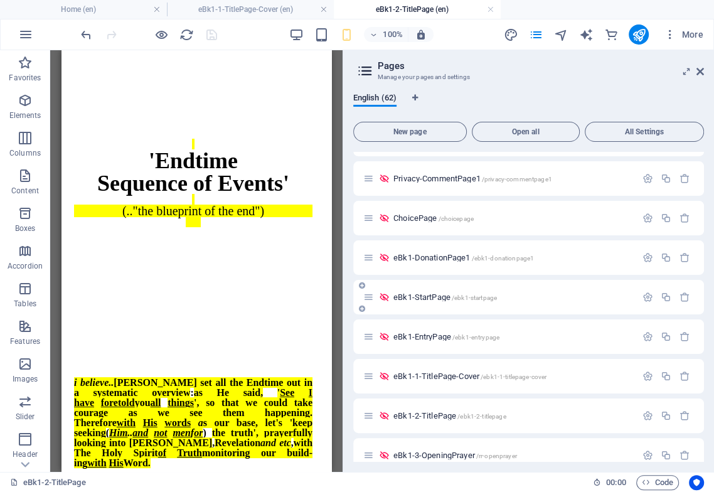
scroll to position [209, 0]
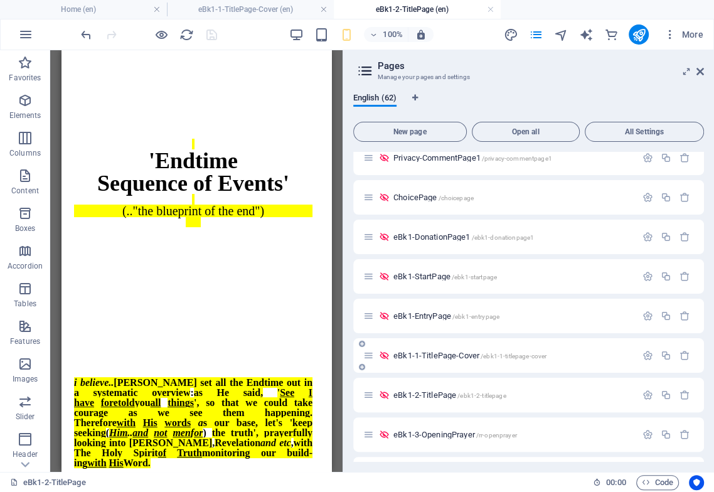
click at [443, 356] on span "eBk1-1-TitlePage-Cover /ebk1-1-titlepage-cover" at bounding box center [469, 355] width 153 height 9
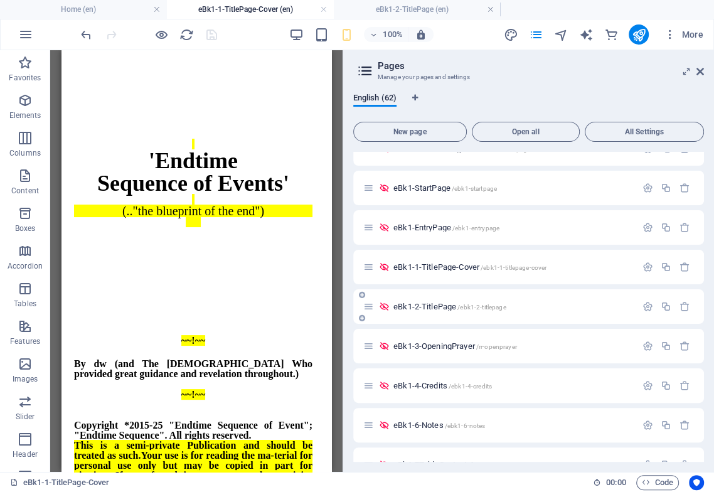
scroll to position [348, 0]
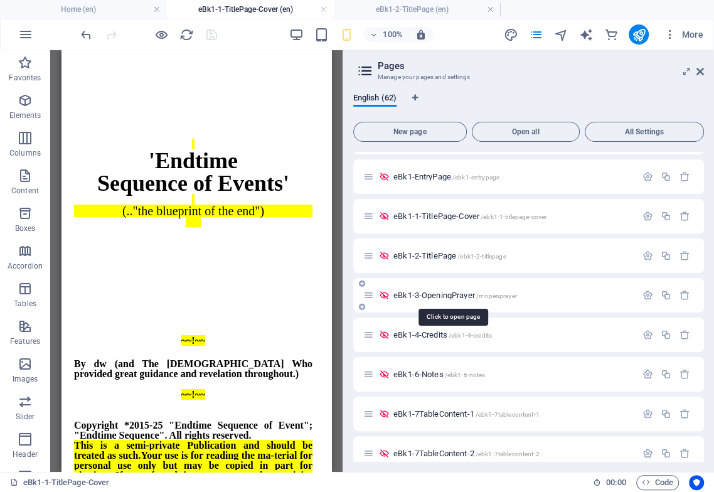
click at [443, 296] on span "eBk1-3-OpeningPrayer /rr-openprayer" at bounding box center [455, 295] width 124 height 9
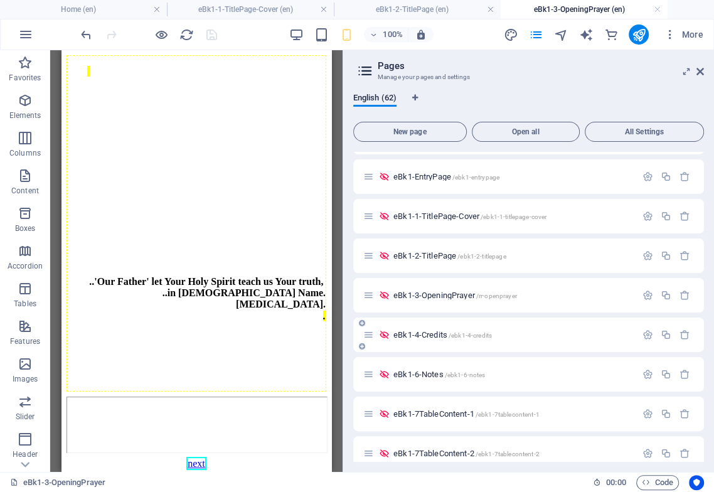
scroll to position [0, 0]
click at [114, 326] on icon at bounding box center [115, 327] width 7 height 13
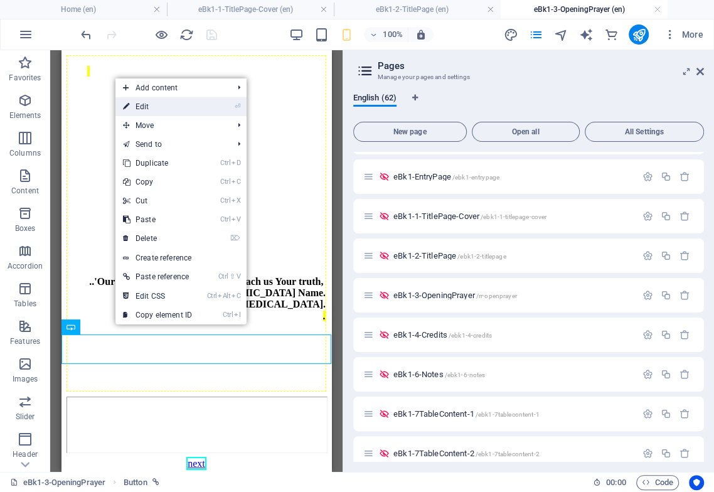
click at [157, 105] on link "⏎ Edit" at bounding box center [157, 106] width 84 height 19
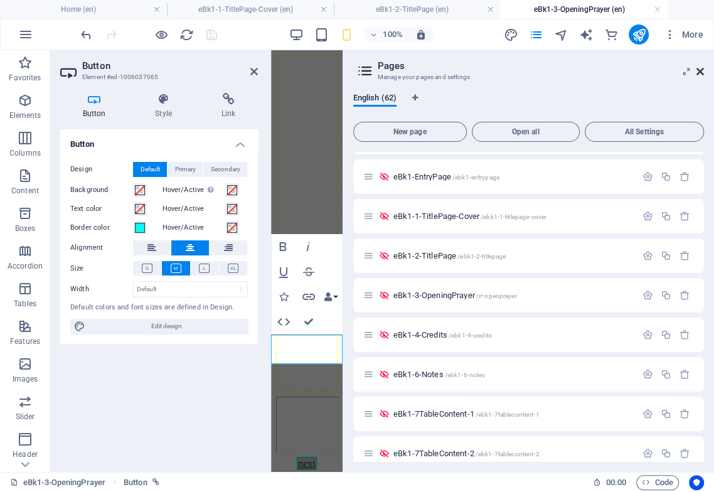
click at [598, 72] on icon at bounding box center [701, 72] width 8 height 10
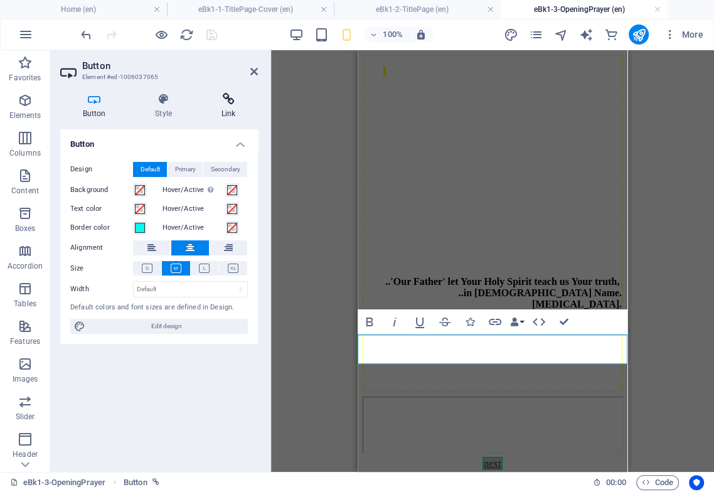
click at [227, 104] on icon at bounding box center [228, 99] width 59 height 13
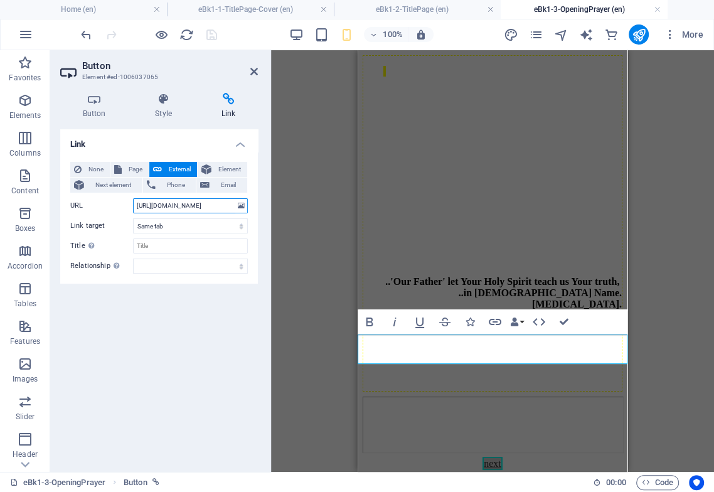
scroll to position [0, 75]
drag, startPoint x: 189, startPoint y: 208, endPoint x: 237, endPoint y: 195, distance: 50.1
click at [237, 195] on div "None Page External Element Next element Phone Email Page Home Home-Former Copy …" at bounding box center [159, 218] width 178 height 112
drag, startPoint x: 218, startPoint y: 209, endPoint x: 210, endPoint y: 209, distance: 8.8
click at [217, 208] on input "[URL][DOMAIN_NAME]" at bounding box center [190, 205] width 115 height 15
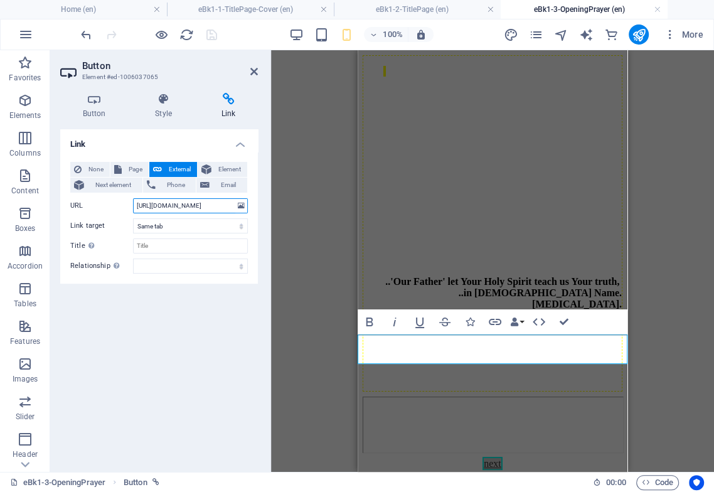
click at [208, 210] on input "[URL][DOMAIN_NAME]" at bounding box center [190, 205] width 115 height 15
drag, startPoint x: 204, startPoint y: 208, endPoint x: 235, endPoint y: 211, distance: 30.9
click at [235, 211] on input "[URL][DOMAIN_NAME]" at bounding box center [190, 205] width 115 height 15
type input "[URL][DOMAIN_NAME] gotta say"
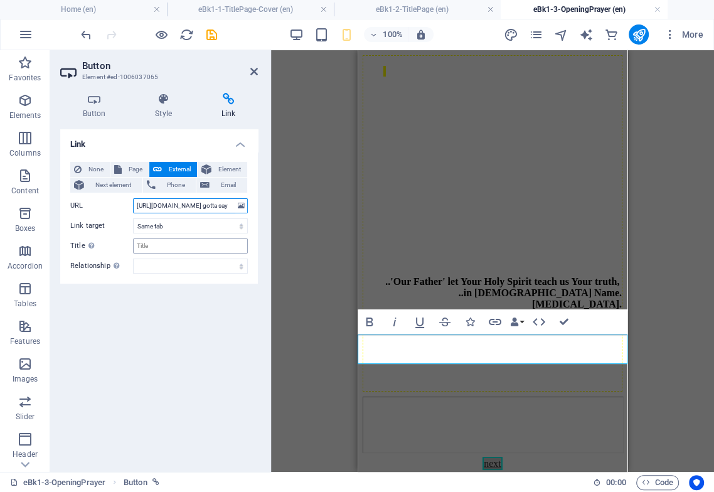
scroll to position [0, 98]
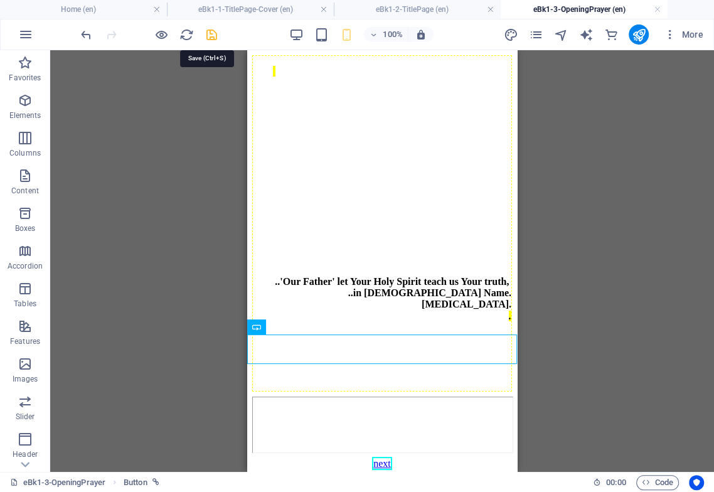
click at [211, 31] on icon "save" at bounding box center [212, 35] width 14 height 14
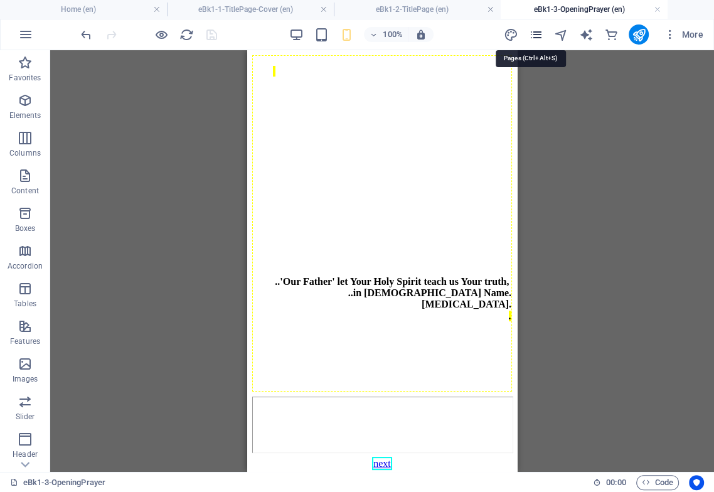
click at [540, 34] on icon "pages" at bounding box center [535, 35] width 14 height 14
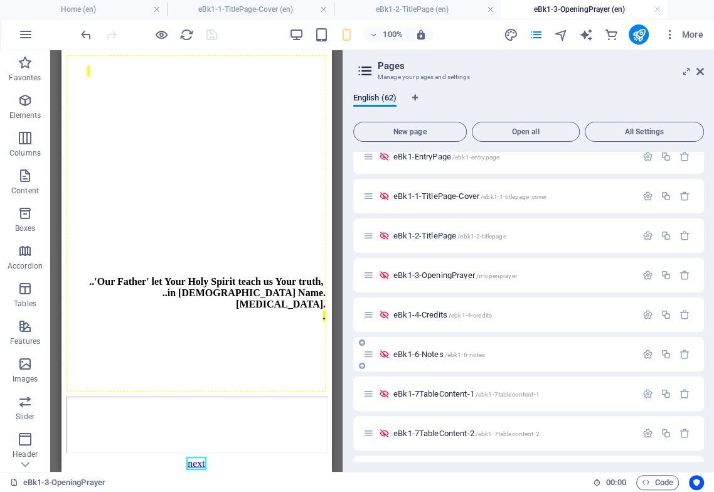
scroll to position [348, 0]
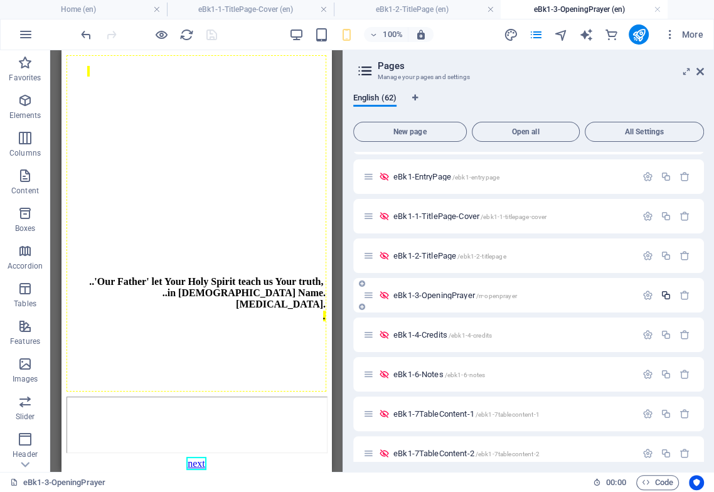
click at [598, 296] on icon "button" at bounding box center [666, 295] width 11 height 11
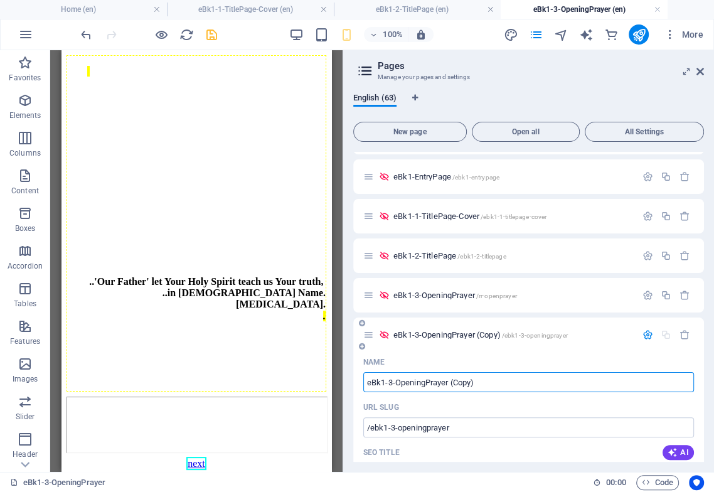
click at [389, 383] on input "eBk1-3-OpeningPrayer (Copy)" at bounding box center [528, 382] width 331 height 20
click at [401, 381] on input "eBk1-4-OpeningPrayer (Copy)" at bounding box center [528, 382] width 331 height 20
click at [397, 384] on input "eBk1-4-OpeningPrayer (Copy)" at bounding box center [528, 382] width 331 height 20
type input "eBk1-4-just gotta say"
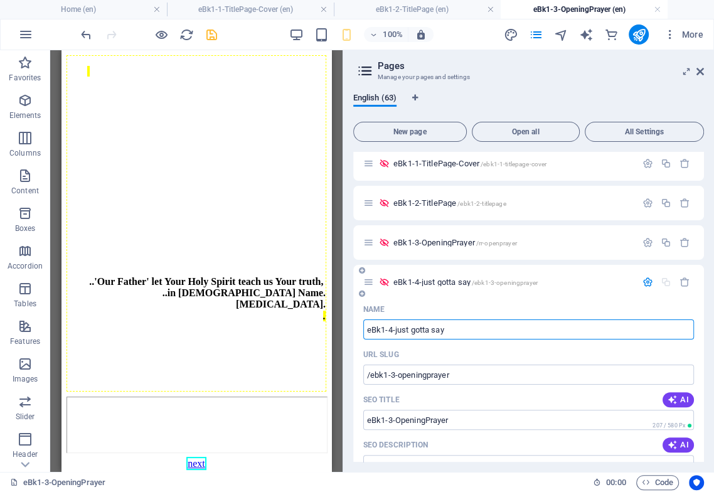
scroll to position [418, 0]
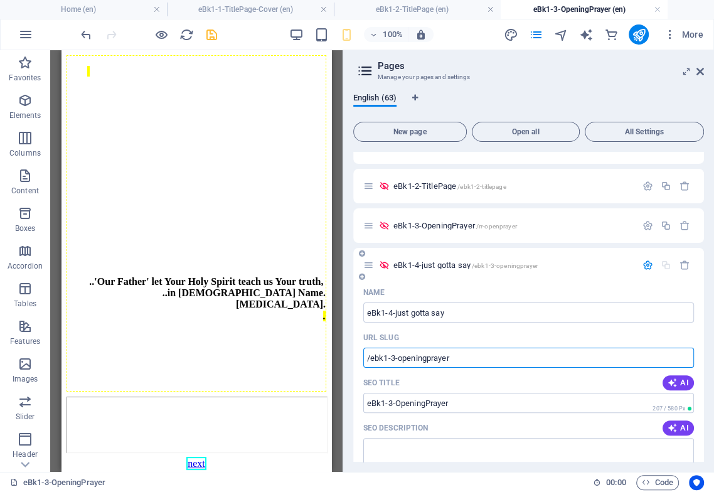
click at [390, 359] on input "/ebk1-3-openingprayer" at bounding box center [528, 358] width 331 height 20
click at [412, 360] on input "/ebk1-4-just3-openingprayergottasay" at bounding box center [528, 358] width 331 height 20
click at [429, 362] on input "/ebk1-4-justgottasay" at bounding box center [528, 358] width 331 height 20
click at [412, 358] on input "/ebk1-4-justgotta-say" at bounding box center [528, 358] width 331 height 20
click at [411, 358] on input "/ebk1-4-justgotta-say" at bounding box center [528, 358] width 331 height 20
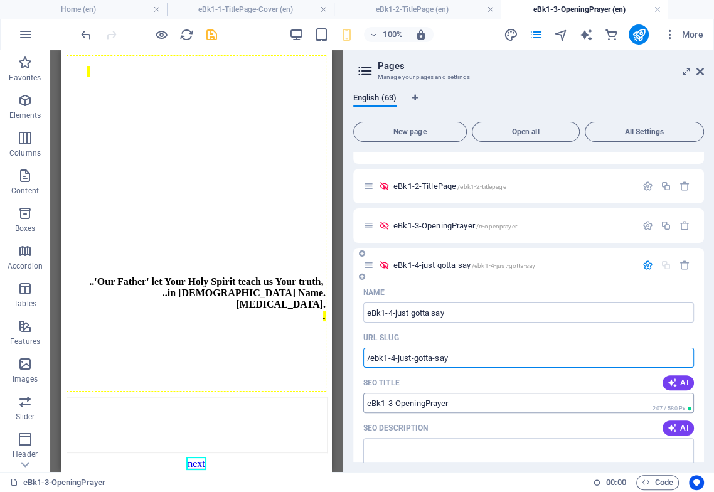
type input "/ebk1-4-just-gotta-say"
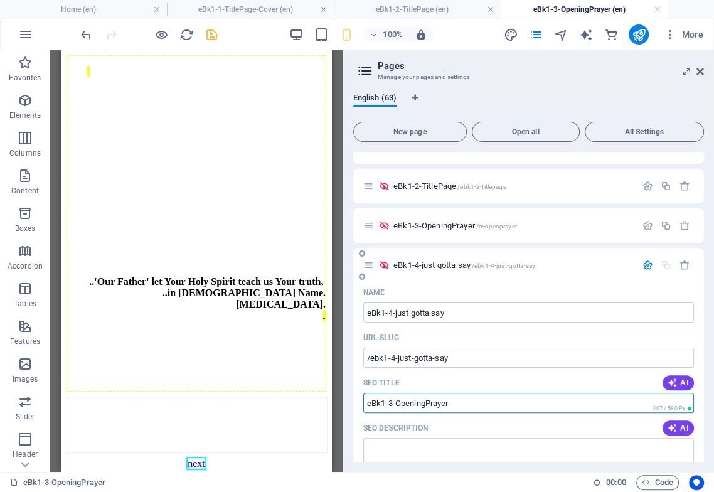
drag, startPoint x: 451, startPoint y: 408, endPoint x: 396, endPoint y: 410, distance: 55.3
click at [389, 388] on input "eBk1-3-OpeningPrayer" at bounding box center [528, 403] width 331 height 20
click at [466, 360] on input "/ebk1-4-just-gotta-say" at bounding box center [528, 358] width 331 height 20
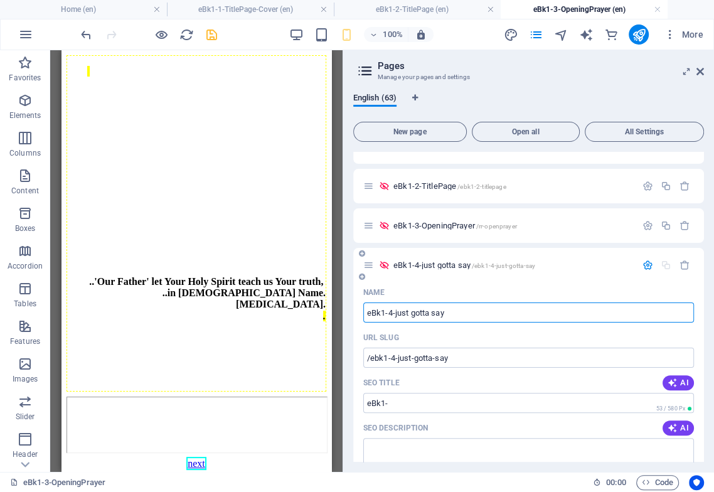
click at [464, 314] on input "eBk1-4-just gotta say" at bounding box center [528, 312] width 331 height 20
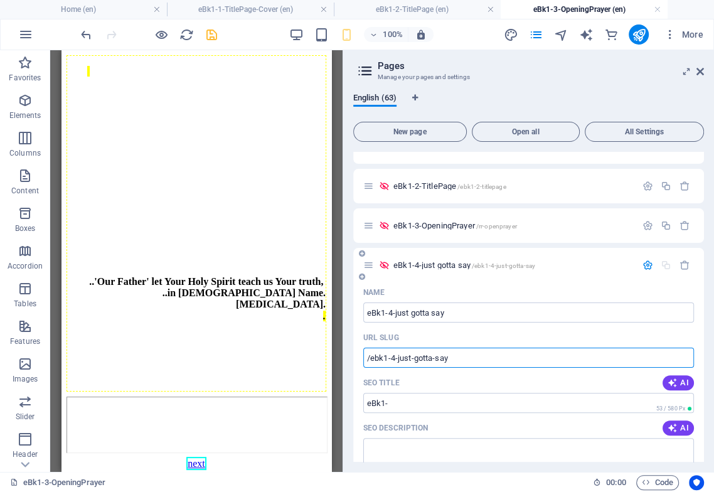
drag, startPoint x: 453, startPoint y: 358, endPoint x: 398, endPoint y: 358, distance: 55.2
click at [398, 358] on input "/ebk1-4-just-gotta-say" at bounding box center [528, 358] width 331 height 20
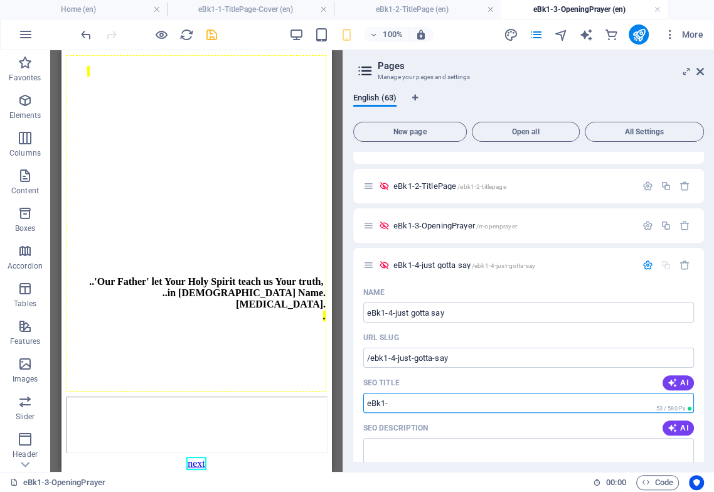
drag, startPoint x: 464, startPoint y: 448, endPoint x: 296, endPoint y: 413, distance: 172.4
paste input "4-just gotta say"
type input "eBk1-4-just gotta say"
click at [211, 34] on icon "save" at bounding box center [212, 35] width 14 height 14
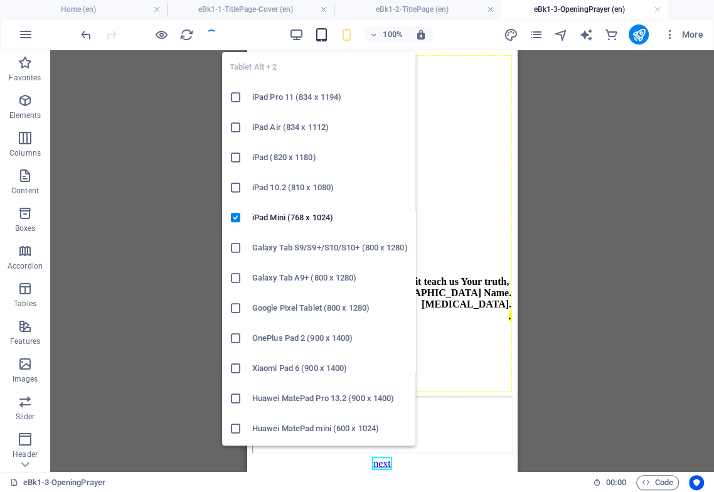
click at [322, 35] on icon "button" at bounding box center [321, 35] width 14 height 14
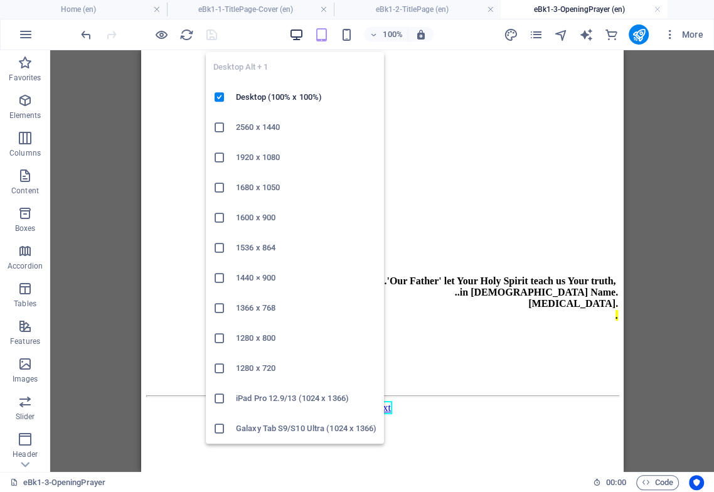
click at [296, 36] on icon "button" at bounding box center [296, 35] width 14 height 14
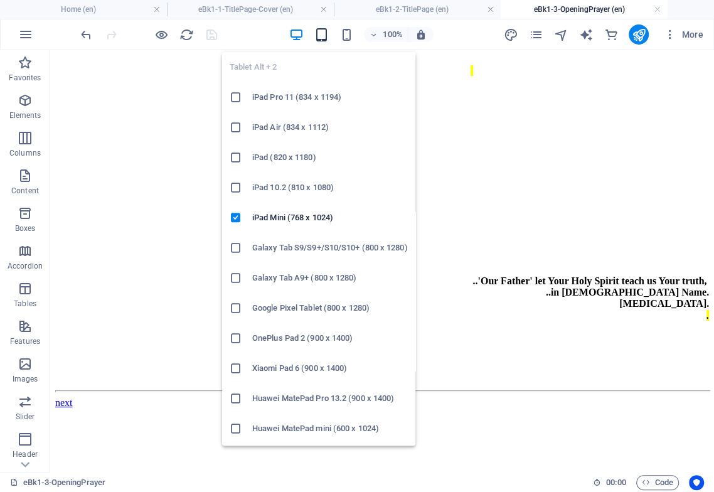
click at [321, 33] on icon "button" at bounding box center [321, 35] width 14 height 14
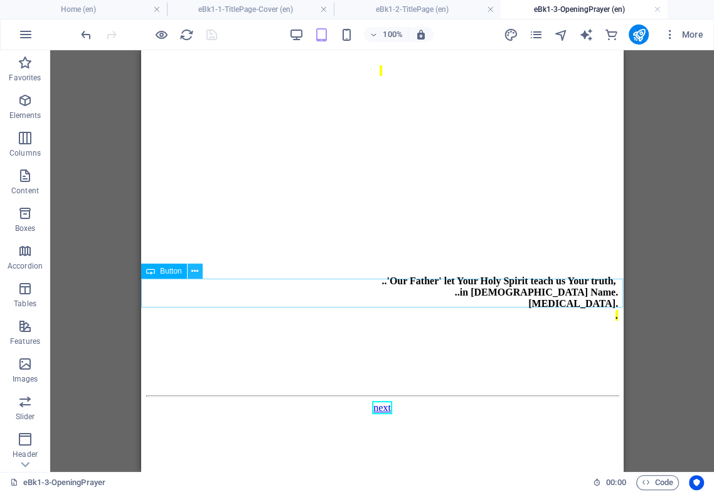
click at [195, 272] on icon at bounding box center [194, 271] width 7 height 13
click at [196, 268] on icon at bounding box center [194, 271] width 7 height 13
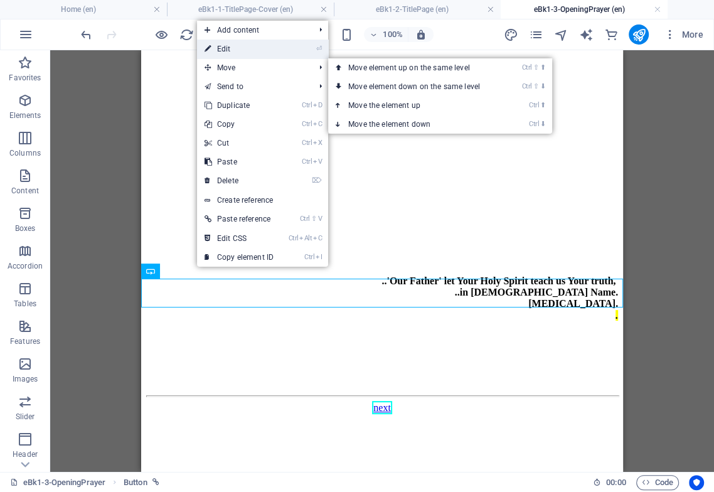
click at [234, 47] on link "⏎ Edit" at bounding box center [239, 49] width 84 height 19
select select
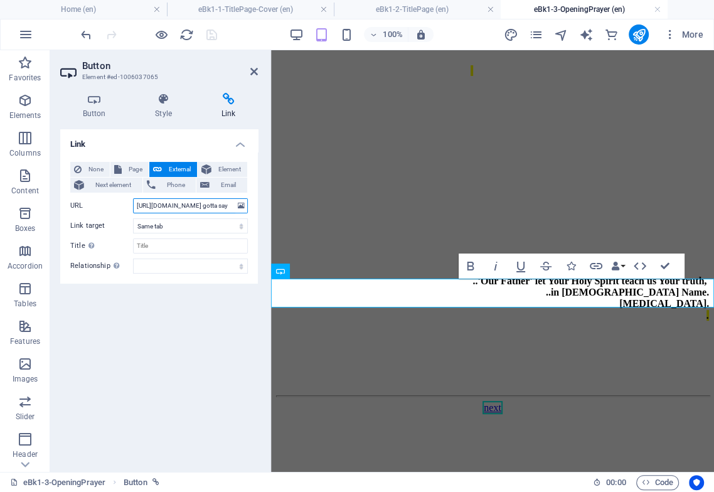
scroll to position [0, 98]
drag, startPoint x: 216, startPoint y: 205, endPoint x: 235, endPoint y: 206, distance: 18.3
click at [235, 206] on input "[URL][DOMAIN_NAME] gotta say" at bounding box center [190, 205] width 115 height 15
click at [219, 206] on input "[URL][DOMAIN_NAME] gotta say" at bounding box center [190, 205] width 115 height 15
click at [183, 211] on input "[URL][DOMAIN_NAME] gotta say" at bounding box center [190, 205] width 115 height 15
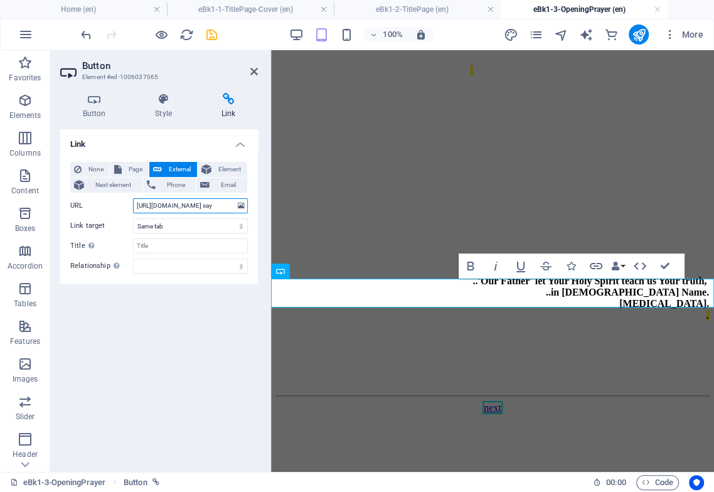
scroll to position [0, 76]
type input "[URL][DOMAIN_NAME]"
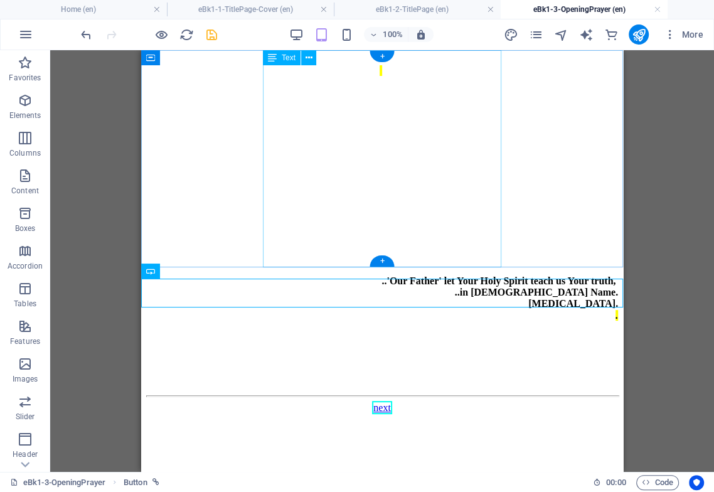
click at [321, 55] on div "..'Our Father' let Your Holy Spirit teach us Your truth, ..in [DEMOGRAPHIC_DATA…" at bounding box center [382, 55] width 472 height 0
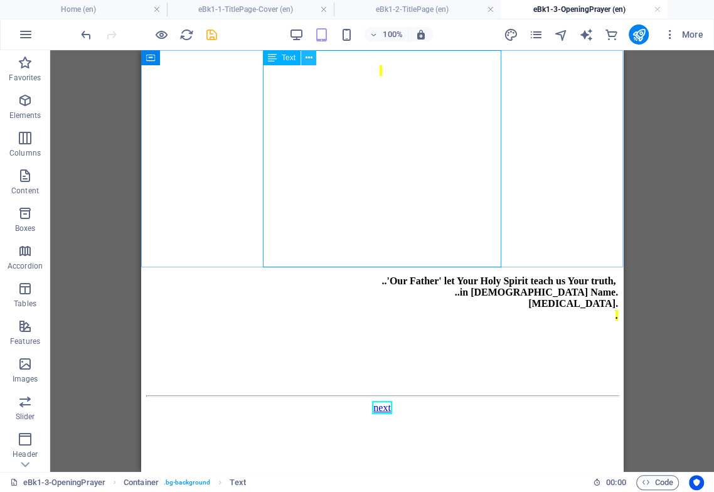
click at [313, 57] on button at bounding box center [308, 57] width 15 height 15
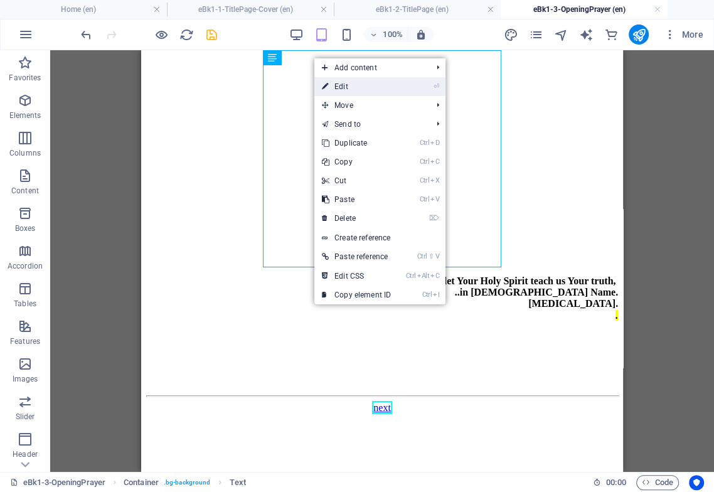
click at [345, 86] on link "⏎ Edit" at bounding box center [356, 86] width 84 height 19
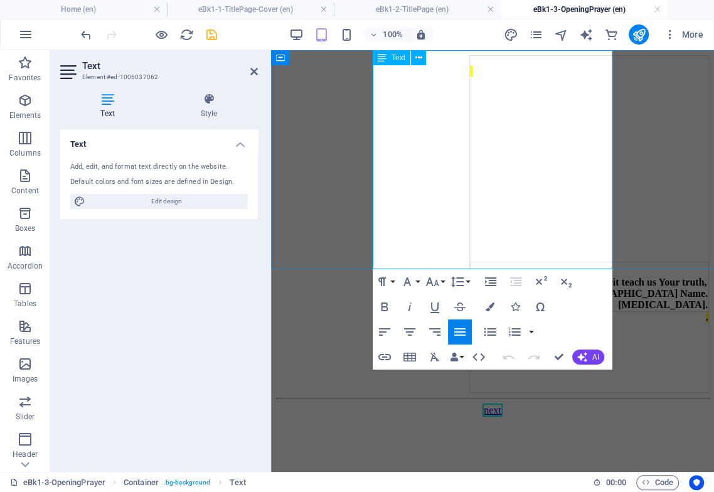
drag, startPoint x: 446, startPoint y: 181, endPoint x: 452, endPoint y: 183, distance: 6.8
click at [471, 277] on span "..'Our Father' let Your Holy Spirit teach us Your truth," at bounding box center [589, 282] width 236 height 11
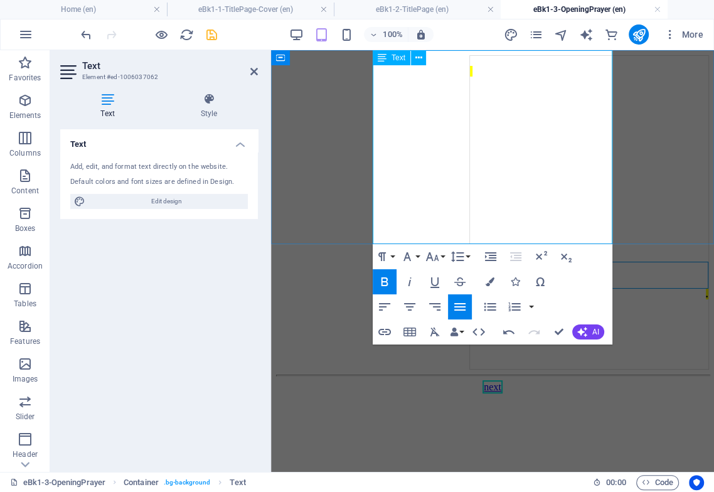
drag, startPoint x: 507, startPoint y: 187, endPoint x: 376, endPoint y: 187, distance: 131.1
click at [471, 274] on div "..'THIS WILL BE CREDITS ." at bounding box center [589, 281] width 237 height 14
copy div "..'THIS WILL BE CREDITS ."
click at [493, 277] on span "..'THIS WILL BE CREDITS" at bounding box center [534, 282] width 126 height 11
click at [471, 277] on span "..'THIS WILL BE CREDITS" at bounding box center [534, 282] width 126 height 11
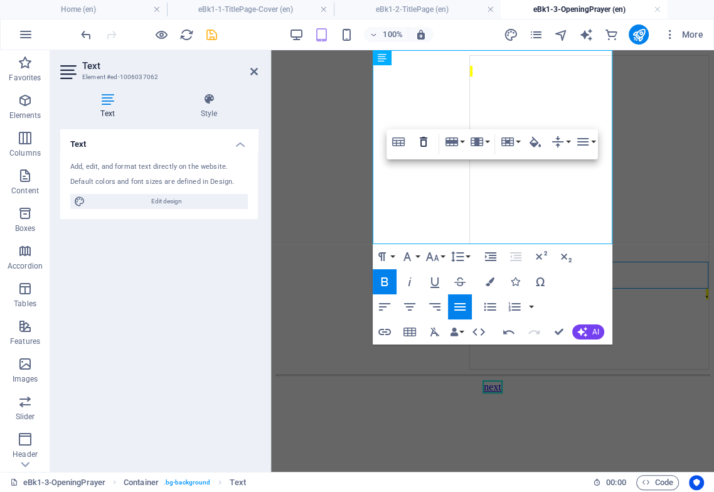
click at [427, 142] on icon "button" at bounding box center [423, 141] width 15 height 15
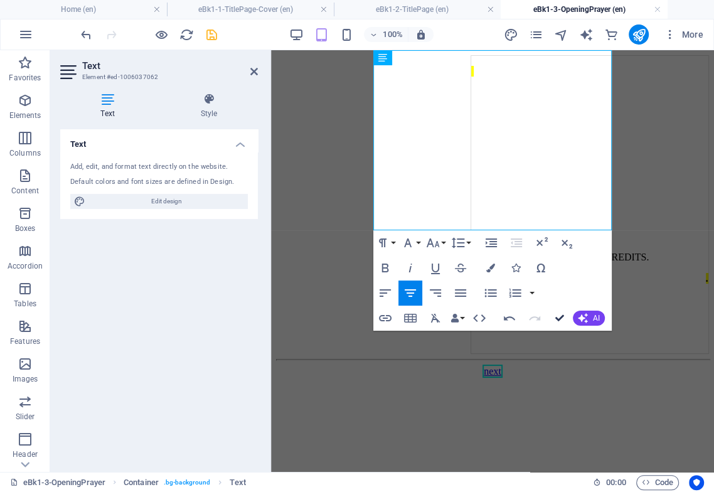
drag, startPoint x: 559, startPoint y: 317, endPoint x: 409, endPoint y: 272, distance: 156.4
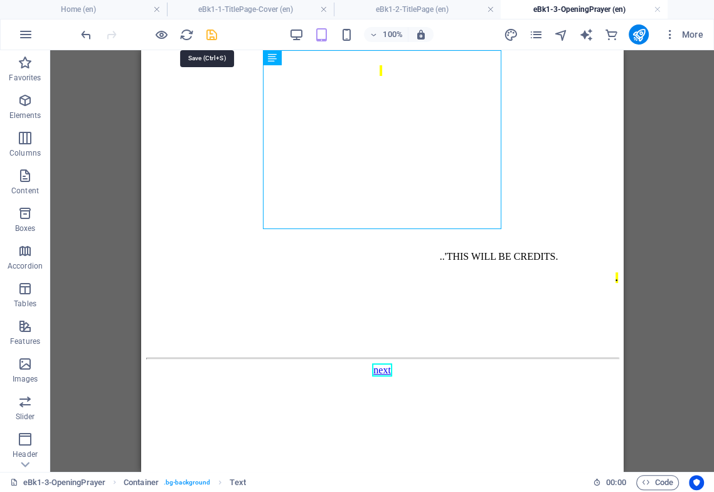
click at [209, 31] on icon "save" at bounding box center [212, 35] width 14 height 14
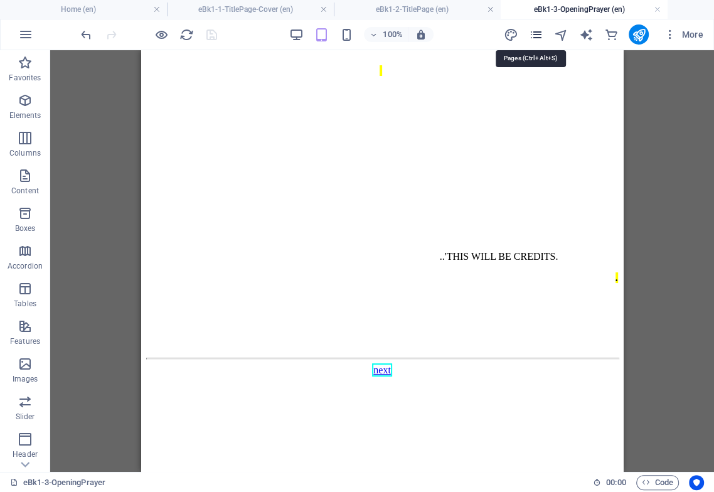
click at [537, 31] on icon "pages" at bounding box center [535, 35] width 14 height 14
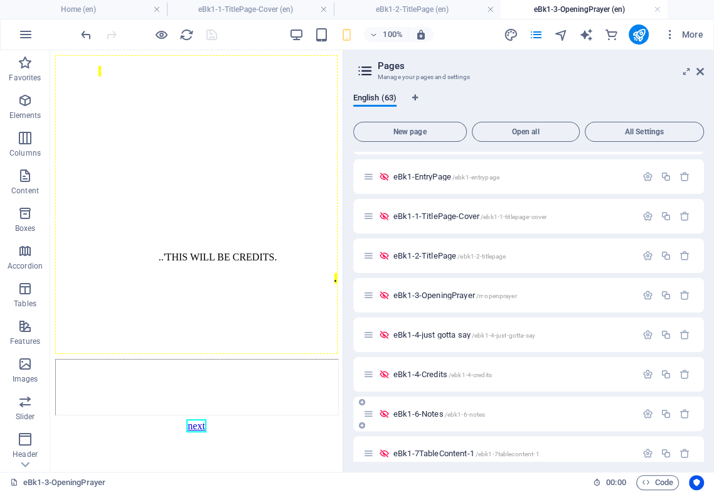
scroll to position [488, 0]
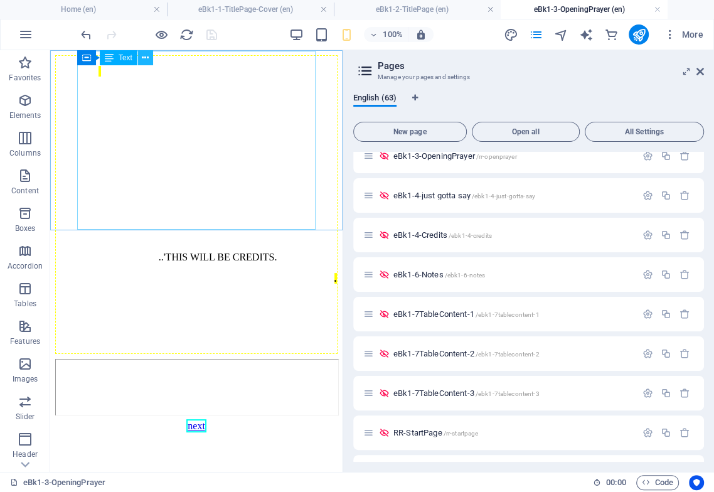
click at [146, 56] on icon at bounding box center [145, 57] width 7 height 13
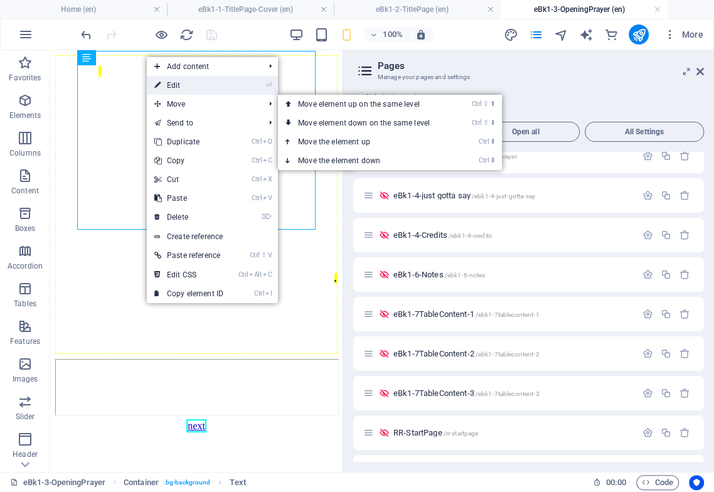
click at [176, 84] on link "⏎ Edit" at bounding box center [189, 85] width 84 height 19
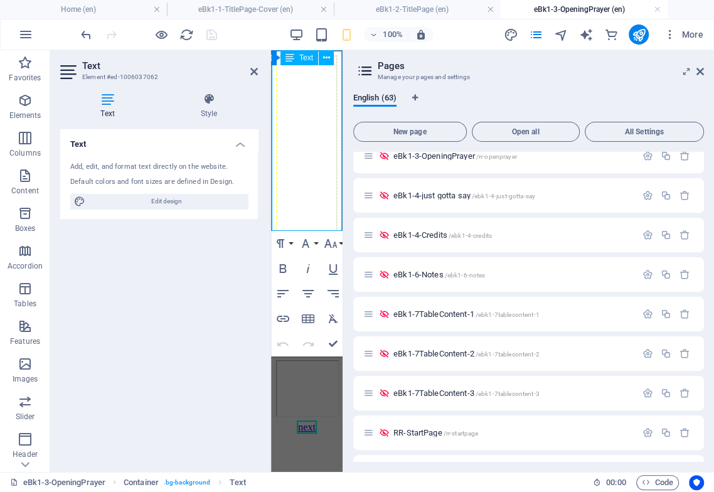
click at [298, 240] on p "..'THIS WILL BE CREDITS ." at bounding box center [217, 251] width 237 height 23
click at [598, 68] on icon at bounding box center [701, 72] width 8 height 10
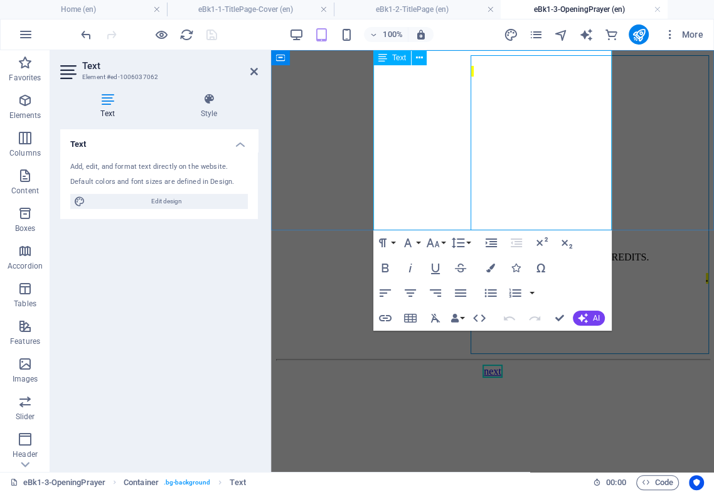
click at [531, 252] on span "..'THIS WILL BE CREDITS" at bounding box center [589, 257] width 116 height 11
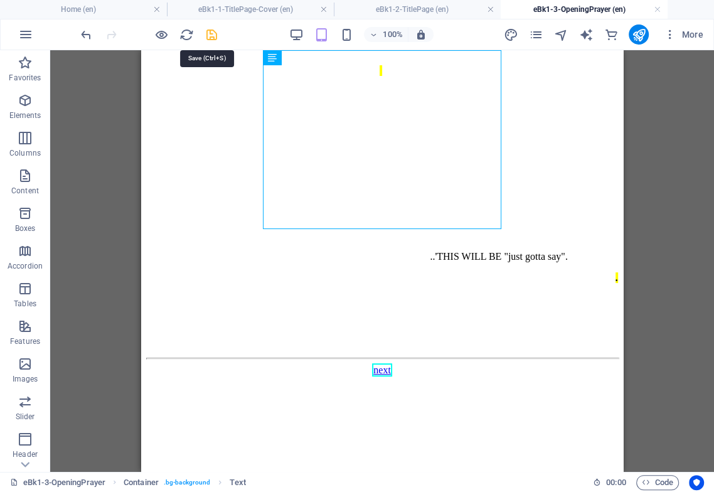
click at [208, 31] on icon "save" at bounding box center [212, 35] width 14 height 14
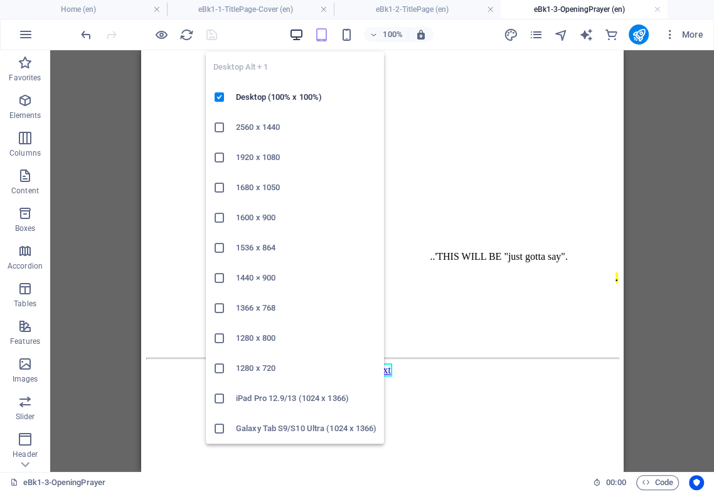
drag, startPoint x: 296, startPoint y: 36, endPoint x: 292, endPoint y: 48, distance: 12.7
click at [296, 36] on icon "button" at bounding box center [296, 35] width 14 height 14
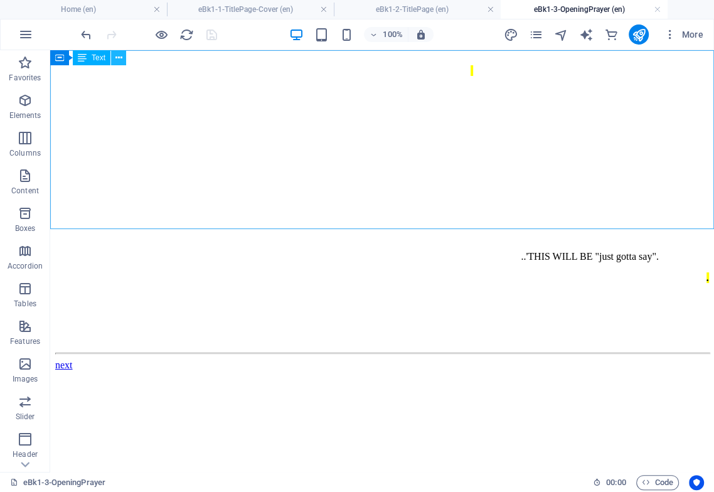
click at [118, 56] on icon at bounding box center [118, 57] width 7 height 13
click at [115, 54] on icon at bounding box center [115, 57] width 7 height 13
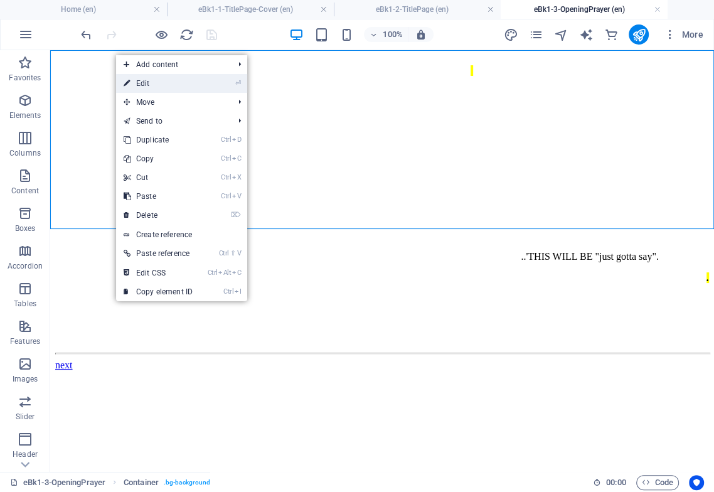
click at [140, 82] on link "⏎ Edit" at bounding box center [158, 83] width 84 height 19
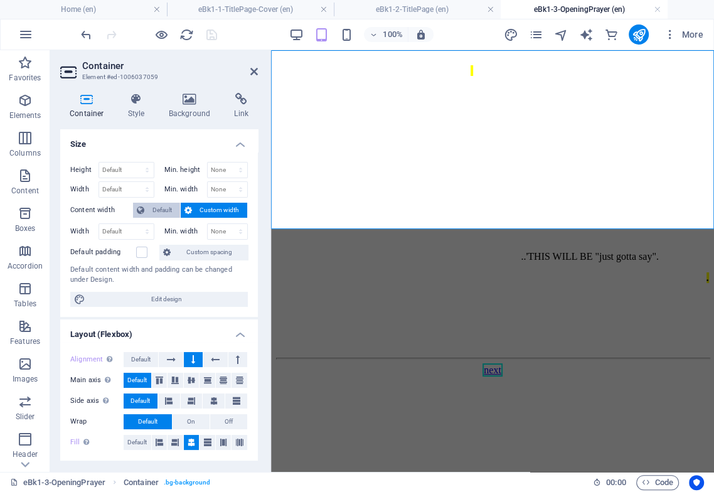
click at [158, 209] on span "Default" at bounding box center [162, 210] width 28 height 15
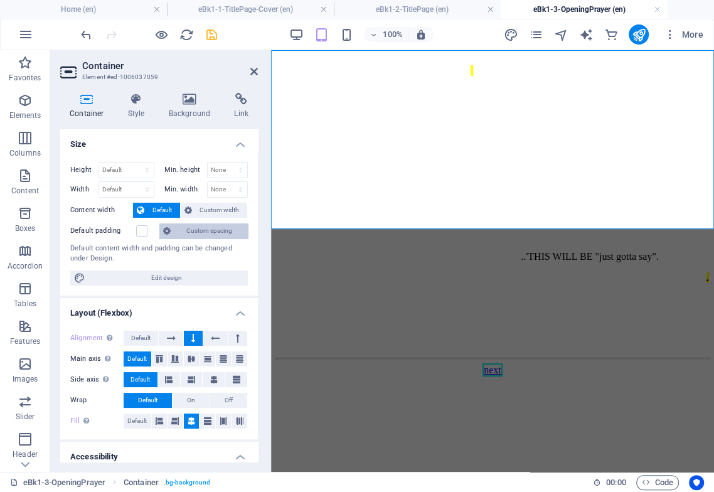
click at [186, 227] on span "Custom spacing" at bounding box center [209, 230] width 70 height 15
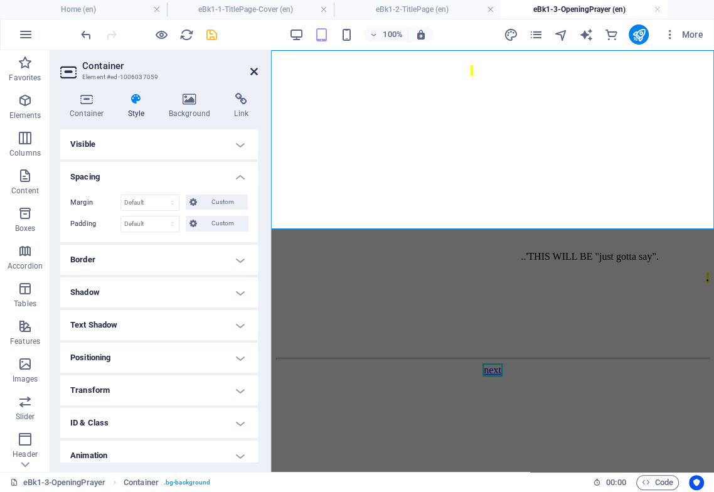
click at [252, 70] on icon at bounding box center [254, 72] width 8 height 10
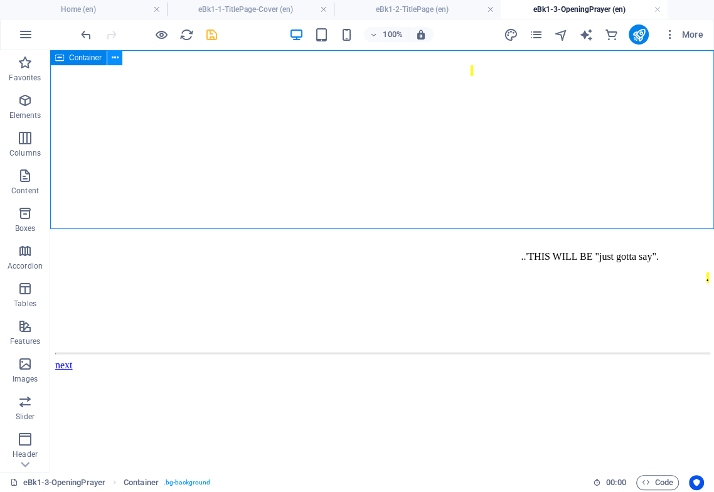
click at [114, 56] on icon at bounding box center [115, 57] width 7 height 13
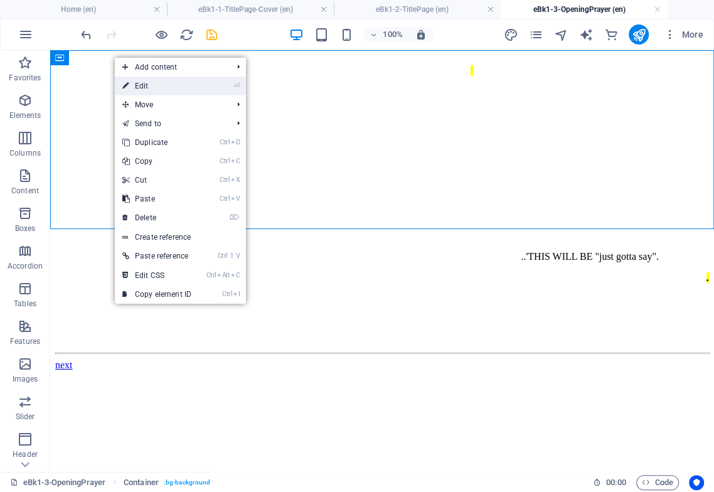
click at [143, 84] on link "⏎ Edit" at bounding box center [157, 86] width 84 height 19
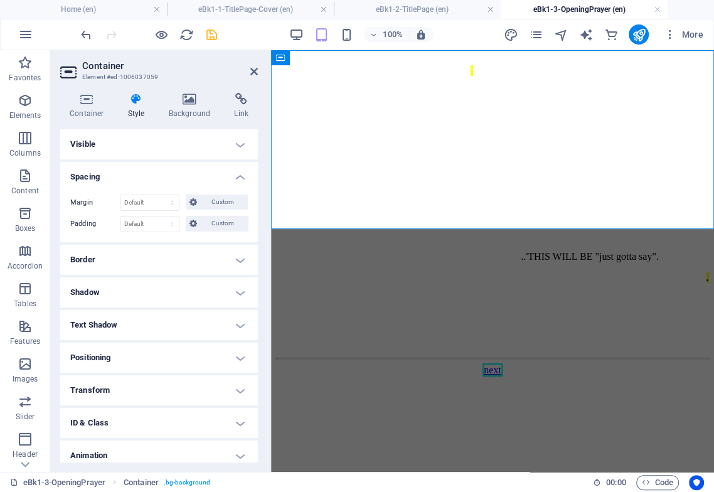
click at [169, 144] on h4 "Visible" at bounding box center [159, 144] width 198 height 30
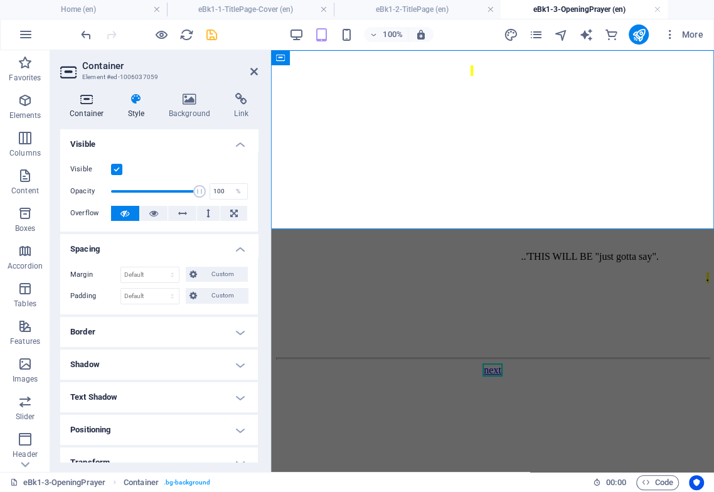
click at [88, 105] on h4 "Container" at bounding box center [89, 106] width 58 height 26
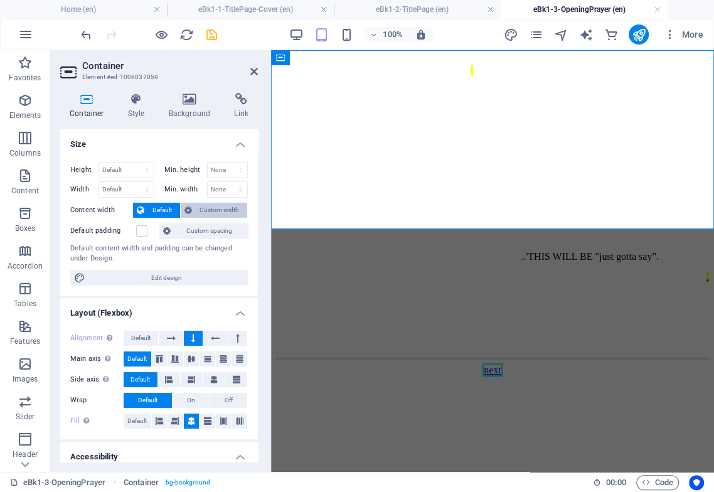
click at [191, 212] on button "Custom width" at bounding box center [214, 210] width 67 height 15
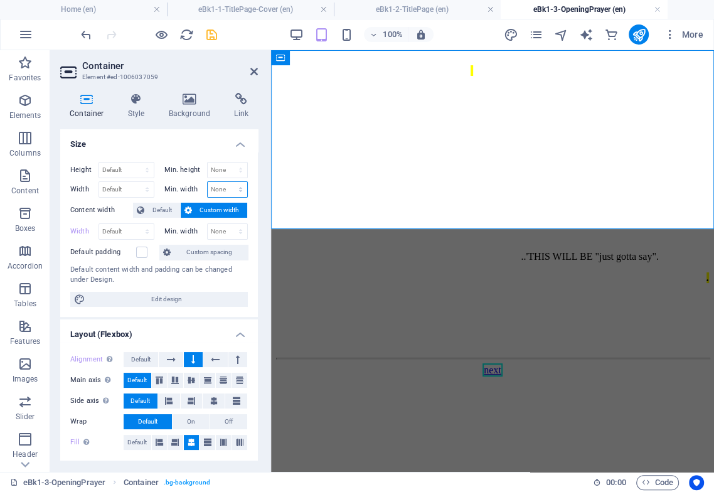
click at [219, 188] on select "None px rem % vh vw" at bounding box center [228, 189] width 40 height 15
select select "px"
click at [227, 182] on select "None px rem % vh vw" at bounding box center [228, 189] width 40 height 15
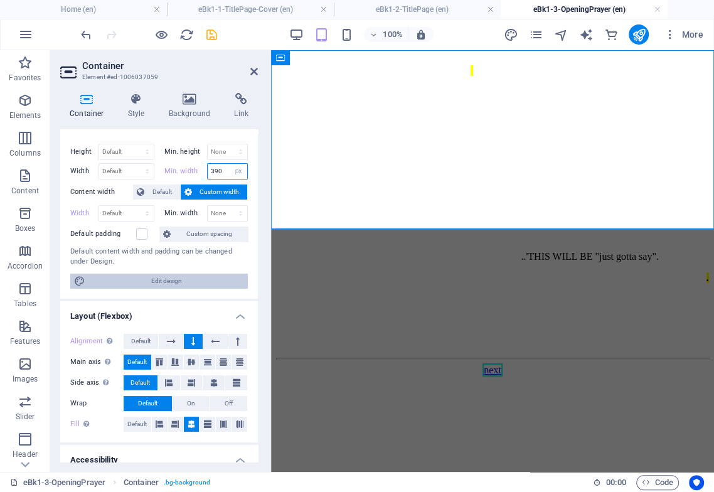
scroll to position [0, 0]
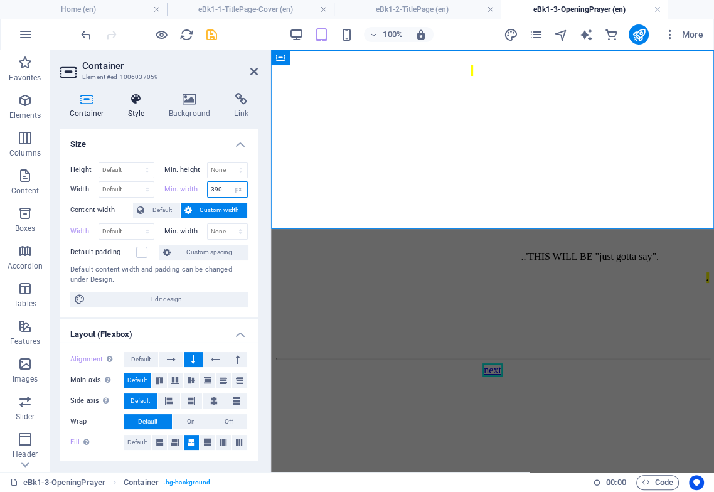
type input "390"
click at [141, 107] on h4 "Style" at bounding box center [139, 106] width 41 height 26
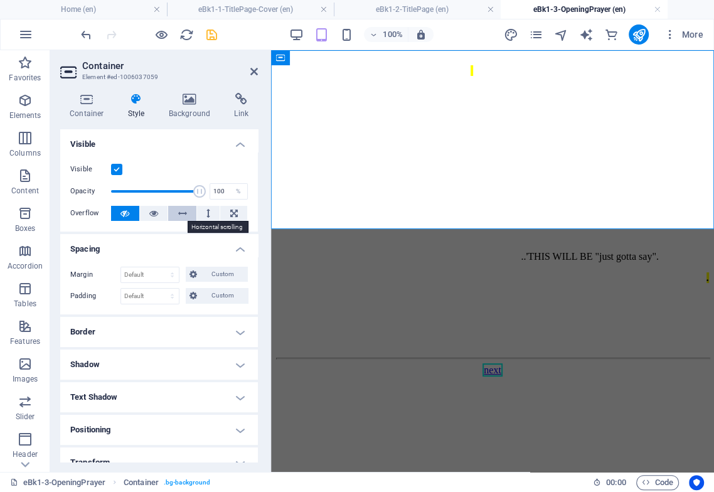
click at [179, 212] on icon at bounding box center [182, 213] width 9 height 15
click at [159, 213] on button at bounding box center [154, 213] width 28 height 15
click at [84, 110] on h4 "Container" at bounding box center [89, 106] width 58 height 26
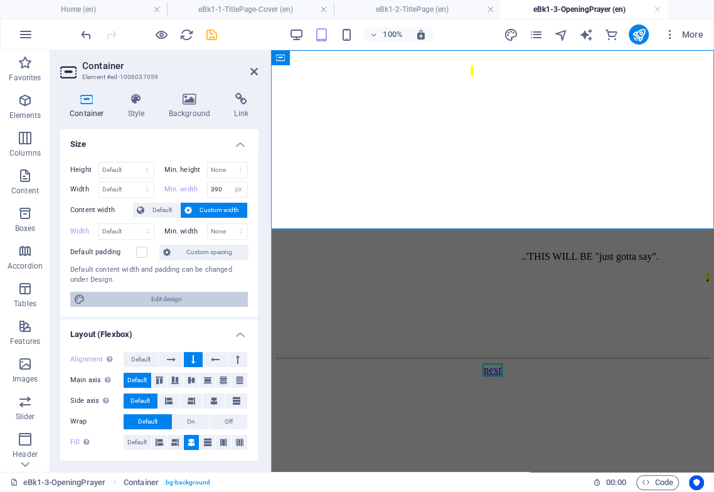
click at [178, 302] on span "Edit design" at bounding box center [166, 299] width 155 height 15
select select "px"
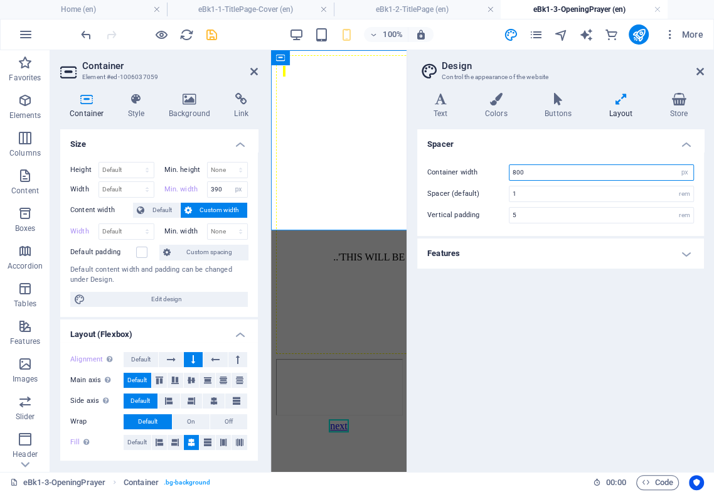
drag, startPoint x: 512, startPoint y: 175, endPoint x: 536, endPoint y: 171, distance: 24.2
click at [536, 171] on input "800" at bounding box center [602, 172] width 184 height 15
click at [537, 173] on input "800" at bounding box center [602, 172] width 184 height 15
click at [132, 191] on select "Default px rem % em vh vw" at bounding box center [126, 189] width 55 height 15
select select "px"
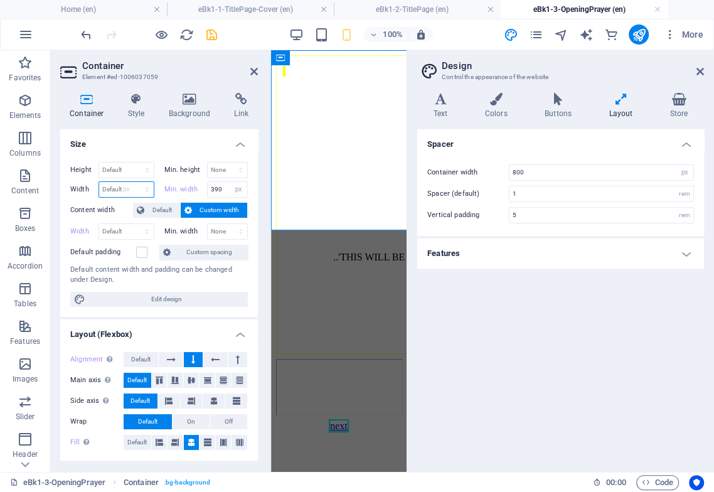
click at [134, 182] on select "Default px rem % em vh vw" at bounding box center [126, 189] width 55 height 15
type input "390"
click at [134, 230] on select "Default px rem % em vh vw" at bounding box center [126, 231] width 55 height 15
select select "px"
click at [134, 224] on select "Default px rem % em vh vw" at bounding box center [126, 231] width 55 height 15
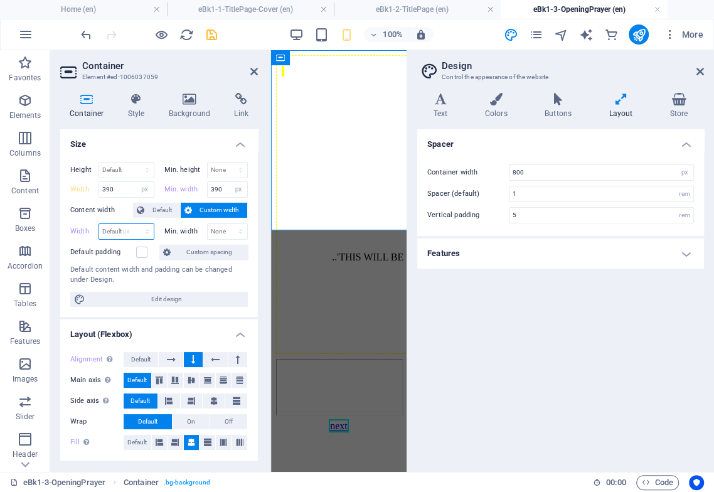
type input "388"
click at [220, 233] on select "None px rem % vh vw" at bounding box center [228, 231] width 40 height 15
select select "px"
click at [227, 224] on select "None px rem % vh vw" at bounding box center [228, 231] width 40 height 15
type input "0"
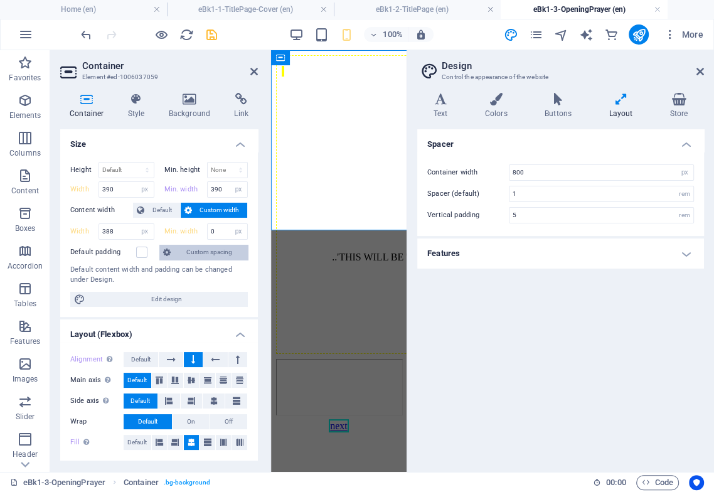
click at [194, 250] on span "Custom spacing" at bounding box center [209, 252] width 70 height 15
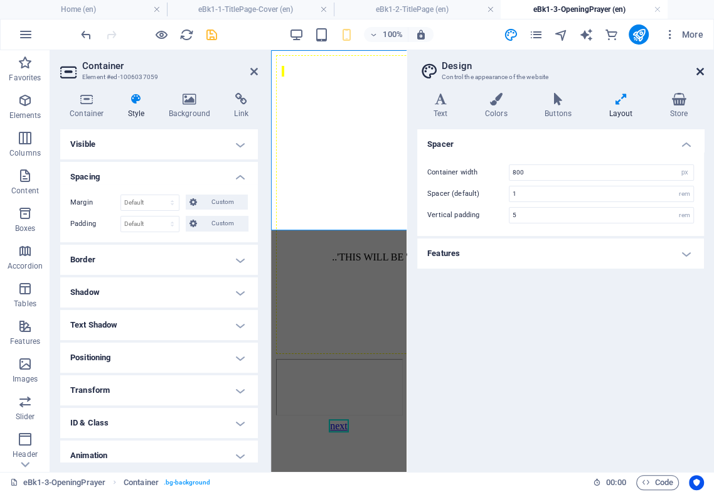
click at [598, 72] on icon at bounding box center [701, 72] width 8 height 10
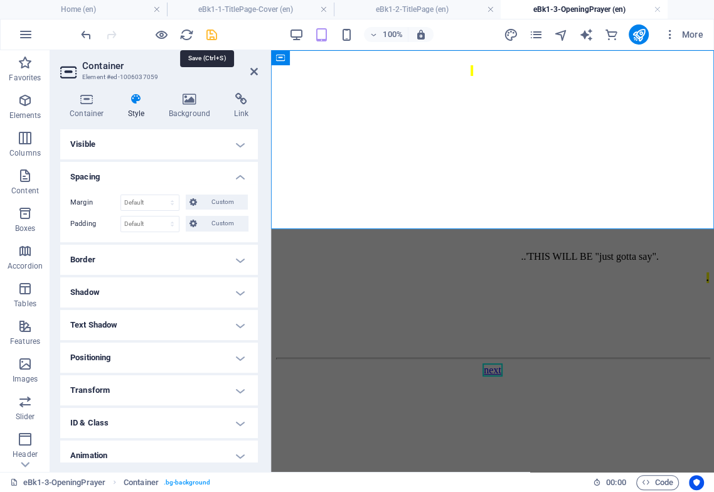
click at [209, 35] on icon "save" at bounding box center [212, 35] width 14 height 14
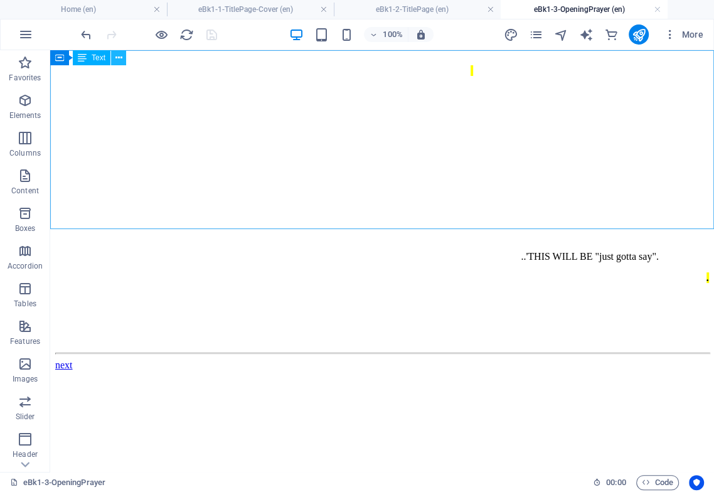
click at [117, 56] on icon at bounding box center [118, 57] width 7 height 13
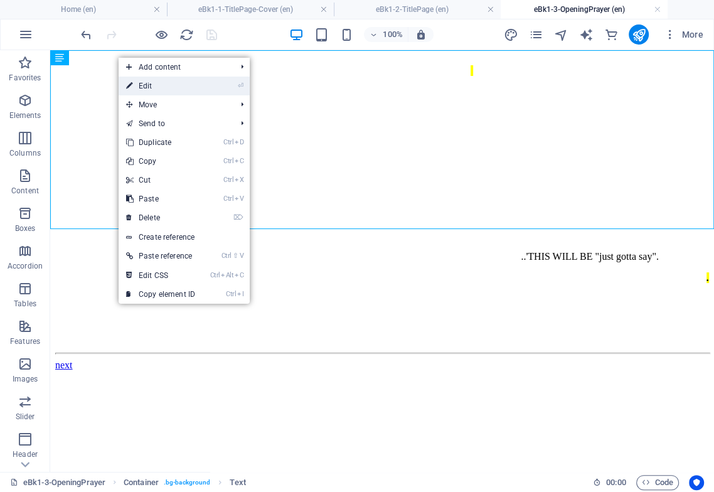
click at [139, 87] on link "⏎ Edit" at bounding box center [161, 86] width 84 height 19
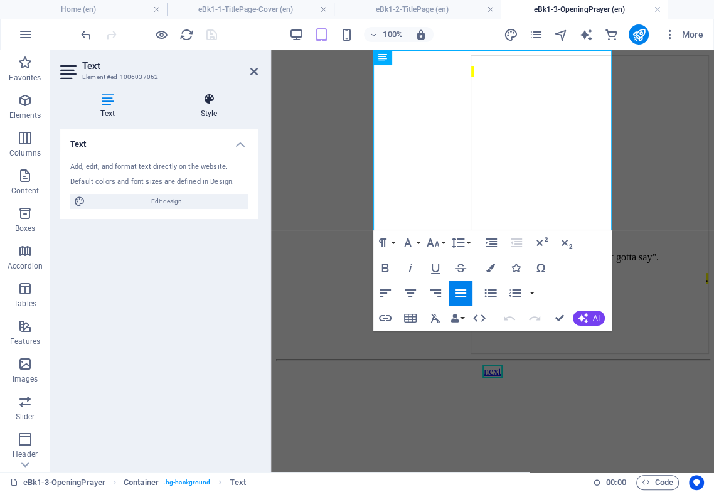
click at [205, 105] on h4 "Style" at bounding box center [209, 106] width 98 height 26
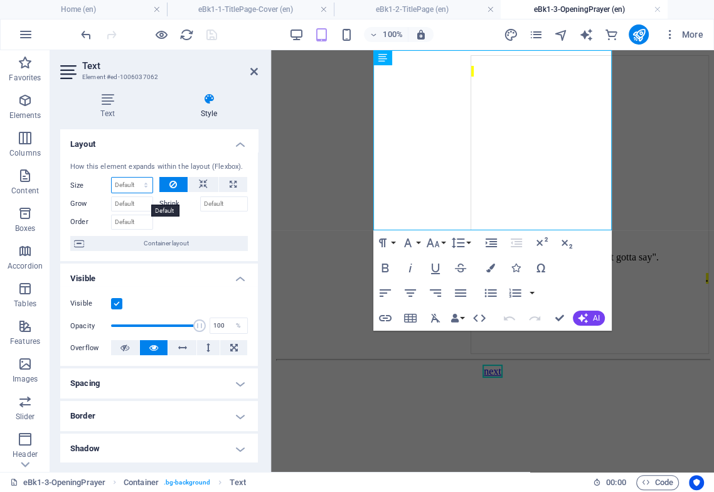
click at [124, 193] on select "Default auto px % 1/1 1/2 1/3 1/4 1/5 1/6 1/7 1/8 1/9 1/10" at bounding box center [132, 185] width 41 height 15
select select "px"
click at [133, 189] on select "Default auto px % 1/1 1/2 1/3 1/4 1/5 1/6 1/7 1/8 1/9 1/10" at bounding box center [132, 185] width 41 height 15
type input "0"
click at [170, 192] on icon at bounding box center [173, 184] width 8 height 15
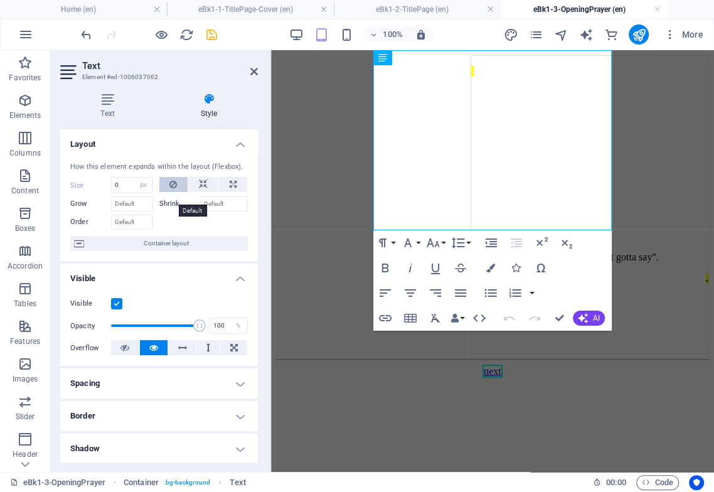
select select "DISABLED_OPTION_VALUE"
click at [102, 100] on icon at bounding box center [107, 99] width 95 height 13
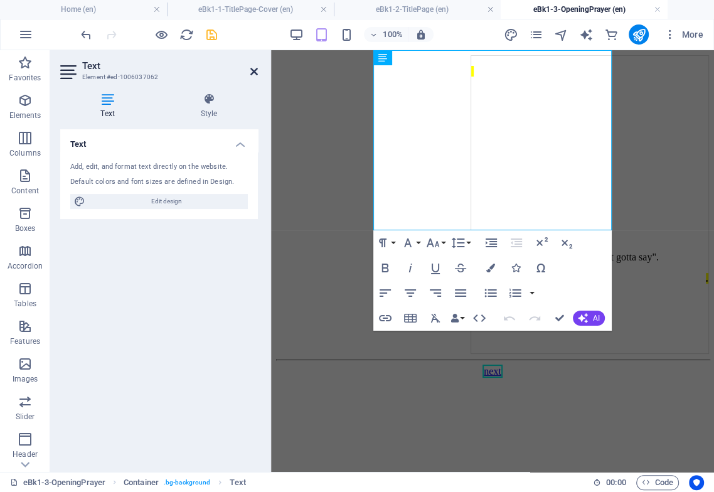
click at [254, 71] on icon at bounding box center [254, 72] width 8 height 10
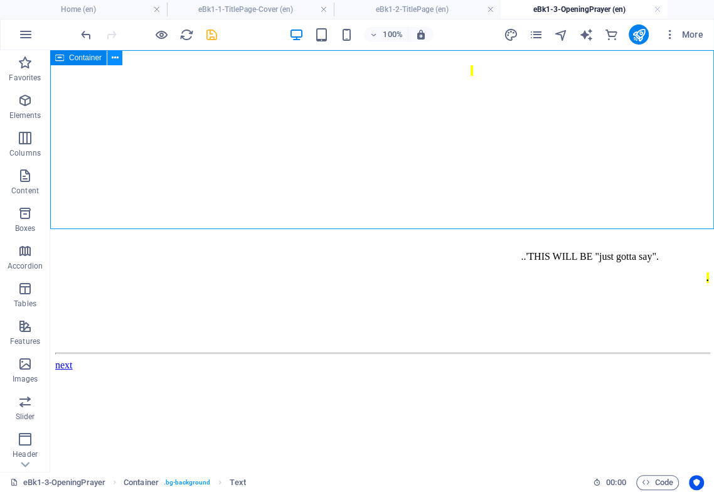
click at [114, 56] on icon at bounding box center [115, 57] width 7 height 13
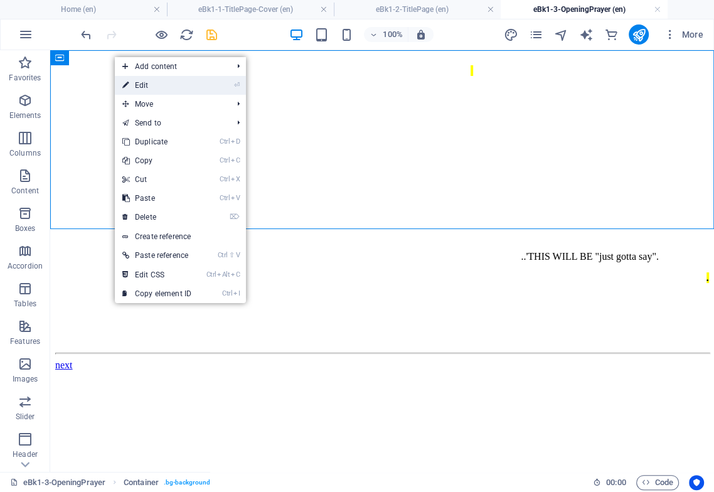
click at [134, 82] on link "⏎ Edit" at bounding box center [157, 85] width 84 height 19
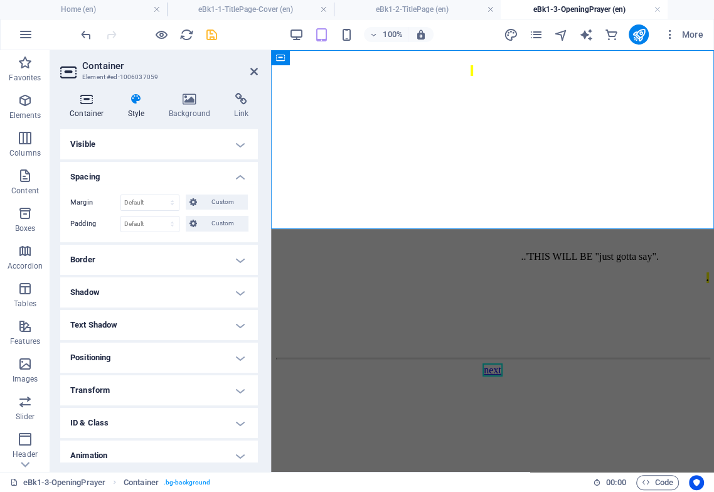
click at [87, 108] on h4 "Container" at bounding box center [89, 106] width 58 height 26
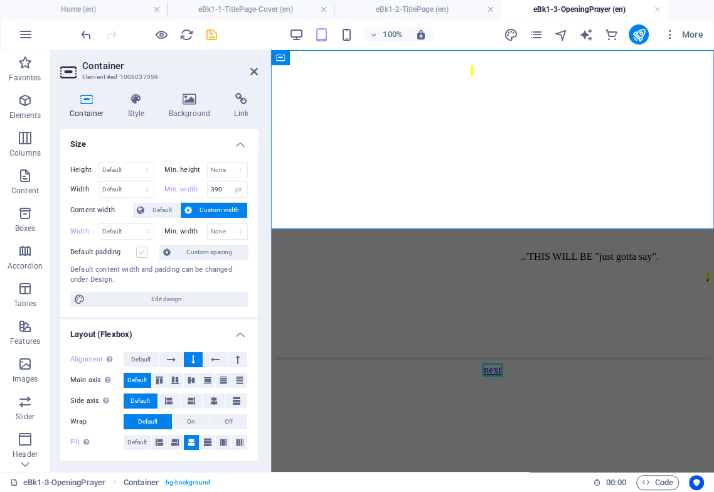
click at [139, 253] on label at bounding box center [141, 252] width 11 height 11
click at [0, 0] on input "Default padding" at bounding box center [0, 0] width 0 height 0
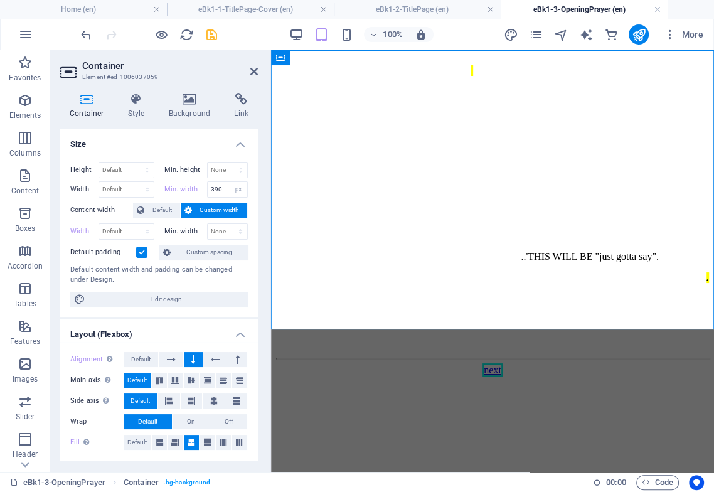
click at [141, 252] on label at bounding box center [141, 252] width 11 height 11
click at [0, 0] on input "Default padding" at bounding box center [0, 0] width 0 height 0
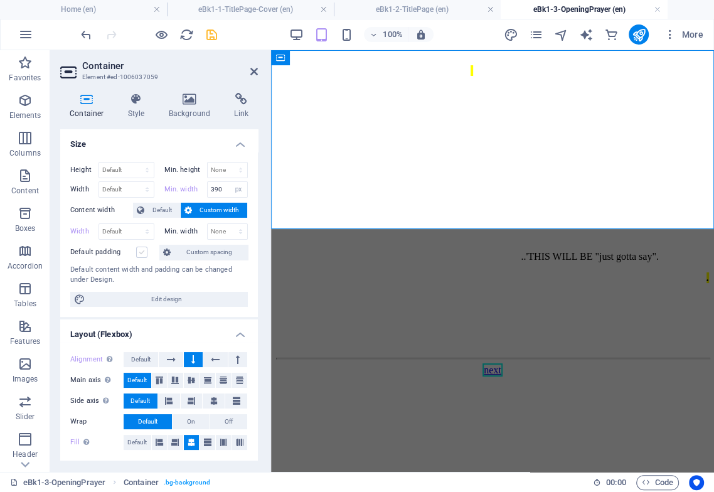
click at [143, 251] on label at bounding box center [141, 252] width 11 height 11
click at [0, 0] on input "Default padding" at bounding box center [0, 0] width 0 height 0
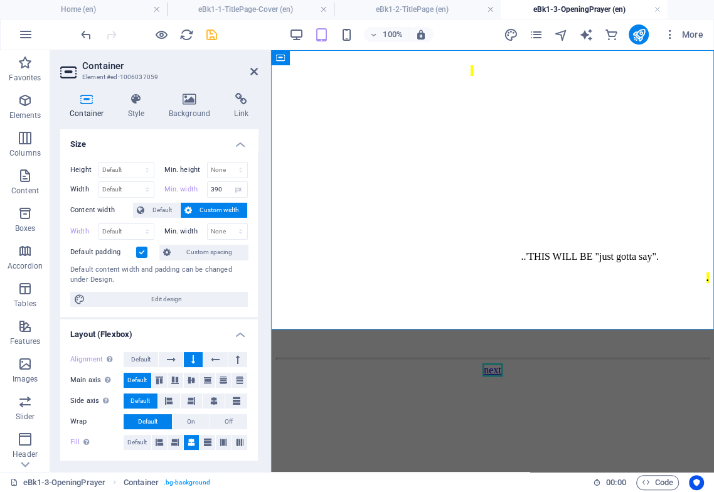
click at [144, 251] on label at bounding box center [141, 252] width 11 height 11
click at [0, 0] on input "Default padding" at bounding box center [0, 0] width 0 height 0
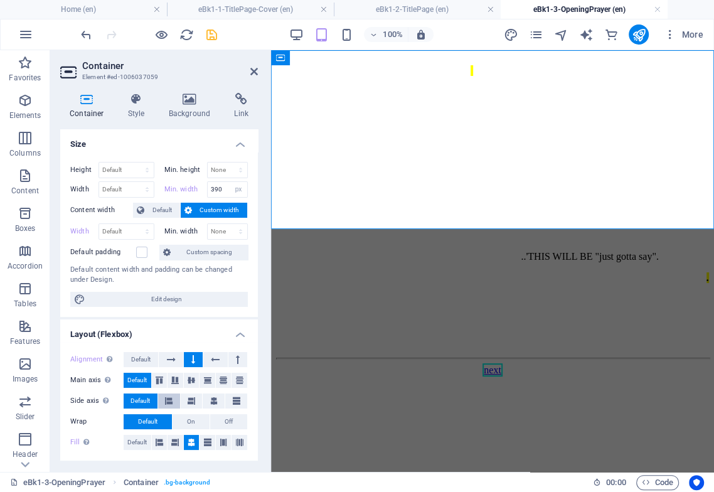
scroll to position [70, 0]
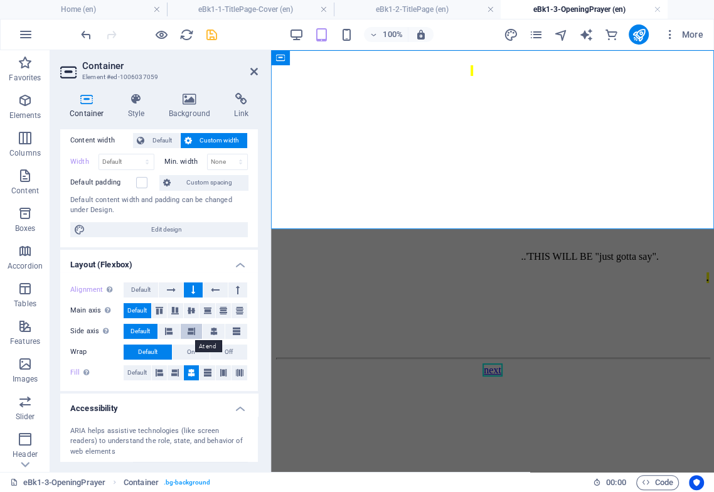
click at [189, 332] on icon at bounding box center [192, 331] width 8 height 15
click at [193, 309] on icon at bounding box center [191, 311] width 15 height 8
click at [191, 352] on span "On" at bounding box center [191, 351] width 8 height 15
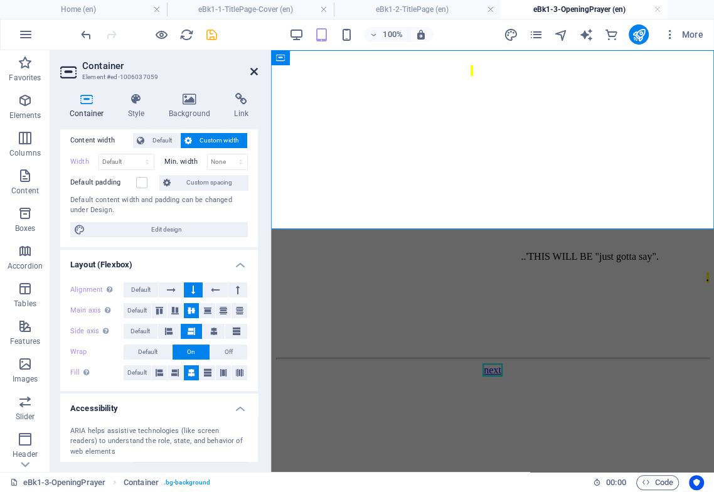
click at [254, 67] on icon at bounding box center [254, 72] width 8 height 10
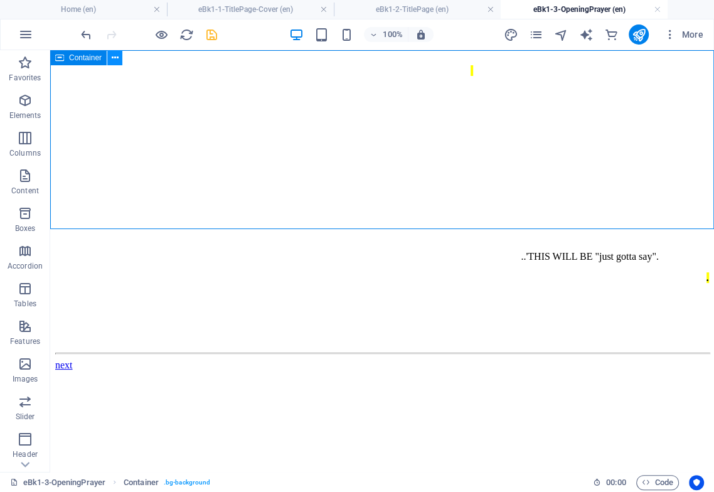
click at [115, 52] on icon at bounding box center [115, 57] width 7 height 13
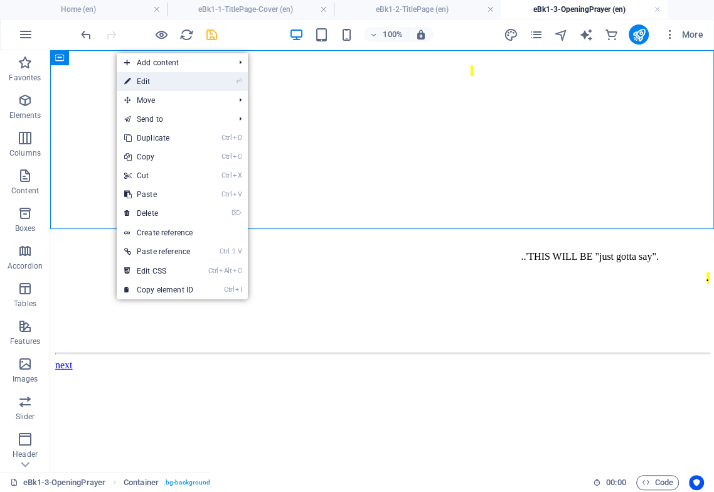
click at [146, 79] on link "⏎ Edit" at bounding box center [159, 81] width 84 height 19
select select "px"
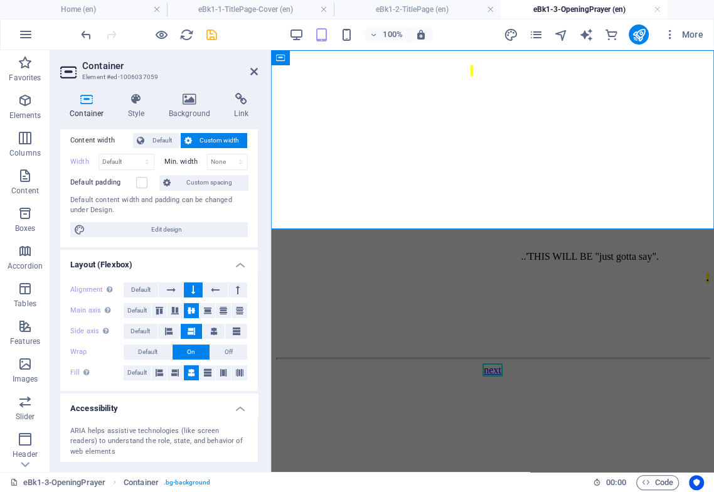
drag, startPoint x: 140, startPoint y: 290, endPoint x: 141, endPoint y: 303, distance: 13.2
click at [141, 289] on span "Default" at bounding box center [140, 289] width 19 height 15
click at [142, 312] on span "Default" at bounding box center [136, 310] width 19 height 15
click at [146, 335] on span "Default" at bounding box center [140, 331] width 19 height 15
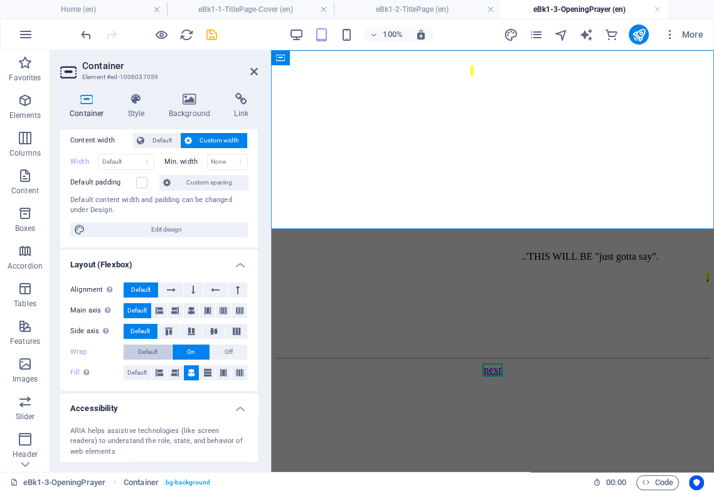
click at [150, 356] on span "Default" at bounding box center [147, 351] width 19 height 15
click at [144, 375] on span "Default" at bounding box center [136, 372] width 19 height 15
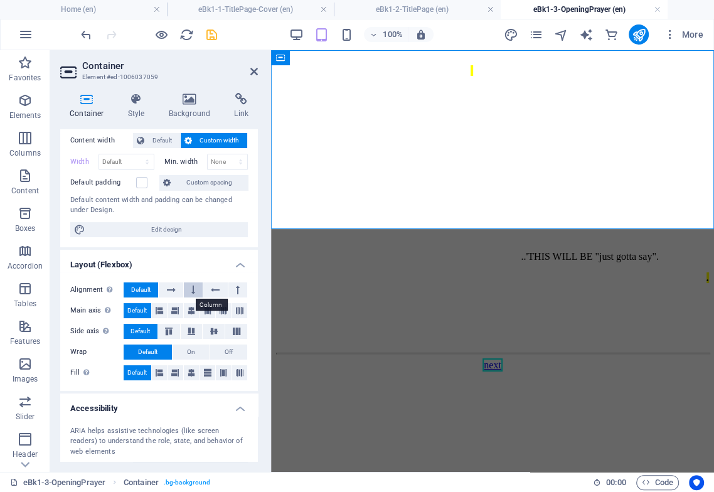
click at [193, 291] on icon at bounding box center [193, 289] width 4 height 15
click at [194, 371] on icon at bounding box center [191, 373] width 15 height 8
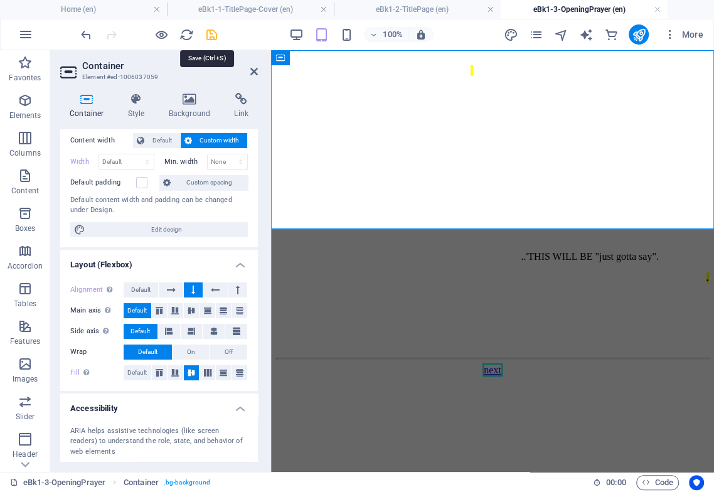
click at [208, 31] on icon "save" at bounding box center [212, 35] width 14 height 14
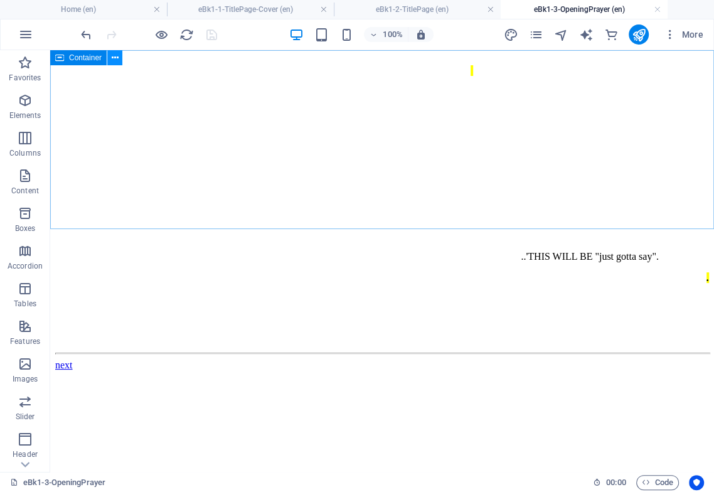
click at [112, 55] on icon at bounding box center [115, 57] width 7 height 13
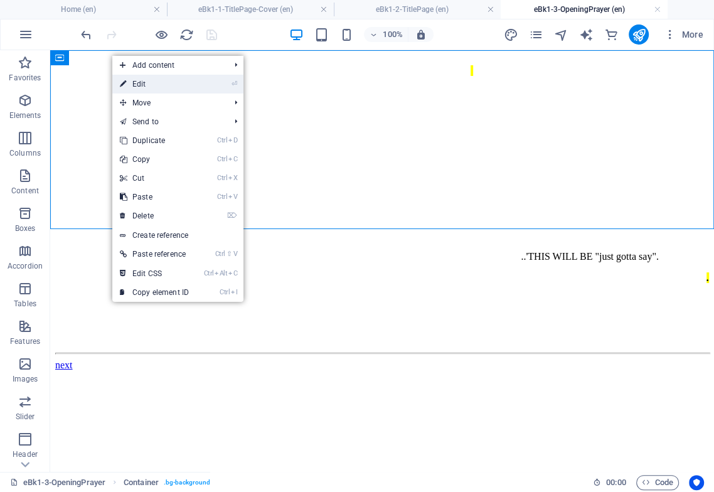
click at [134, 84] on link "⏎ Edit" at bounding box center [154, 84] width 84 height 19
select select "px"
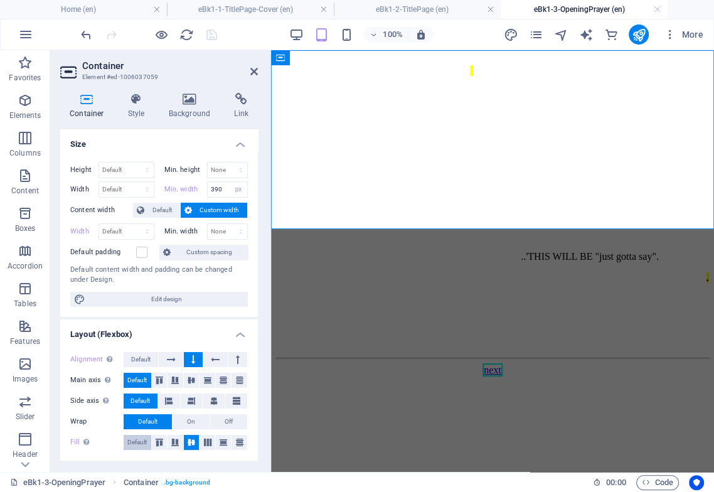
click at [141, 388] on span "Default" at bounding box center [136, 442] width 19 height 15
drag, startPoint x: 212, startPoint y: 33, endPoint x: 200, endPoint y: 45, distance: 17.3
click at [213, 33] on icon "save" at bounding box center [212, 35] width 14 height 14
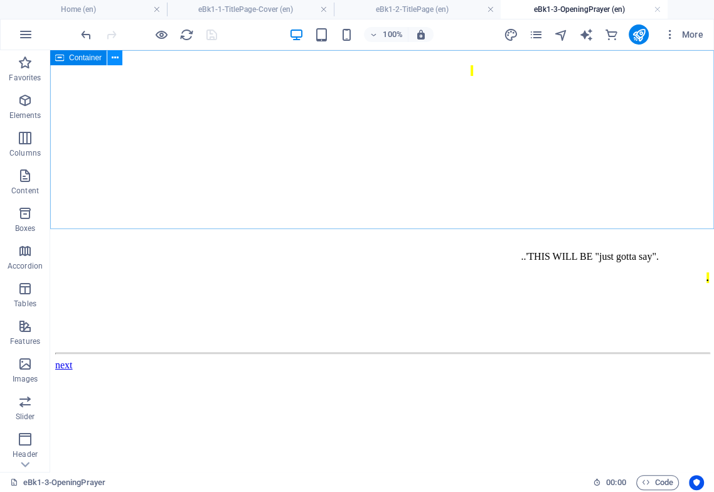
click at [115, 56] on icon at bounding box center [115, 57] width 7 height 13
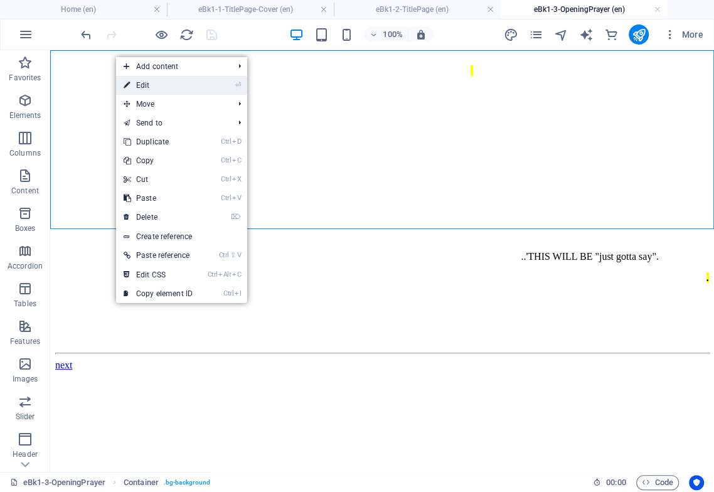
click at [148, 85] on link "⏎ Edit" at bounding box center [158, 85] width 84 height 19
select select "px"
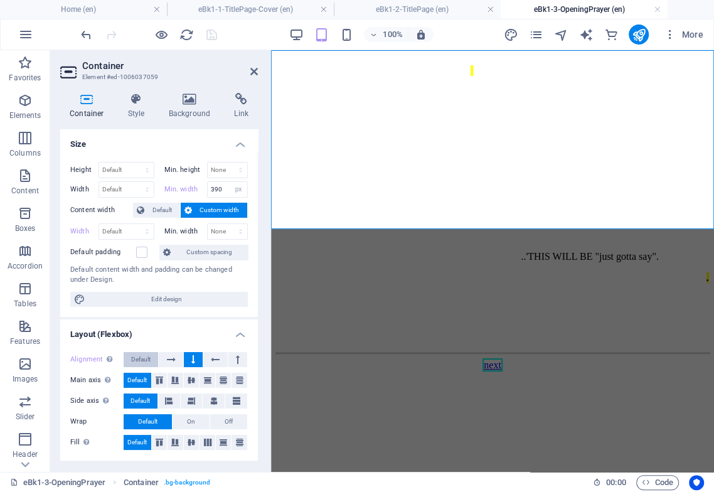
click at [146, 360] on span "Default" at bounding box center [140, 359] width 19 height 15
click at [195, 388] on icon at bounding box center [191, 401] width 15 height 8
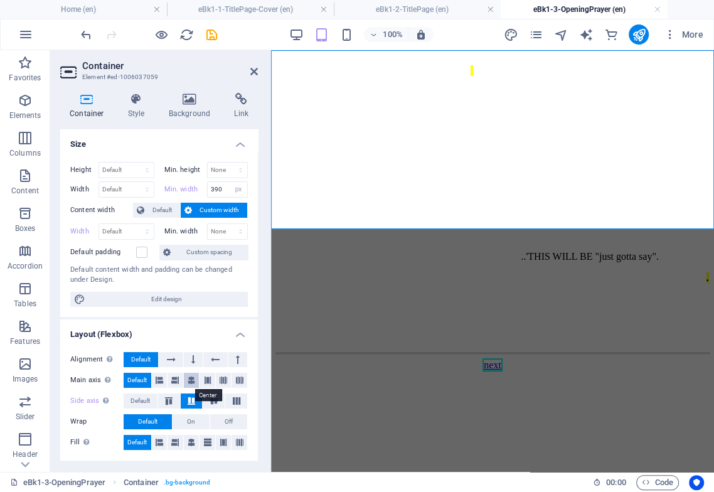
click at [191, 381] on icon at bounding box center [192, 380] width 8 height 15
click at [193, 388] on icon at bounding box center [192, 442] width 8 height 15
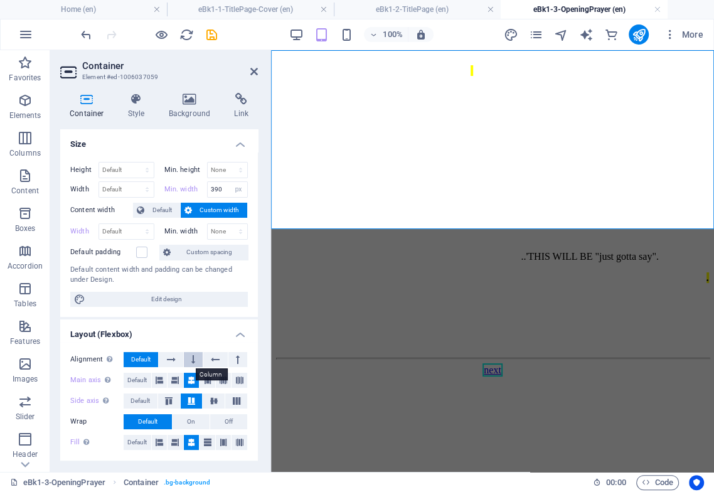
click at [195, 357] on icon at bounding box center [193, 359] width 4 height 15
click at [211, 36] on icon "save" at bounding box center [212, 35] width 14 height 14
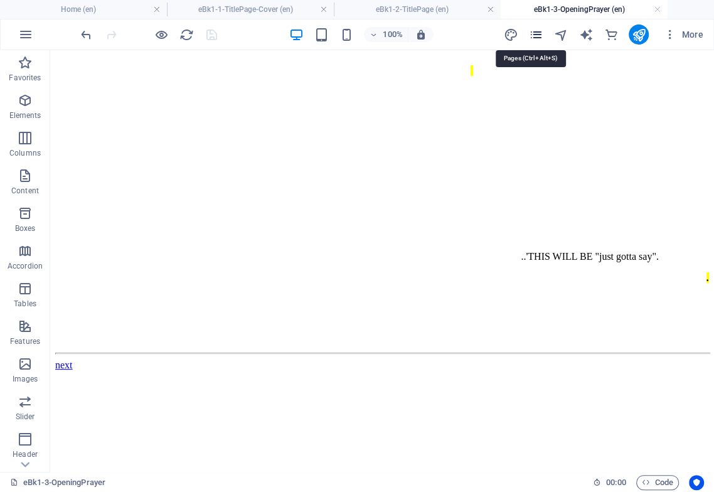
click at [537, 33] on icon "pages" at bounding box center [535, 35] width 14 height 14
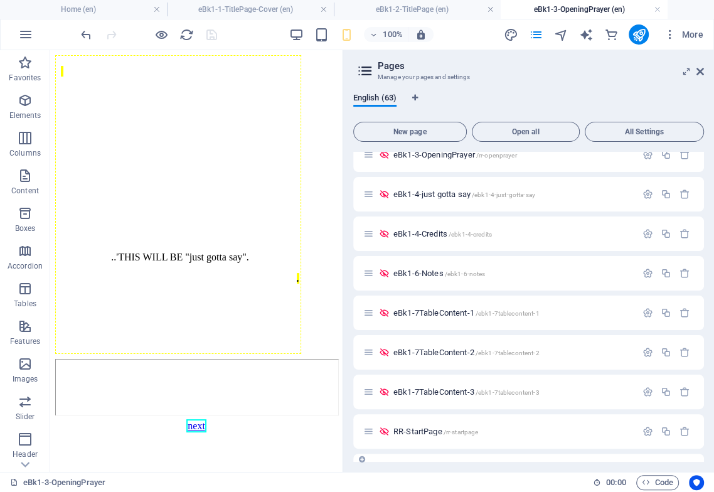
scroll to position [418, 0]
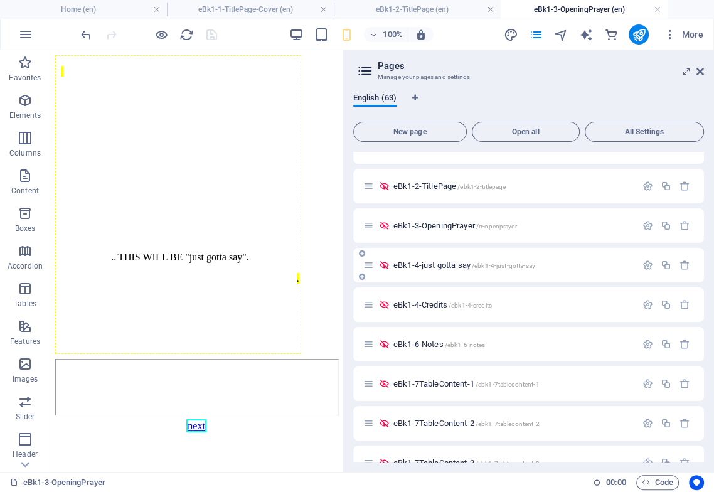
click at [453, 262] on span "eBk1-4-just gotta say /ebk1-4-just-gotta-say" at bounding box center [464, 264] width 142 height 9
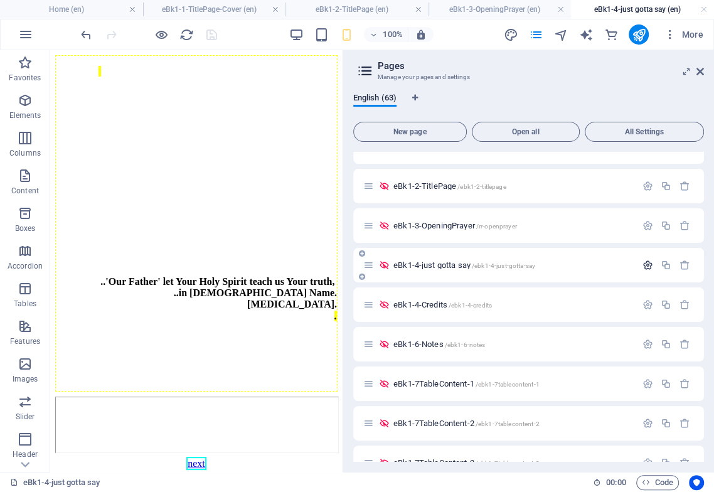
click at [598, 262] on icon "button" at bounding box center [648, 265] width 11 height 11
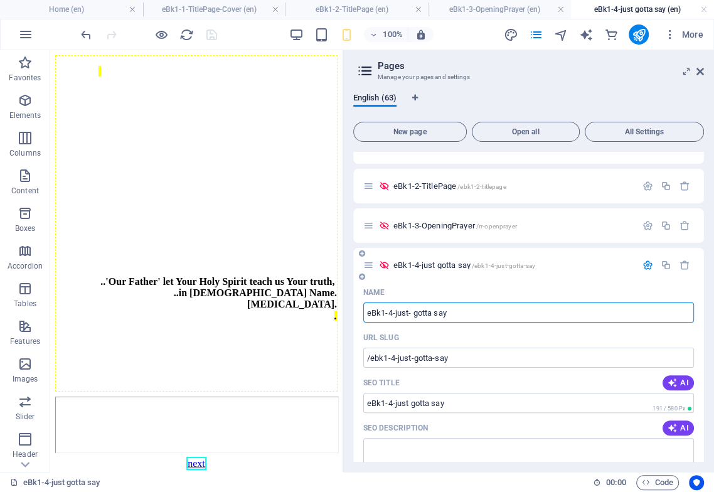
type input "eBk1-4-just-gotta say"
type input "eBk1-4-just- gotta say"
click at [430, 312] on input "eBk1-4-just-gotta say" at bounding box center [528, 312] width 331 height 20
type input "eBk1-4-just-gotta say"
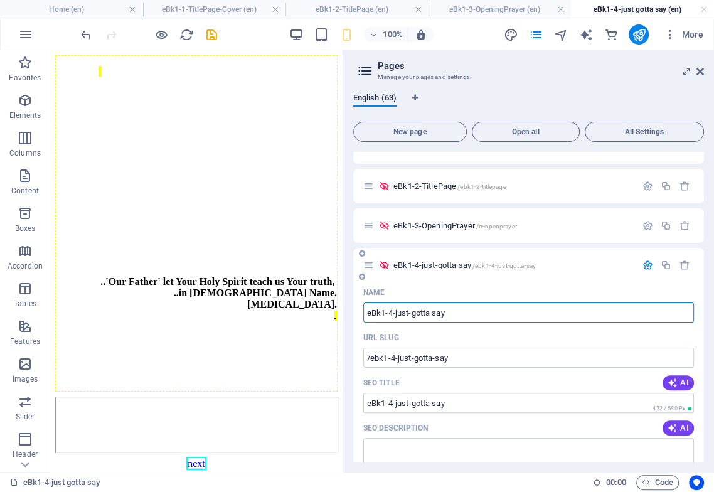
click at [432, 317] on input "eBk1-4-just-gotta say" at bounding box center [528, 312] width 331 height 20
type input "eBk1-4-just-gotta-say"
type input "eBk1-4-just-gotta- say"
type input "eBk1-4-just-gotta-say"
type input "/ebk1-4-just-gotta-ay"
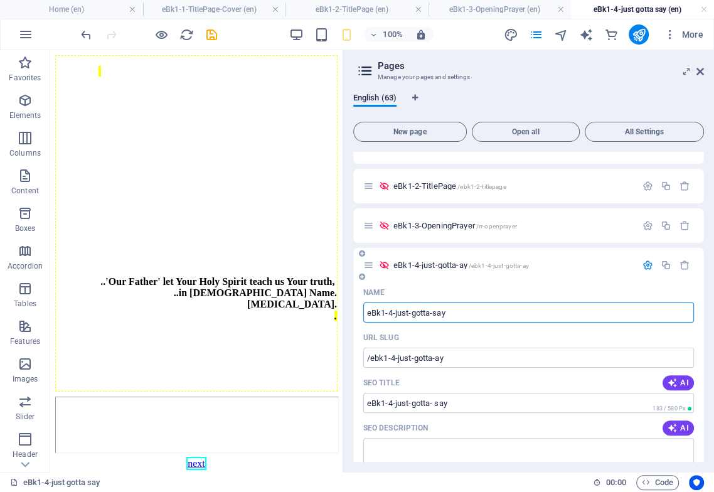
type input "eBk1-4-just-gotta-ay"
type input "eBk1-4-just-gotta-say"
type input "/ebk1-4-just-gotta-say"
type input "eBk1-4-just-gotta-say"
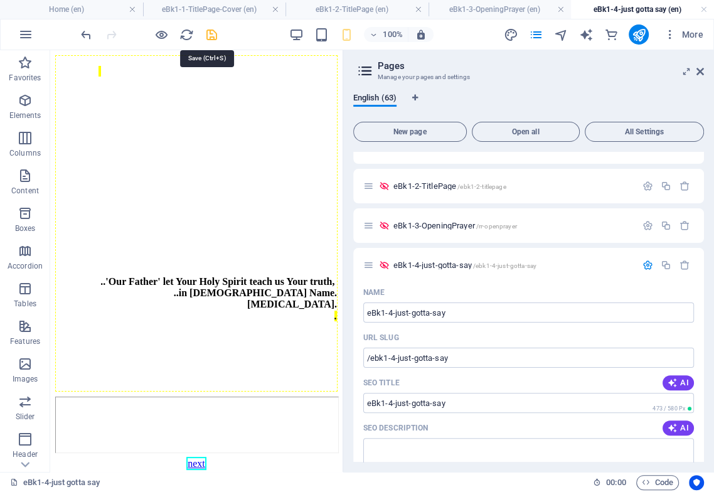
click at [210, 34] on icon "save" at bounding box center [212, 35] width 14 height 14
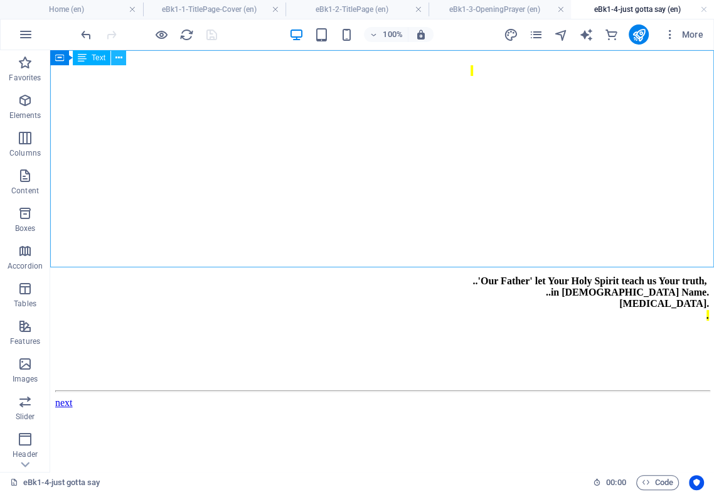
click at [117, 56] on icon at bounding box center [118, 57] width 7 height 13
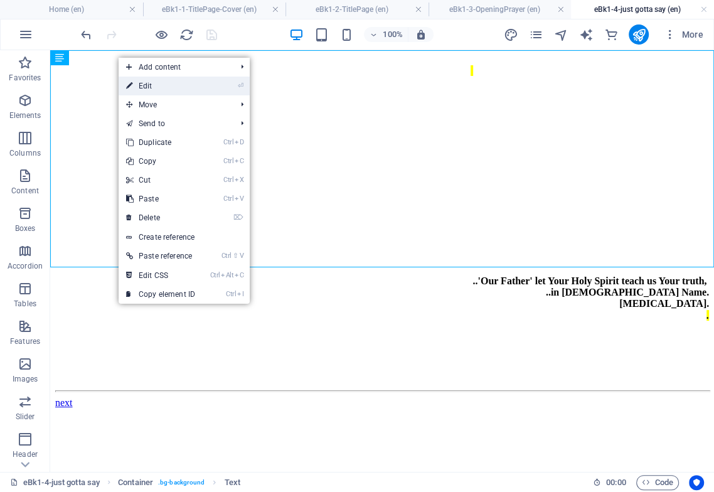
click at [151, 85] on link "⏎ Edit" at bounding box center [161, 86] width 84 height 19
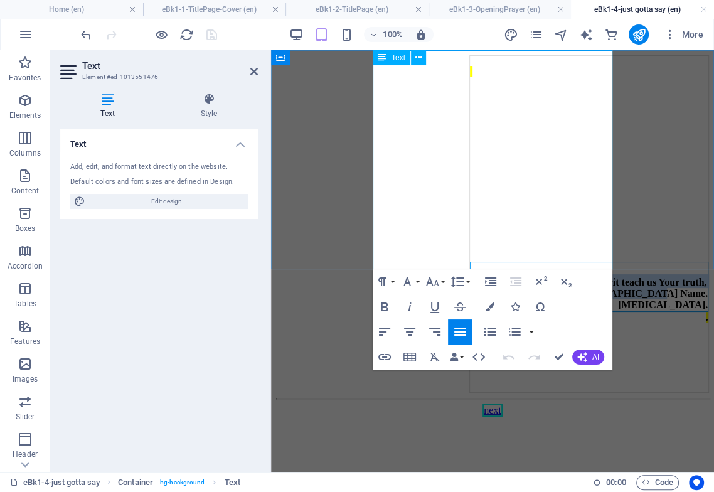
drag, startPoint x: 600, startPoint y: 212, endPoint x: 372, endPoint y: 181, distance: 229.8
click at [471, 262] on strong "..'Our Father' let Your Holy Spirit teach us Your truth, ..in [DEMOGRAPHIC_DATA…" at bounding box center [589, 286] width 237 height 49
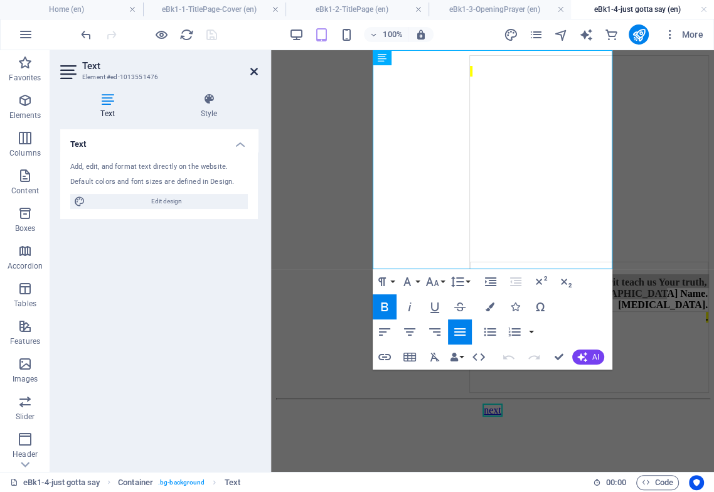
click at [253, 71] on icon at bounding box center [254, 72] width 8 height 10
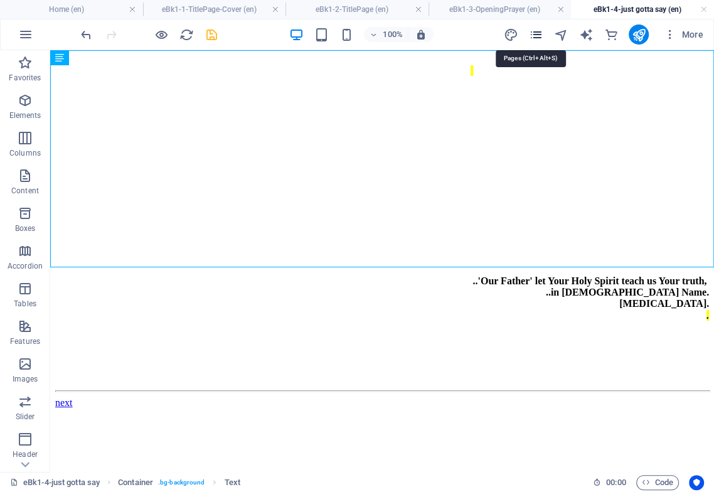
click at [539, 32] on icon "pages" at bounding box center [535, 35] width 14 height 14
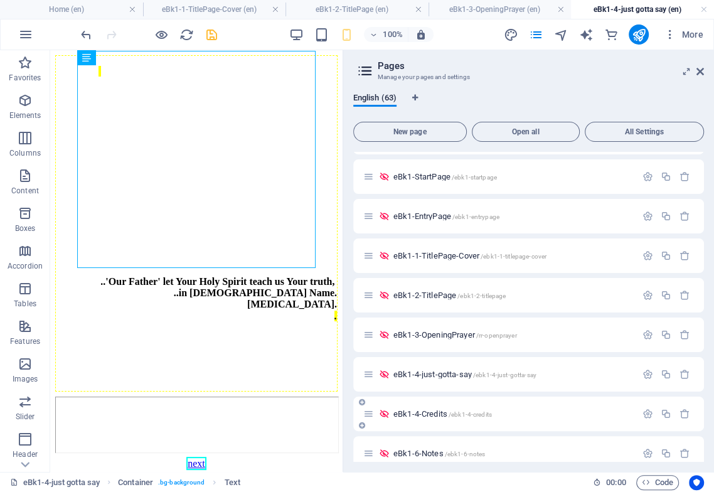
scroll to position [348, 0]
click at [462, 332] on span "eBk1-4-just-gotta-say /ebk1-4-just-gotta-say" at bounding box center [464, 334] width 143 height 9
click at [444, 297] on span "eBk1-3-OpeningPrayer /rr-openprayer" at bounding box center [455, 295] width 124 height 9
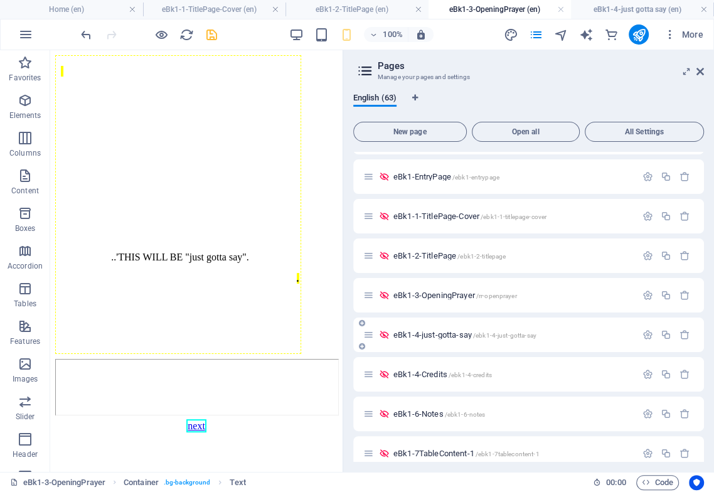
click at [444, 337] on span "eBk1-4-just-gotta-say /ebk1-4-just-gotta-say" at bounding box center [464, 334] width 143 height 9
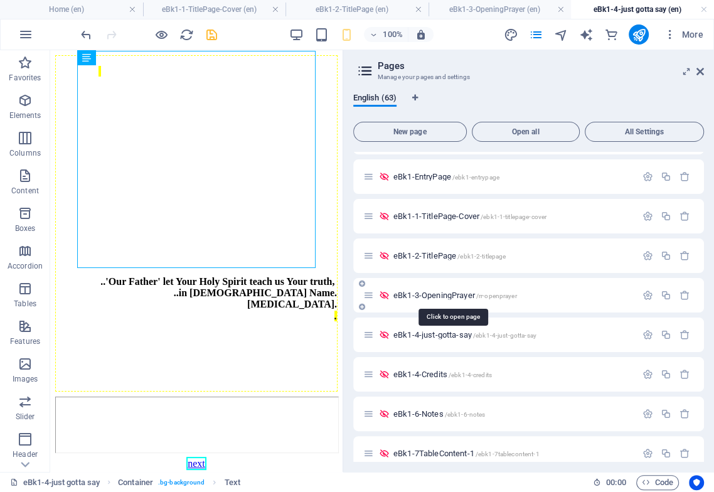
click at [457, 296] on span "eBk1-3-OpeningPrayer /rr-openprayer" at bounding box center [455, 295] width 124 height 9
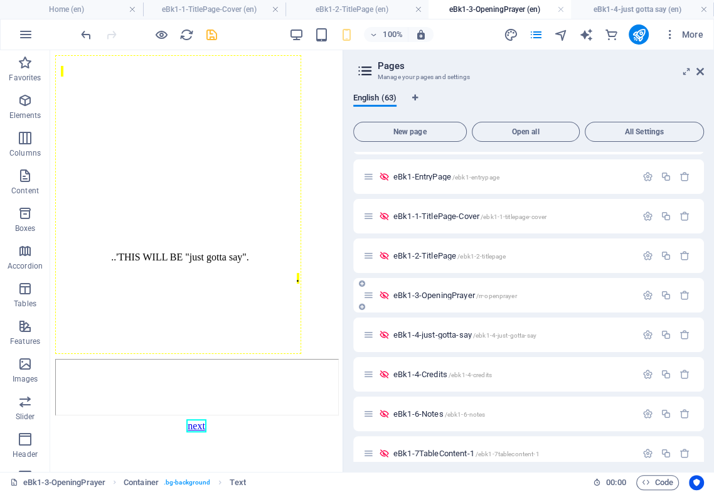
click at [436, 294] on span "eBk1-3-OpeningPrayer /rr-openprayer" at bounding box center [455, 295] width 124 height 9
click at [437, 336] on span "eBk1-4-just-gotta-say /ebk1-4-just-gotta-say" at bounding box center [464, 334] width 143 height 9
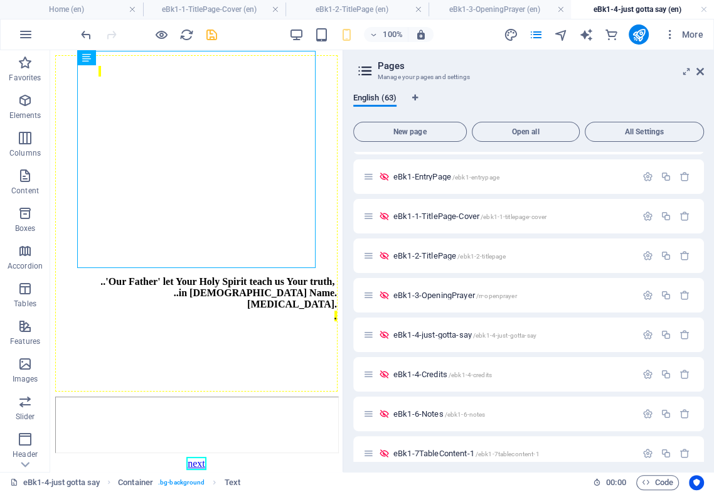
click at [598, 72] on aside "Pages Manage your pages and settings English (63) New page Open all All Setting…" at bounding box center [528, 261] width 371 height 422
click at [598, 75] on icon at bounding box center [701, 72] width 8 height 10
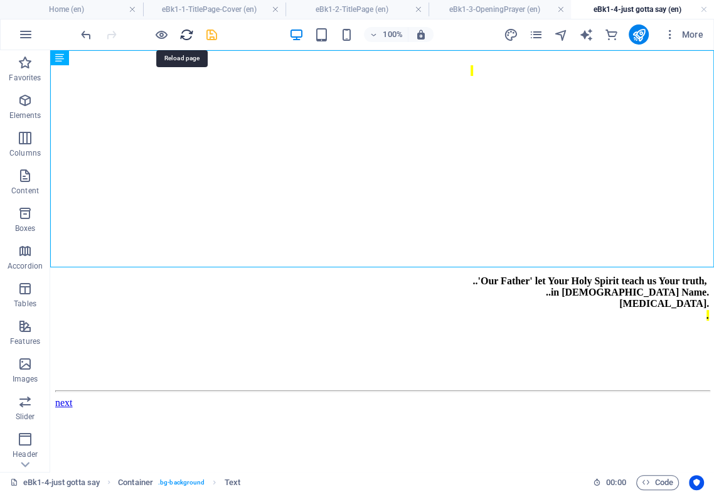
click at [186, 32] on icon "reload" at bounding box center [186, 35] width 14 height 14
